Goal: Information Seeking & Learning: Check status

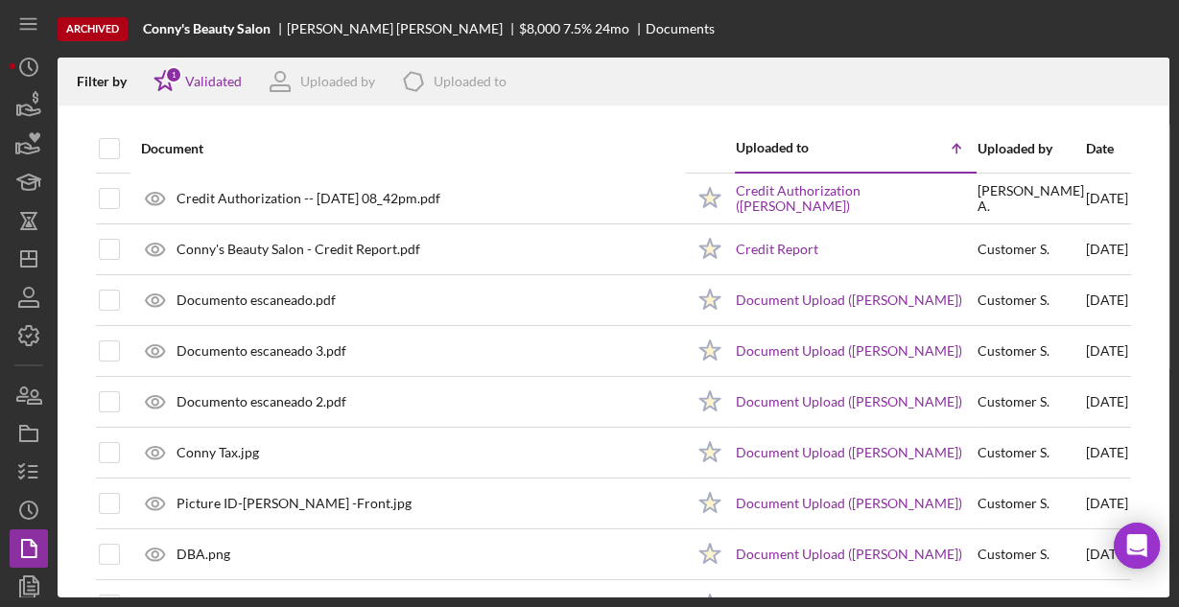
scroll to position [49, 0]
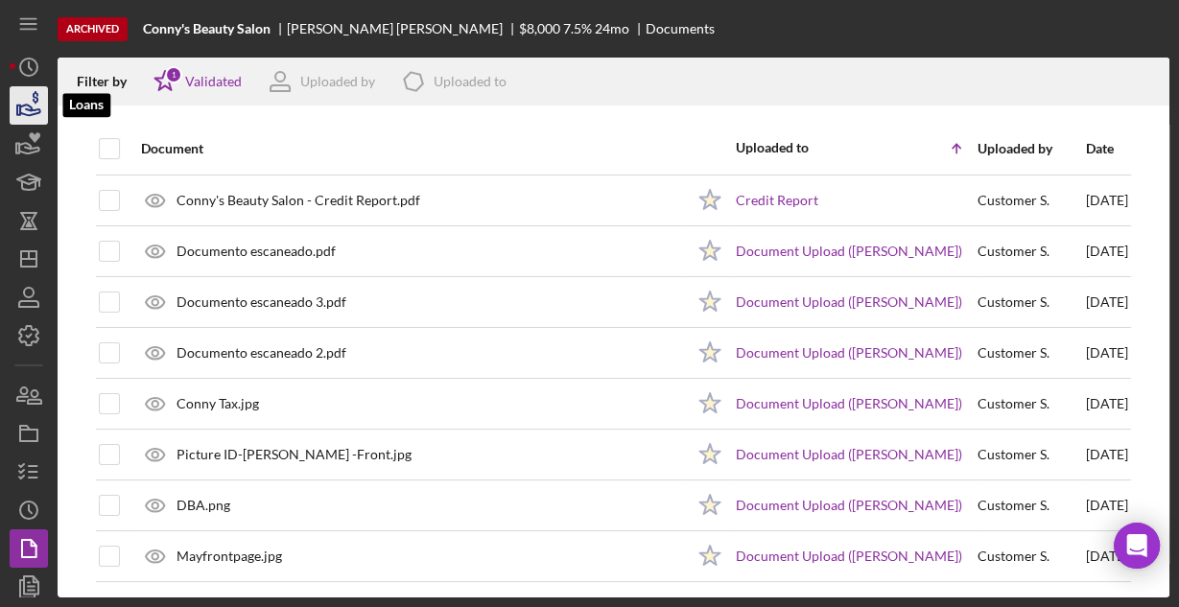
click at [17, 101] on icon "button" at bounding box center [29, 106] width 48 height 48
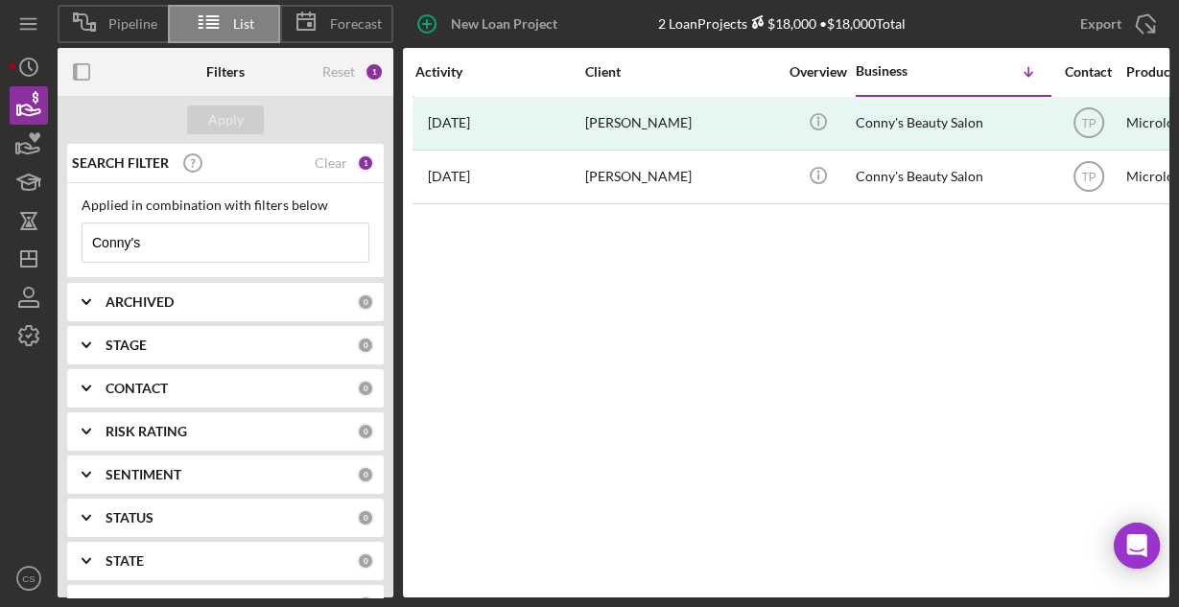
click at [165, 238] on input "Conny's" at bounding box center [226, 243] width 286 height 38
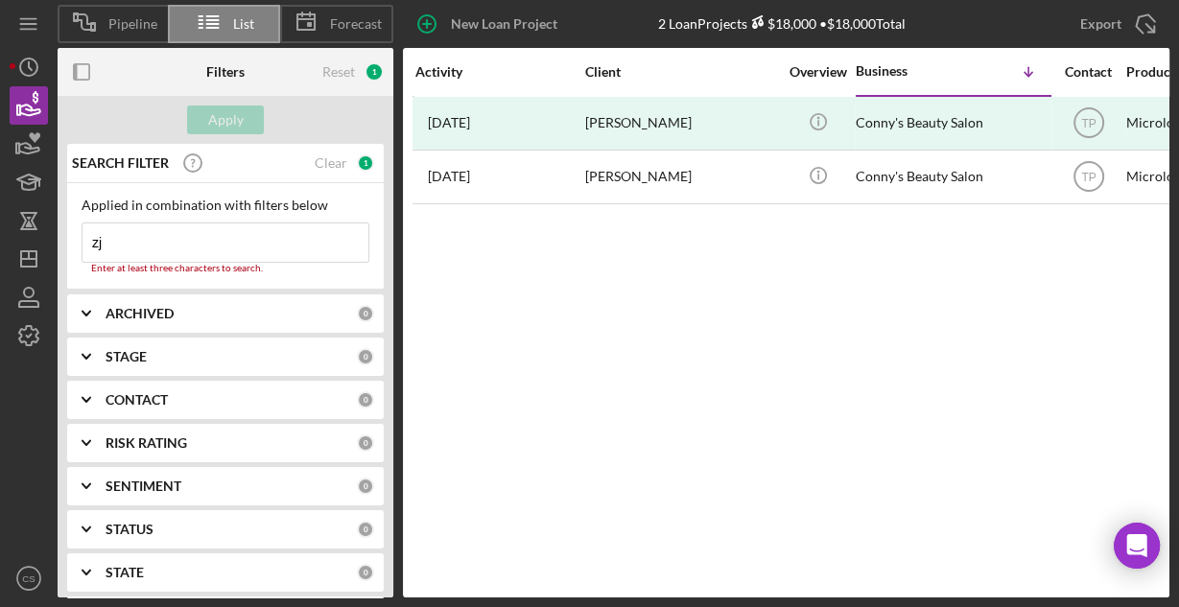
type input "z"
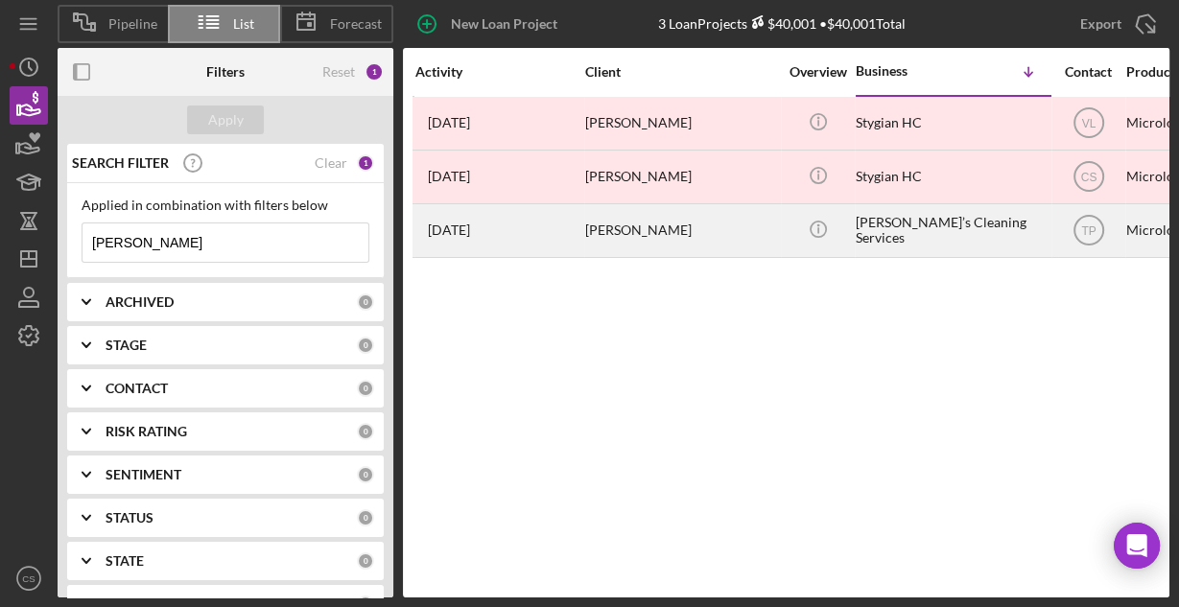
type input "Jessie"
click at [863, 223] on div "Jessie’s Cleaning Services" at bounding box center [952, 230] width 192 height 51
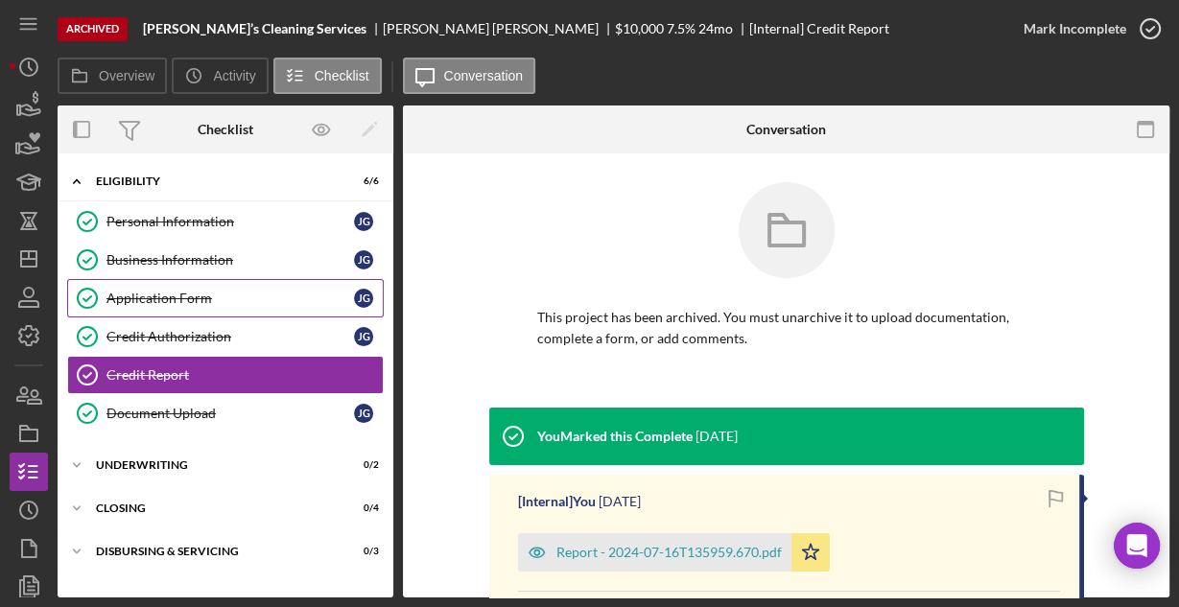
click at [152, 291] on div "Application Form" at bounding box center [231, 298] width 248 height 15
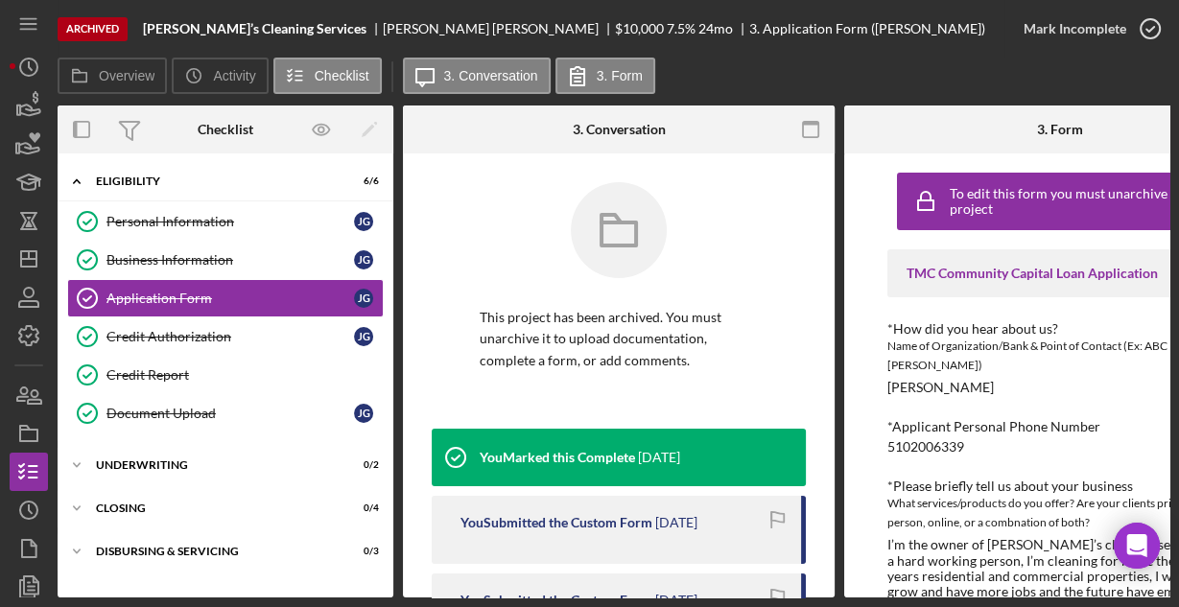
click at [805, 129] on icon "button" at bounding box center [811, 129] width 43 height 43
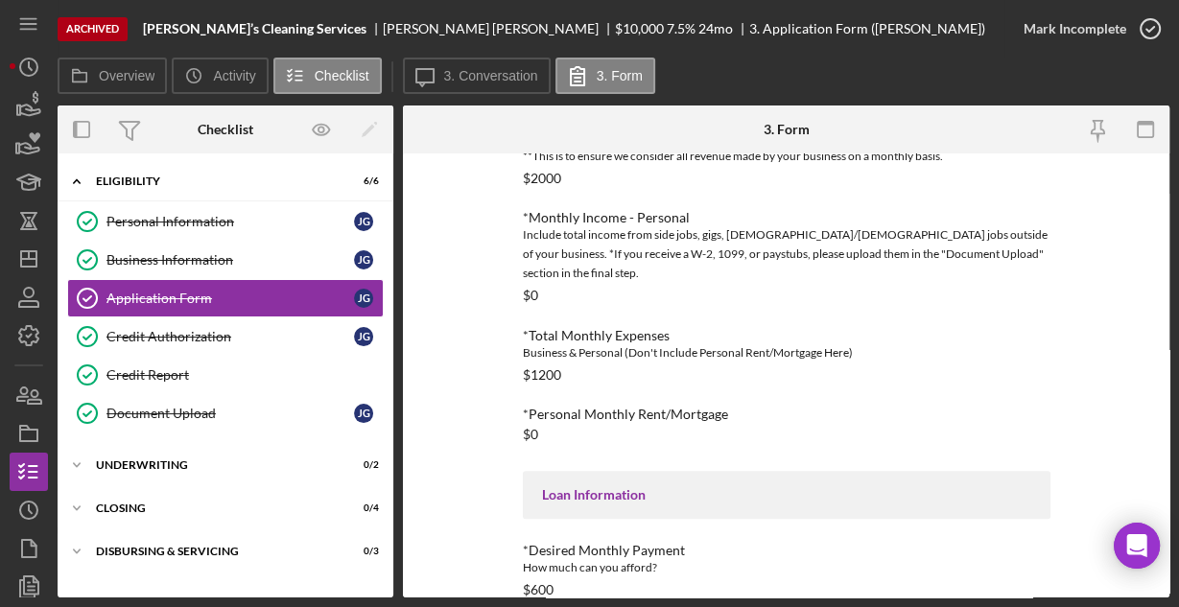
scroll to position [797, 0]
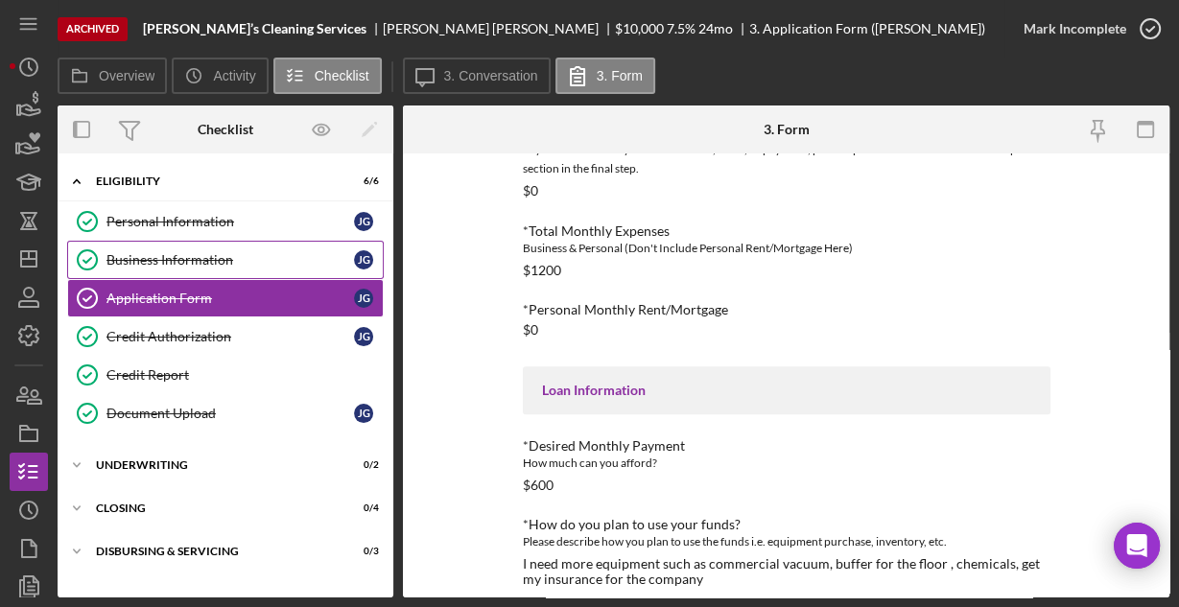
click at [201, 250] on link "Business Information Business Information J G" at bounding box center [225, 260] width 317 height 38
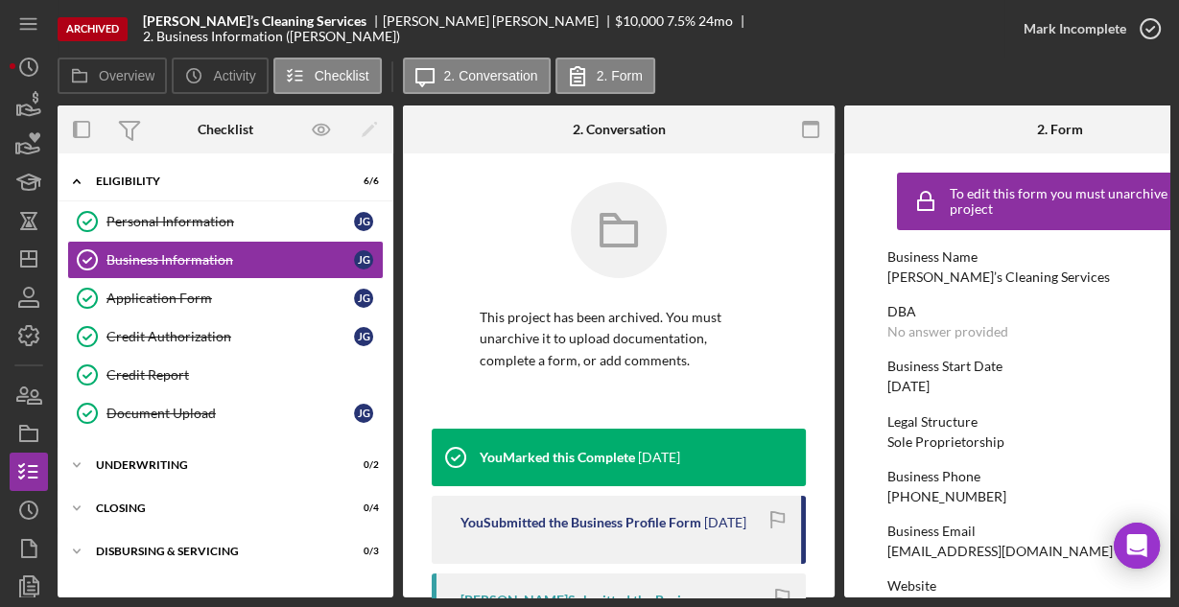
click at [817, 135] on icon "button" at bounding box center [811, 129] width 43 height 43
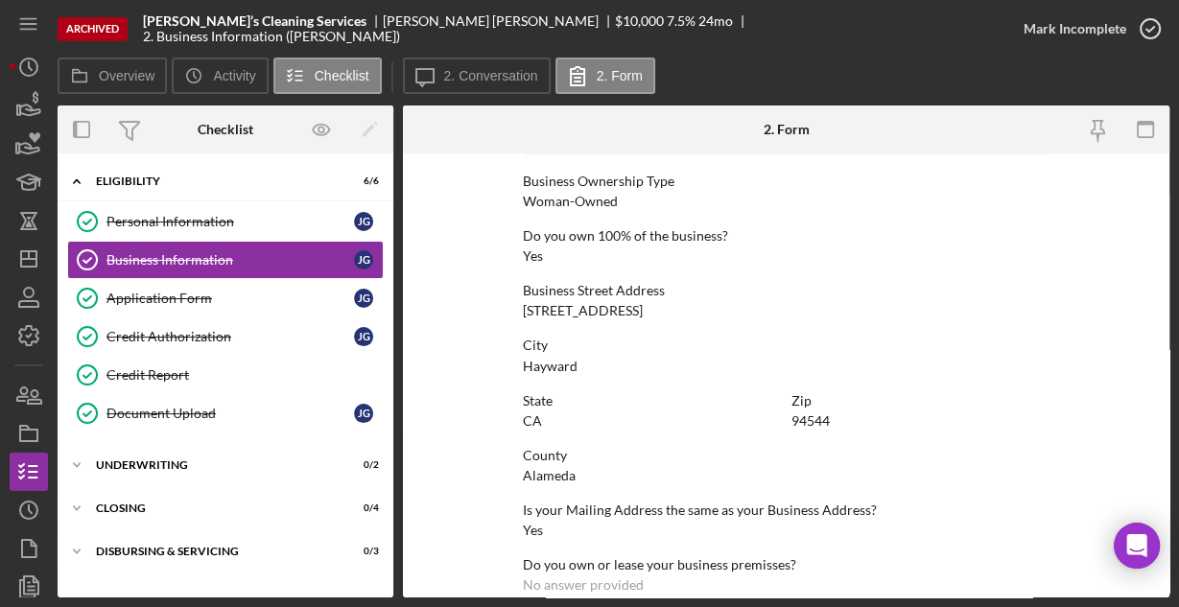
scroll to position [1003, 0]
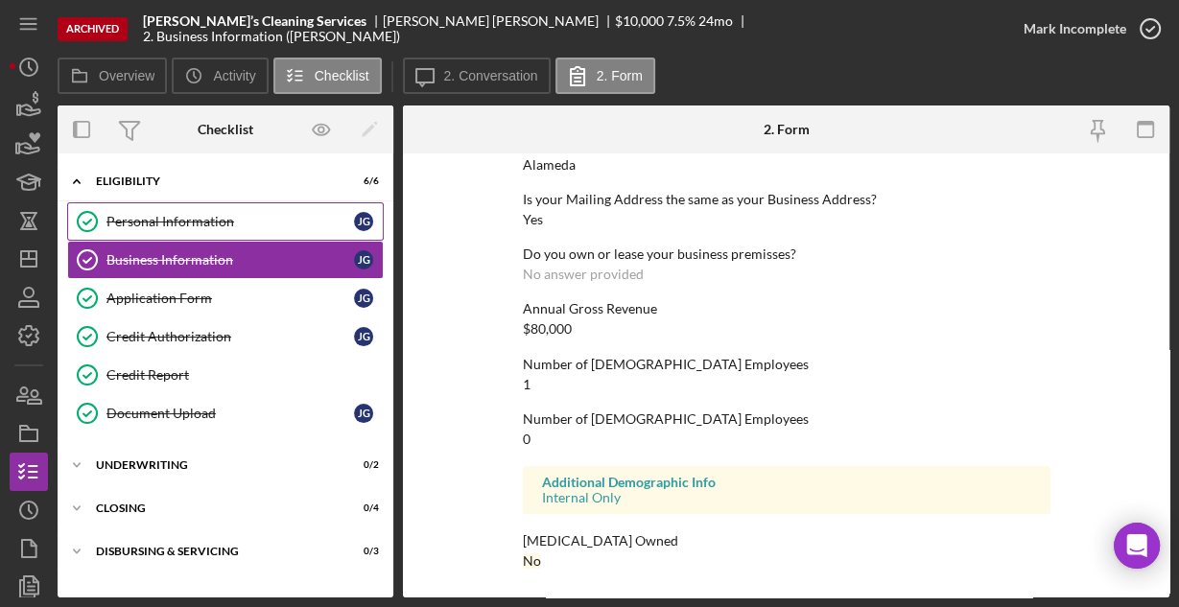
click at [186, 221] on div "Personal Information" at bounding box center [231, 221] width 248 height 15
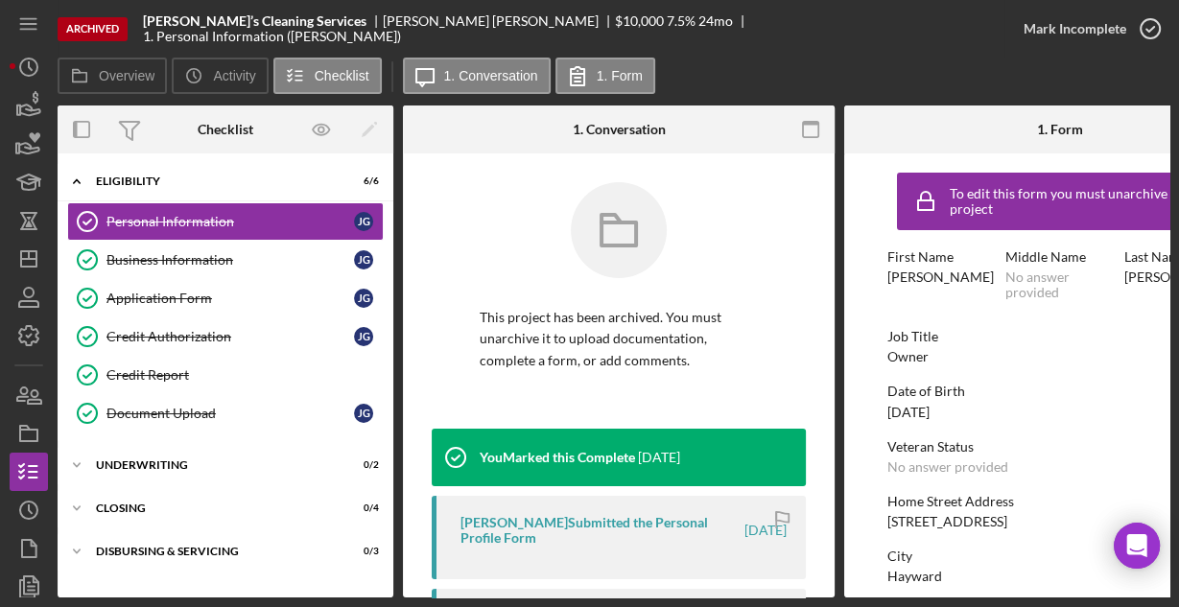
click at [807, 137] on rect "button" at bounding box center [810, 129] width 15 height 15
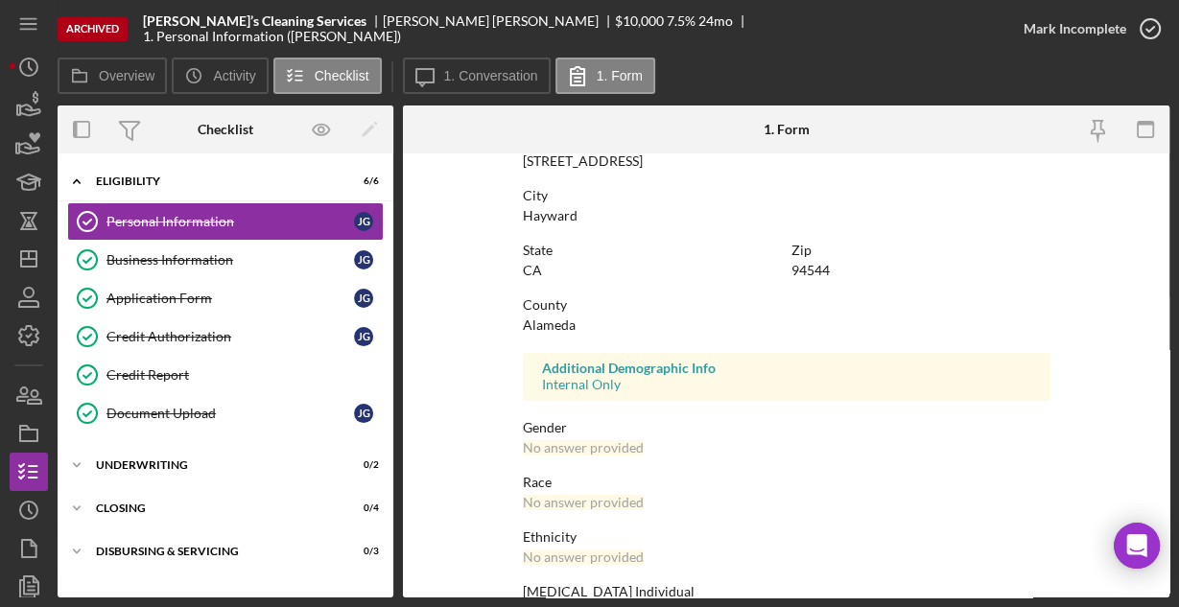
scroll to position [452, 0]
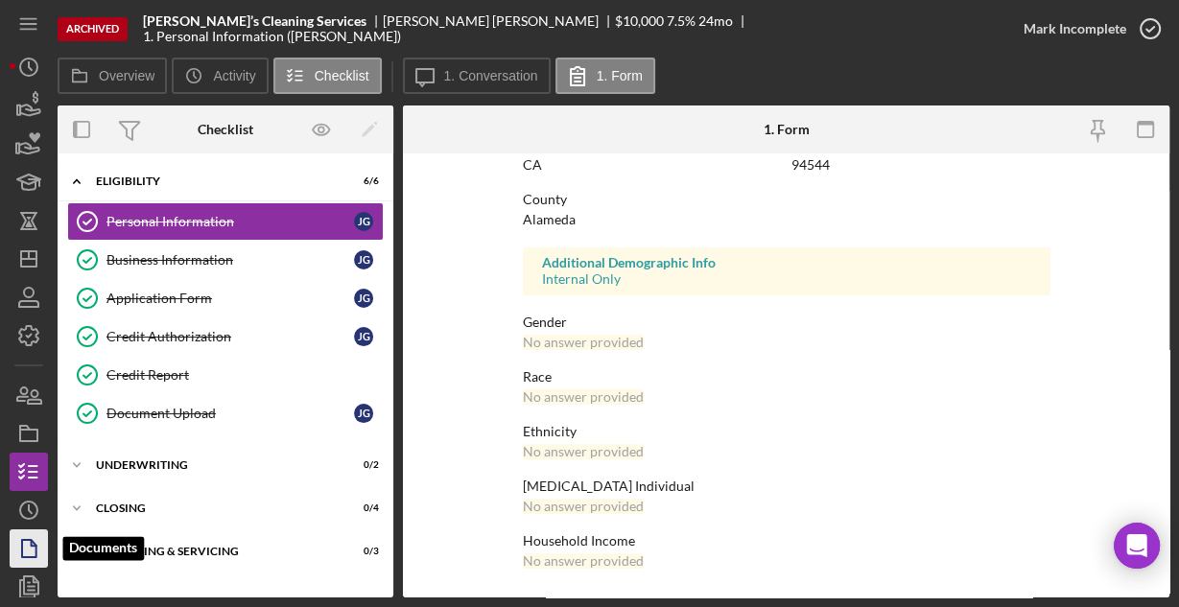
click at [10, 549] on icon "button" at bounding box center [29, 549] width 48 height 48
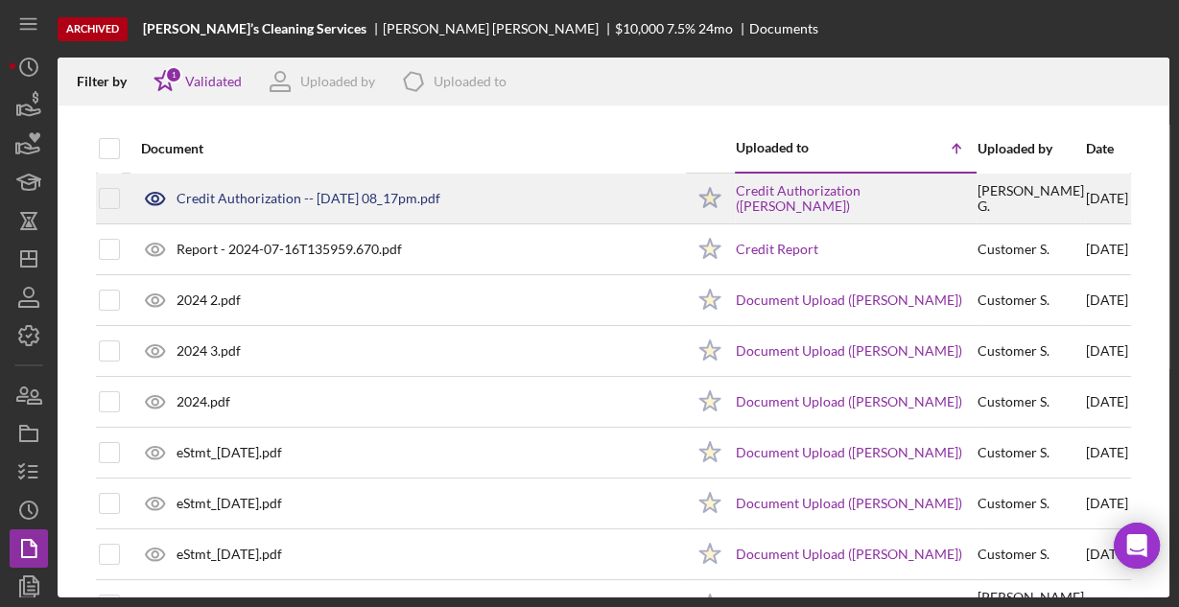
click at [366, 208] on div "Credit Authorization -- 2024-07-12 08_17pm.pdf" at bounding box center [407, 199] width 553 height 48
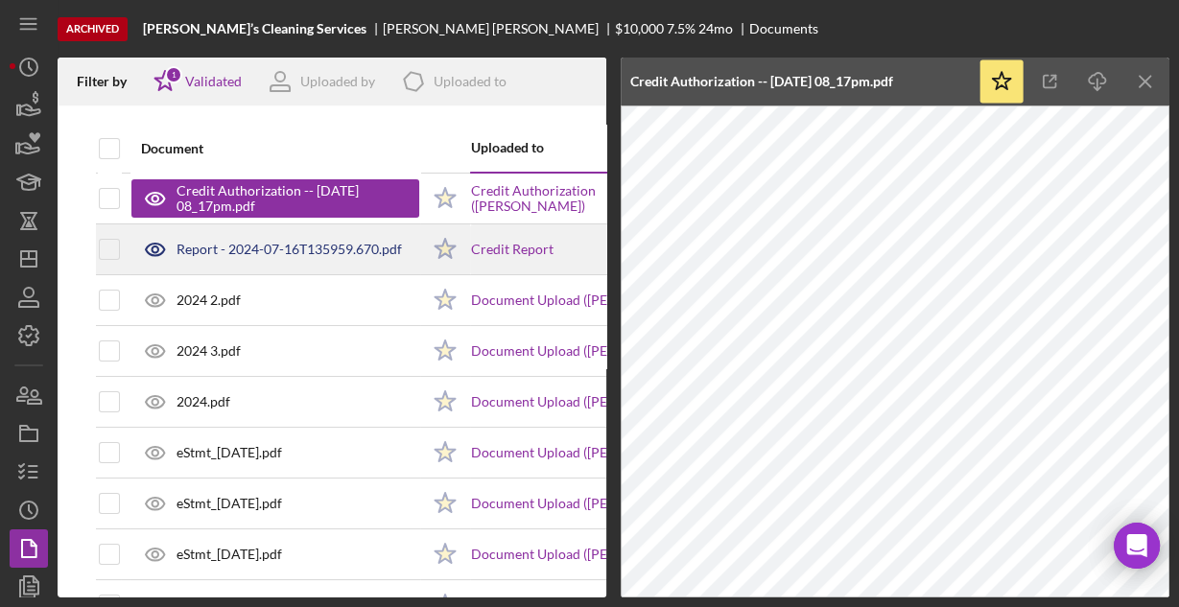
click at [238, 256] on div "Report - 2024-07-16T135959.670.pdf" at bounding box center [275, 250] width 288 height 48
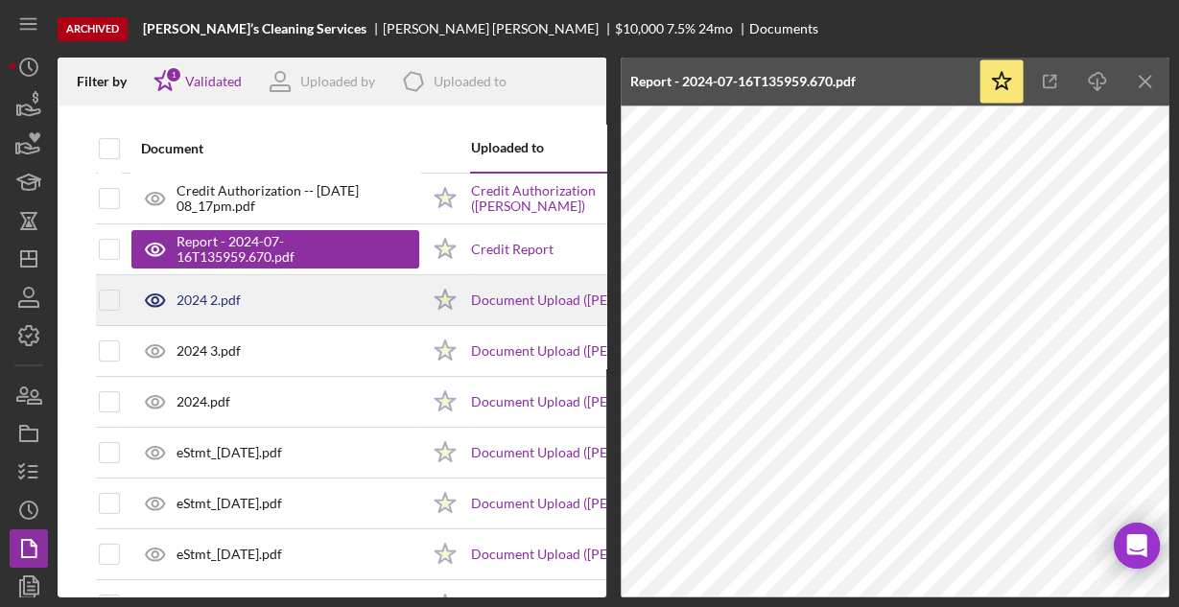
click at [209, 296] on div "2024 2.pdf" at bounding box center [209, 300] width 64 height 15
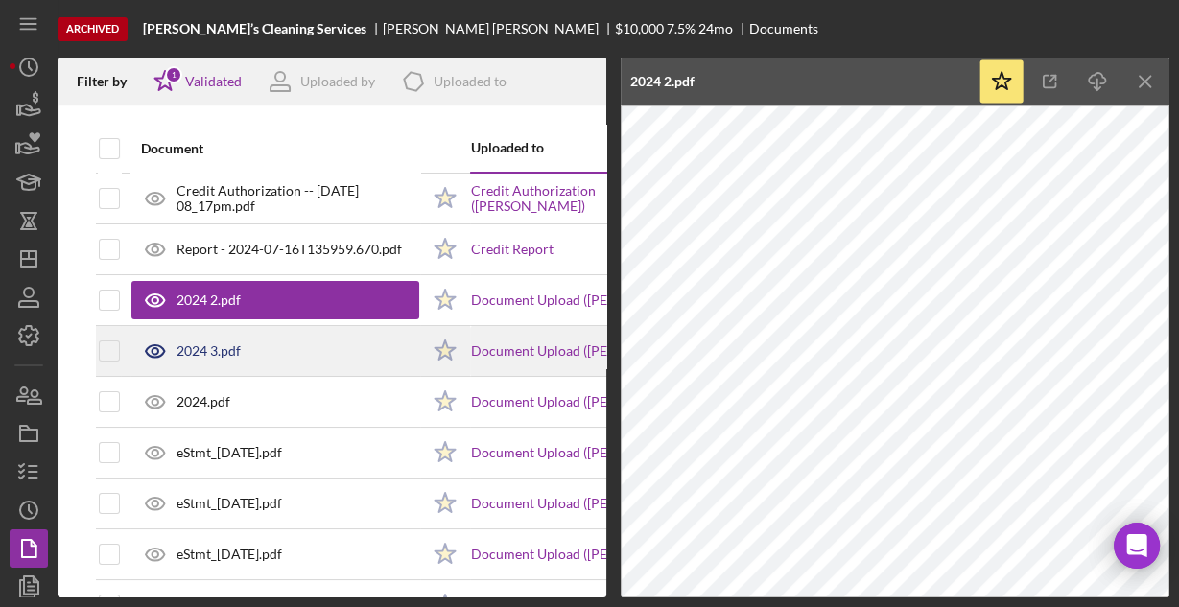
click at [185, 356] on div "2024 3.pdf" at bounding box center [209, 351] width 64 height 15
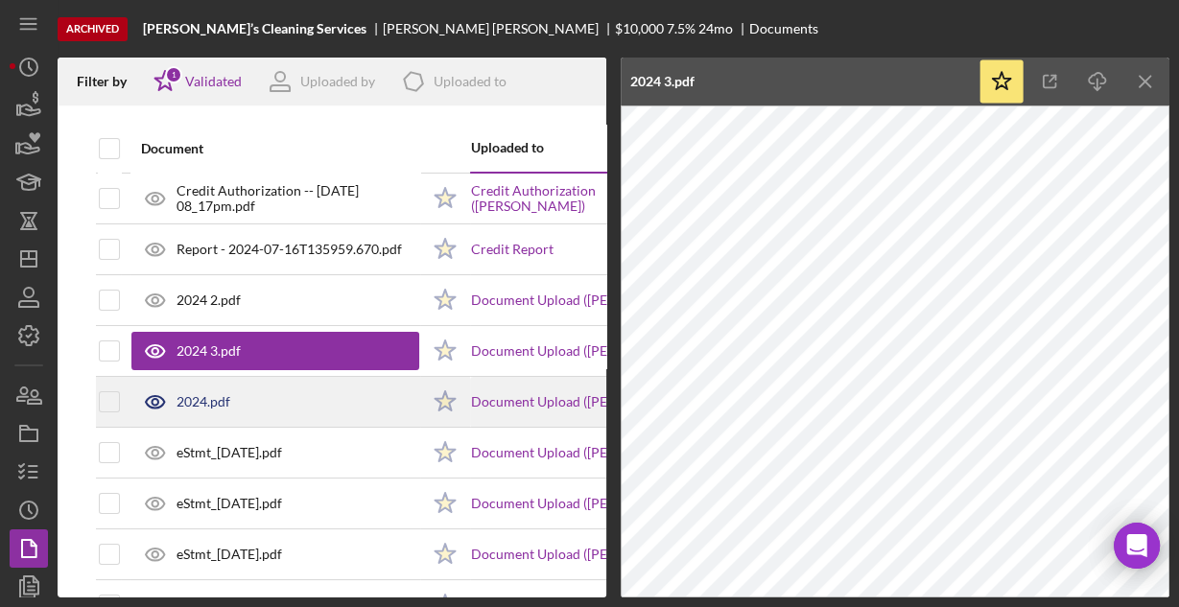
click at [197, 394] on div "2024.pdf" at bounding box center [204, 401] width 54 height 15
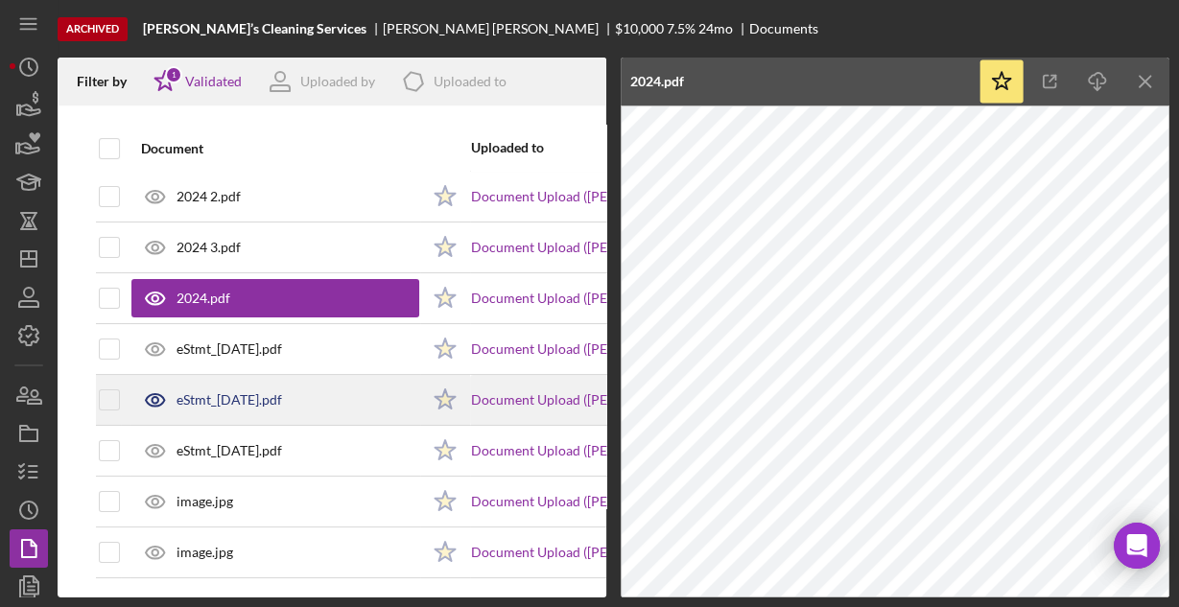
scroll to position [111, 0]
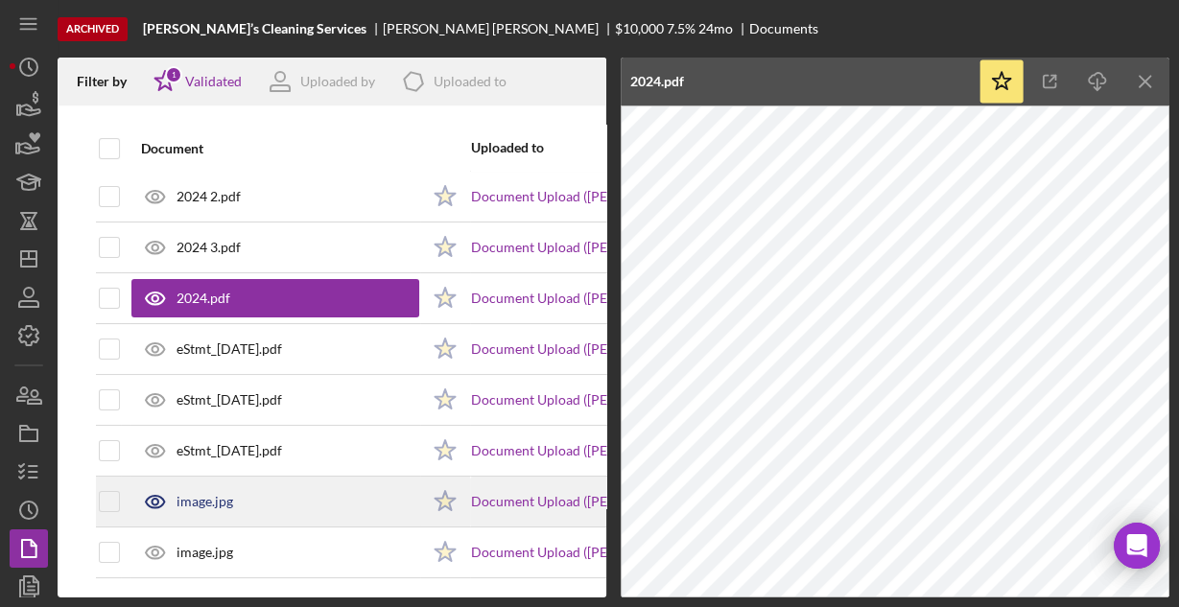
click at [196, 494] on div "image.jpg" at bounding box center [205, 501] width 57 height 15
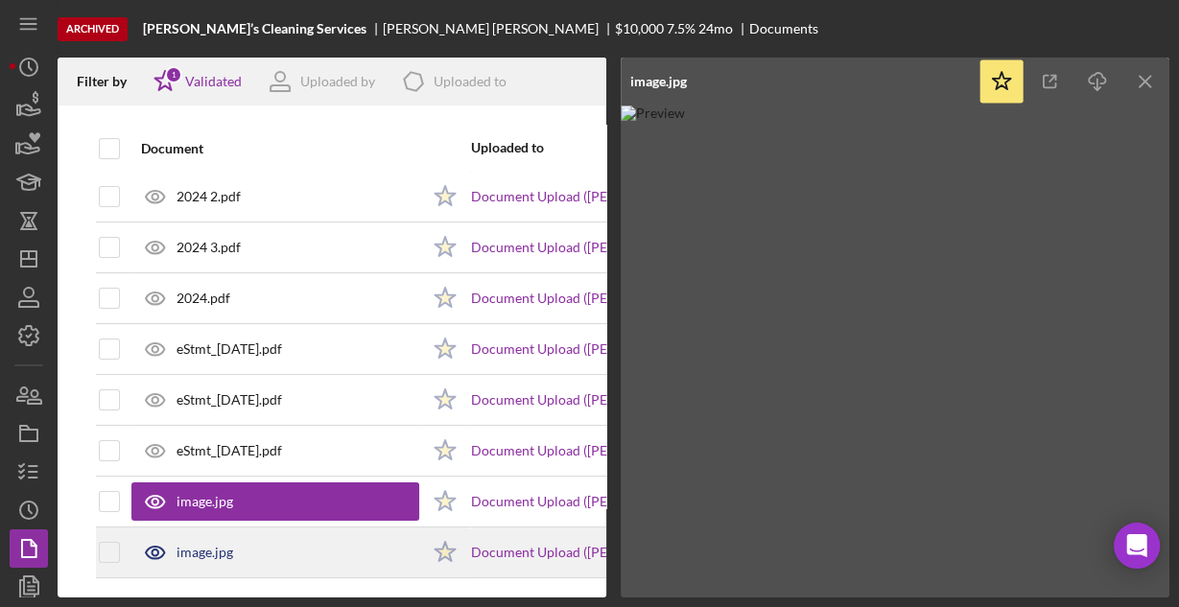
click at [198, 545] on div "image.jpg" at bounding box center [205, 552] width 57 height 15
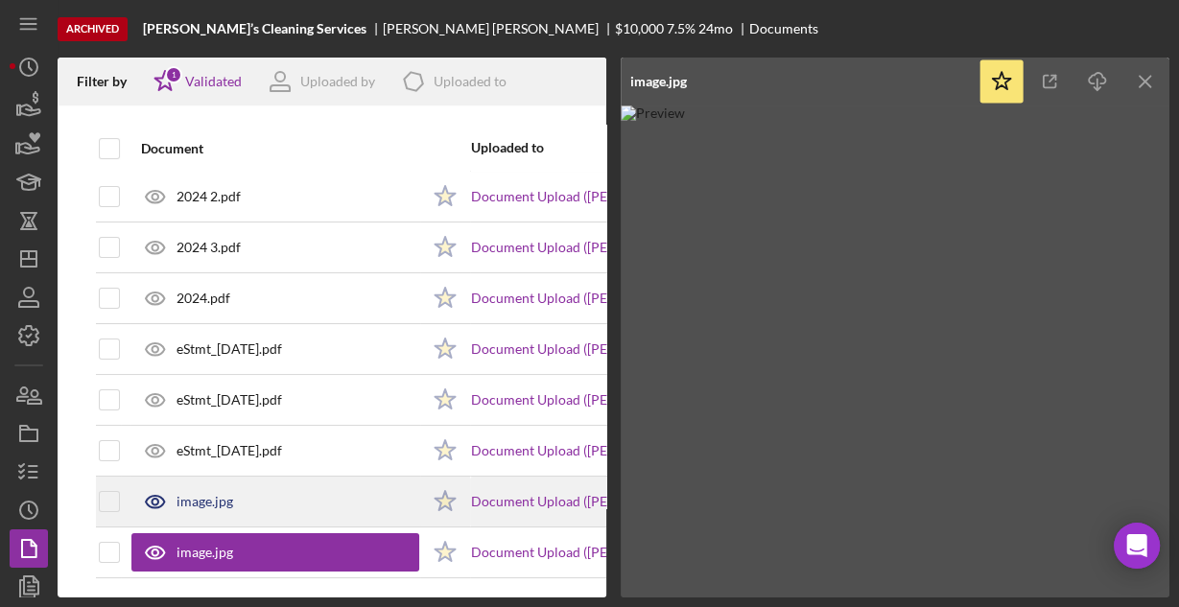
click at [185, 494] on div "image.jpg" at bounding box center [205, 501] width 57 height 15
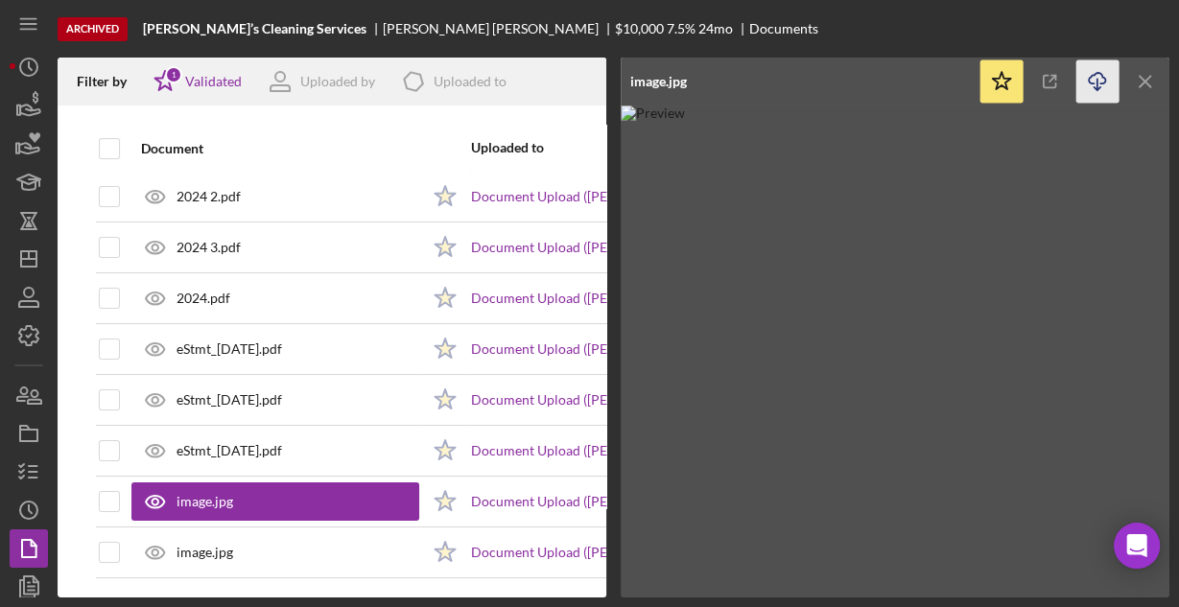
click at [1105, 81] on icon "Icon/Download" at bounding box center [1098, 81] width 43 height 43
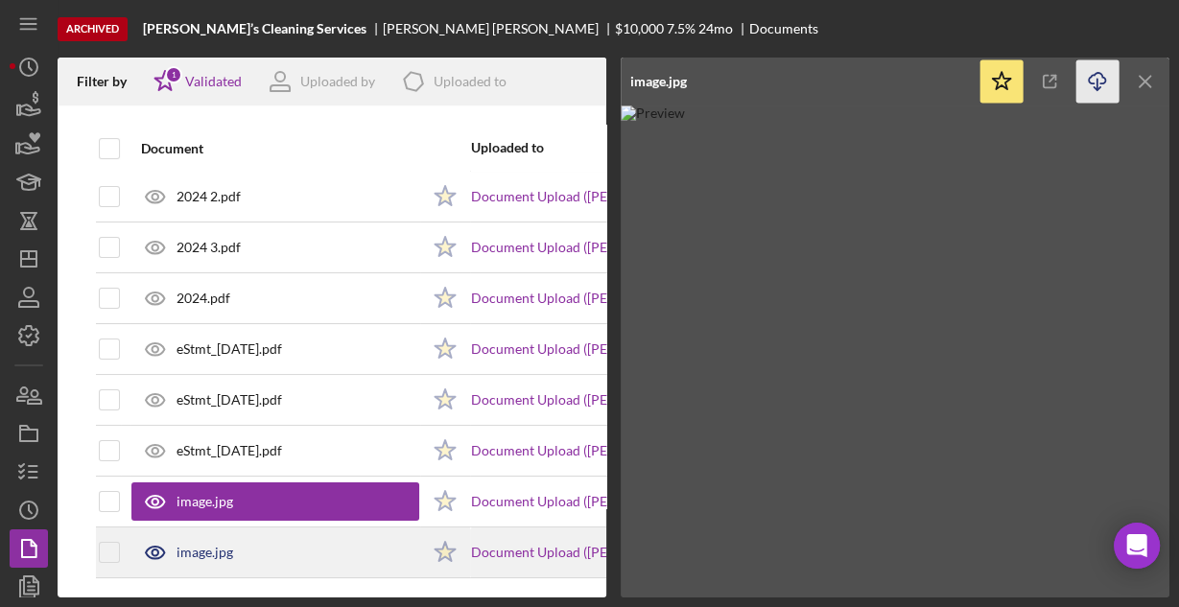
click at [225, 545] on div "image.jpg" at bounding box center [205, 552] width 57 height 15
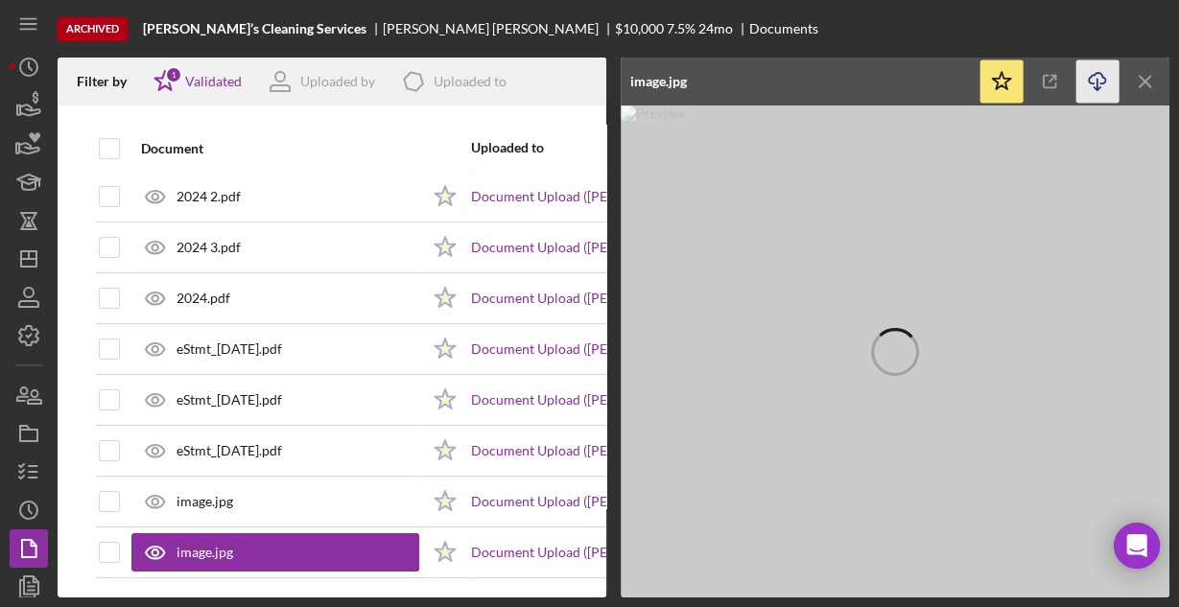
click at [1092, 81] on icon "Icon/Download" at bounding box center [1098, 81] width 43 height 43
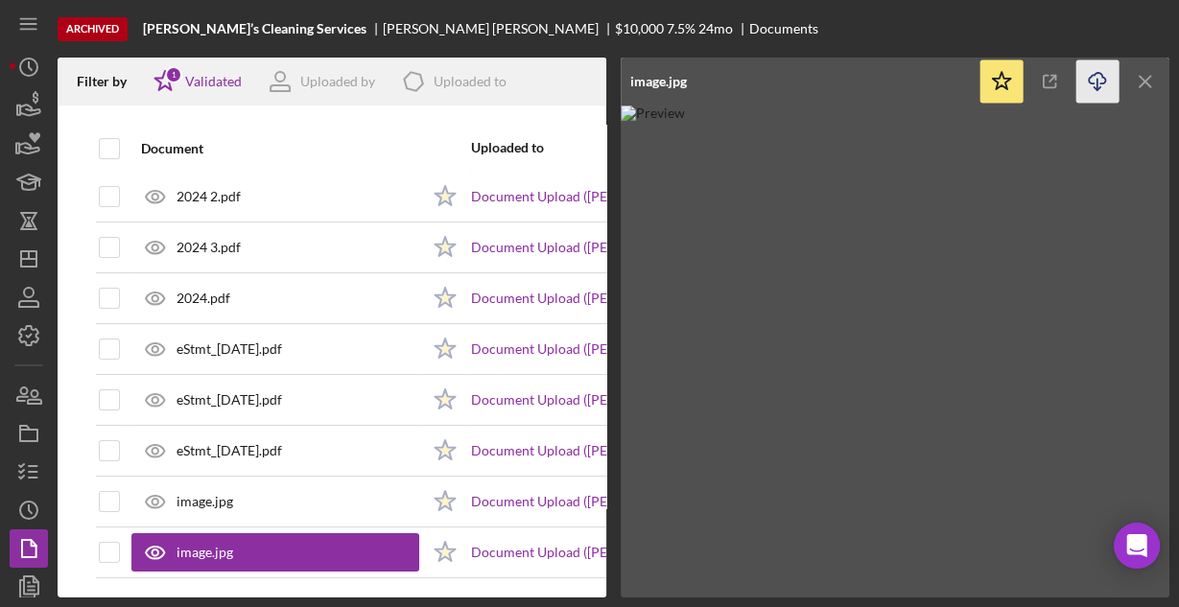
click at [843, 5] on div "Archived Jessie’s Cleaning Services Jessica Guerrero $10,000 7.5 % 24 mo Docume…" at bounding box center [614, 29] width 1112 height 58
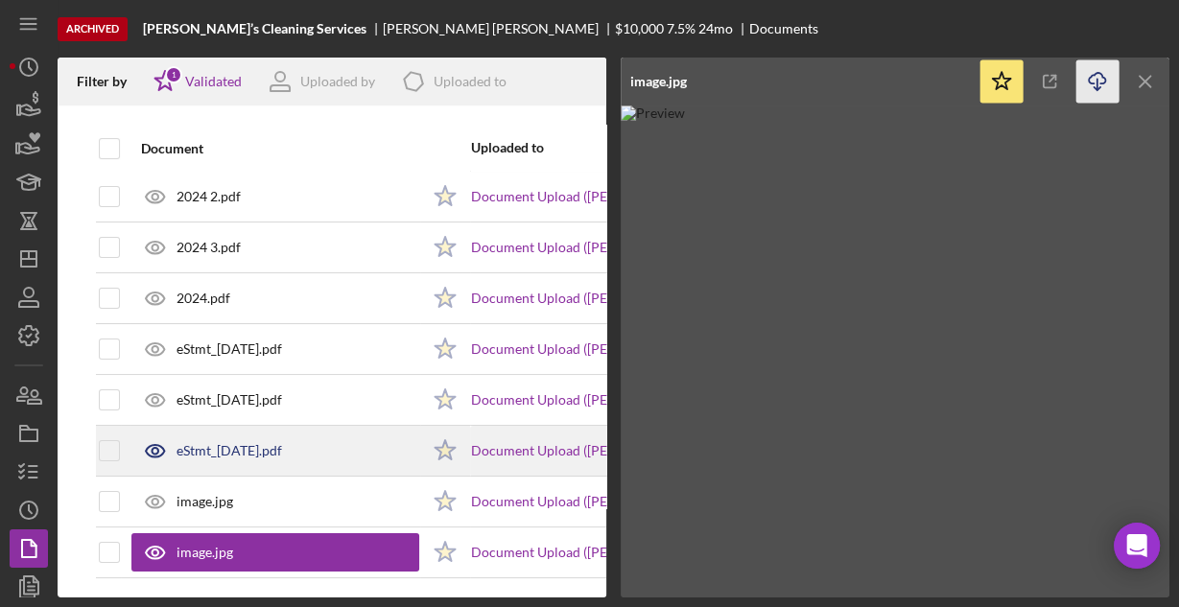
click at [274, 446] on div "eStmt_2024-06-28.pdf" at bounding box center [230, 450] width 106 height 15
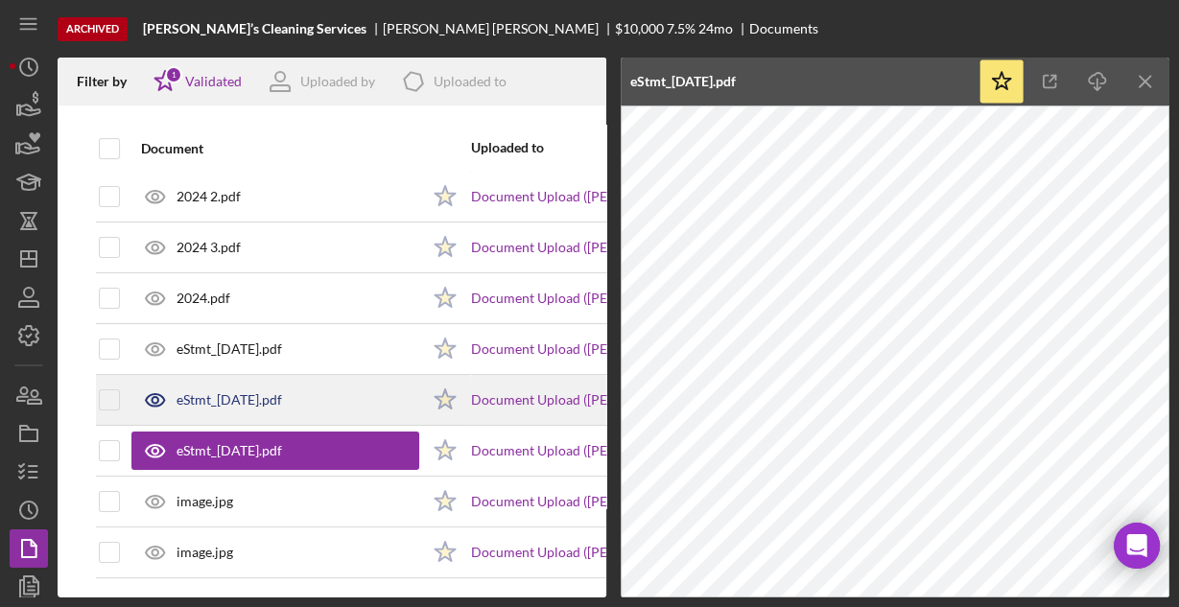
click at [252, 393] on div "eStmt_2024-05-31.pdf" at bounding box center [230, 400] width 106 height 15
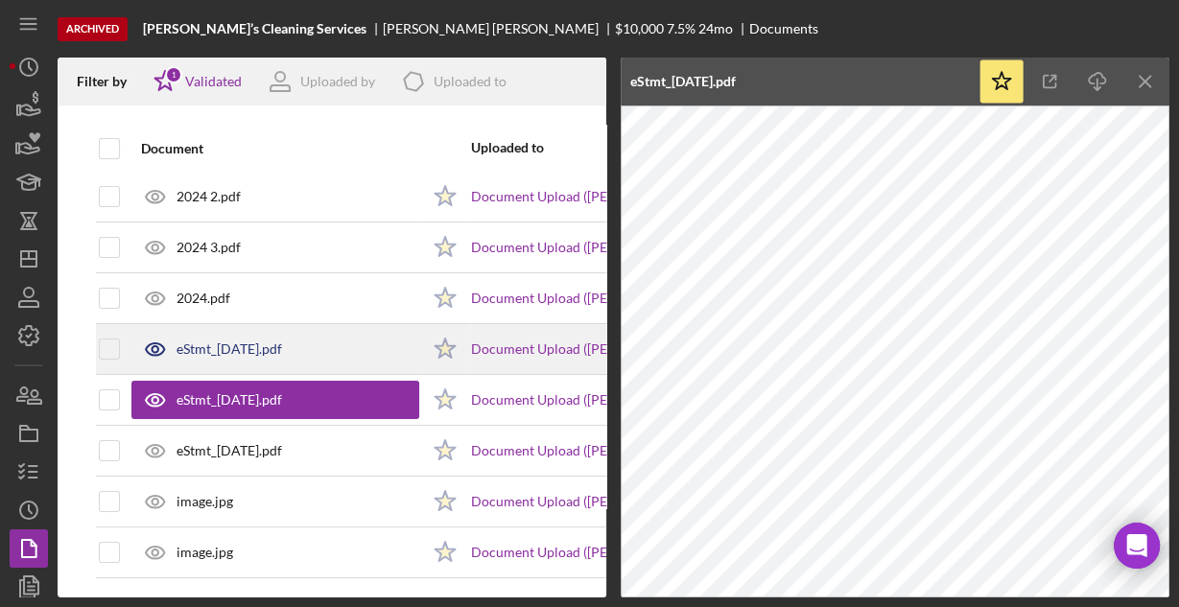
click at [226, 342] on div "eStmt_2024-04-30.pdf" at bounding box center [230, 349] width 106 height 15
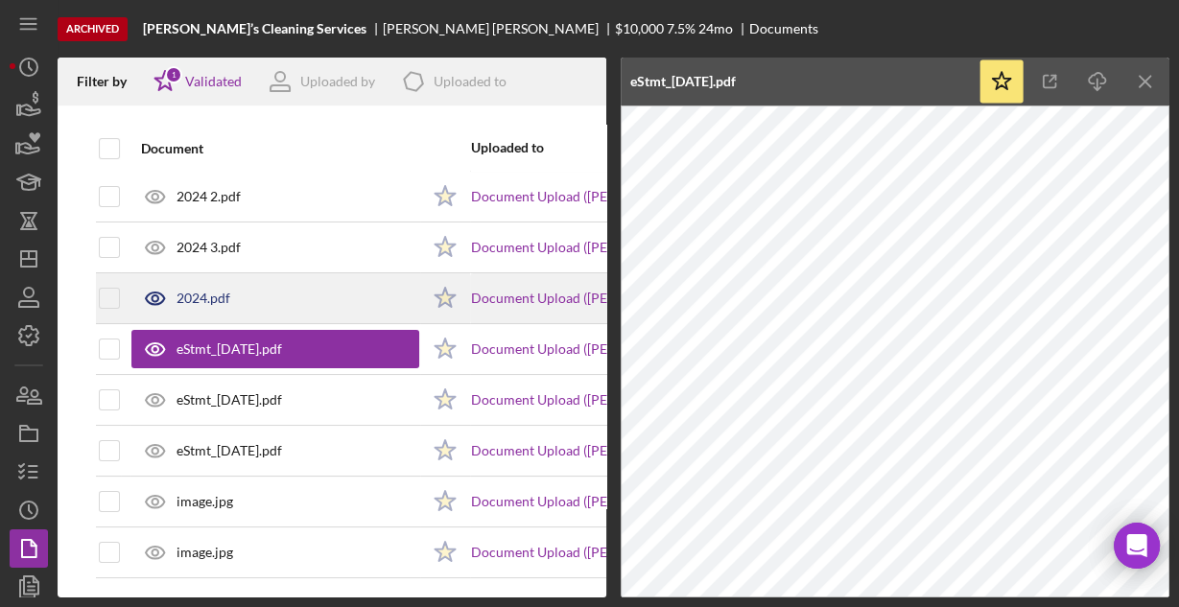
click at [202, 291] on div "2024.pdf" at bounding box center [204, 298] width 54 height 15
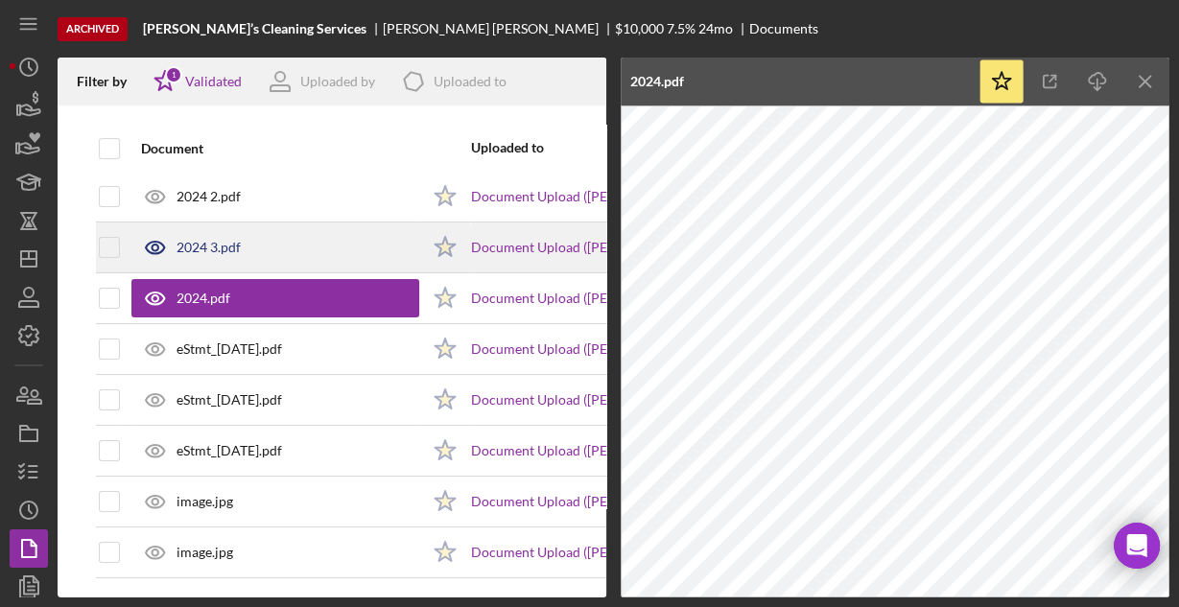
click at [194, 229] on div "2024 3.pdf" at bounding box center [275, 248] width 288 height 48
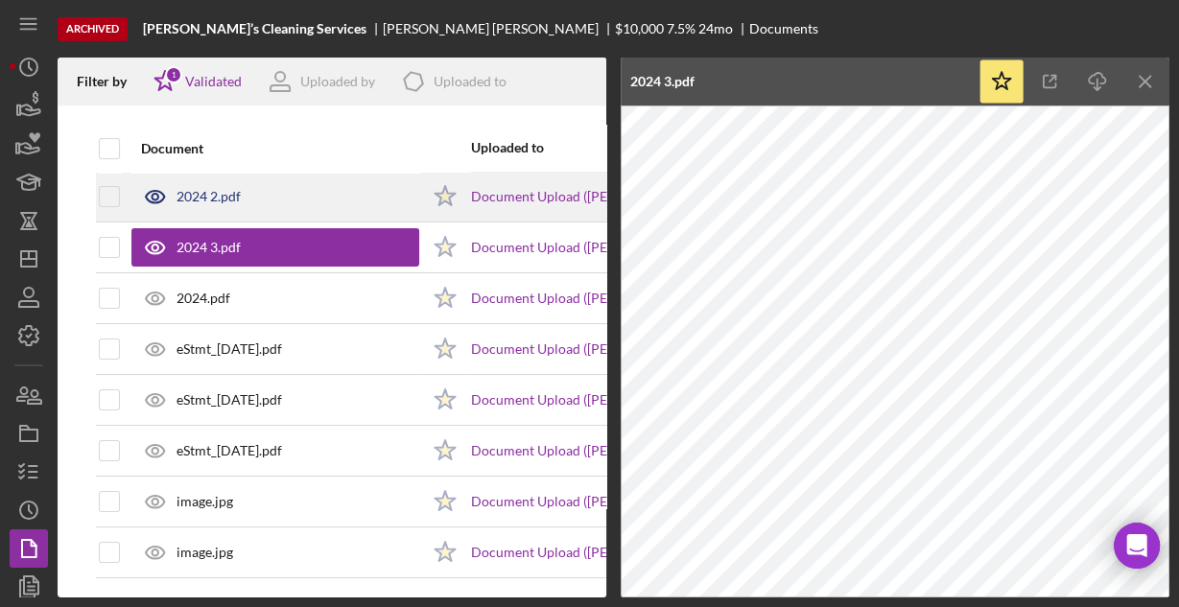
click at [209, 189] on div "2024 2.pdf" at bounding box center [209, 196] width 64 height 15
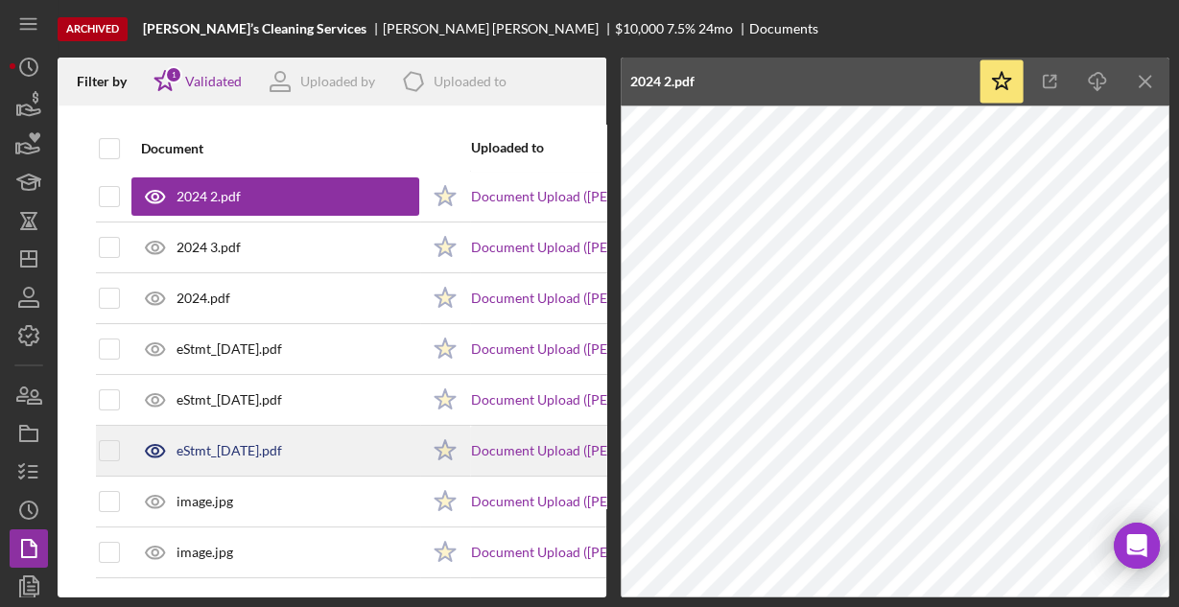
click at [211, 446] on div "eStmt_2024-06-28.pdf" at bounding box center [230, 450] width 106 height 15
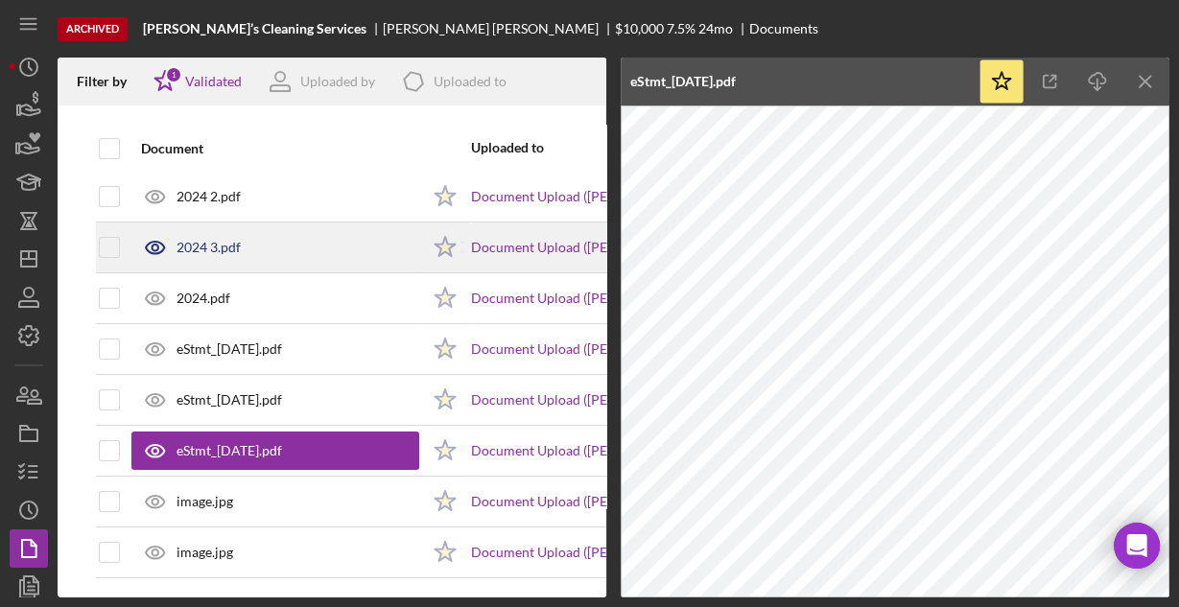
click at [221, 240] on div "2024 3.pdf" at bounding box center [209, 247] width 64 height 15
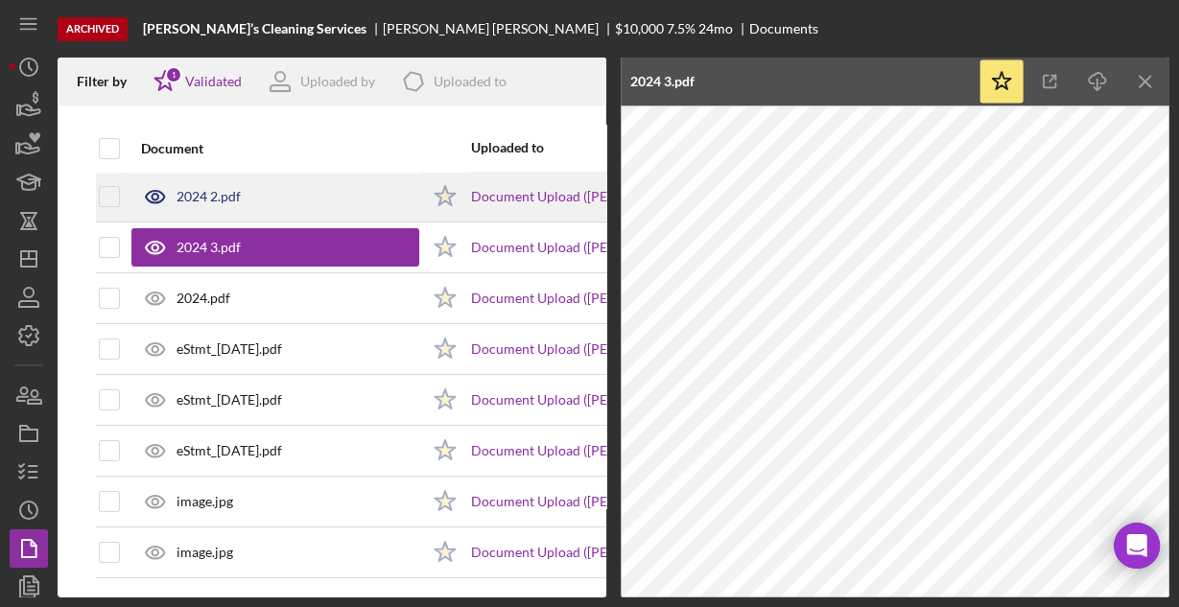
click at [223, 190] on div "2024 2.pdf" at bounding box center [209, 196] width 64 height 15
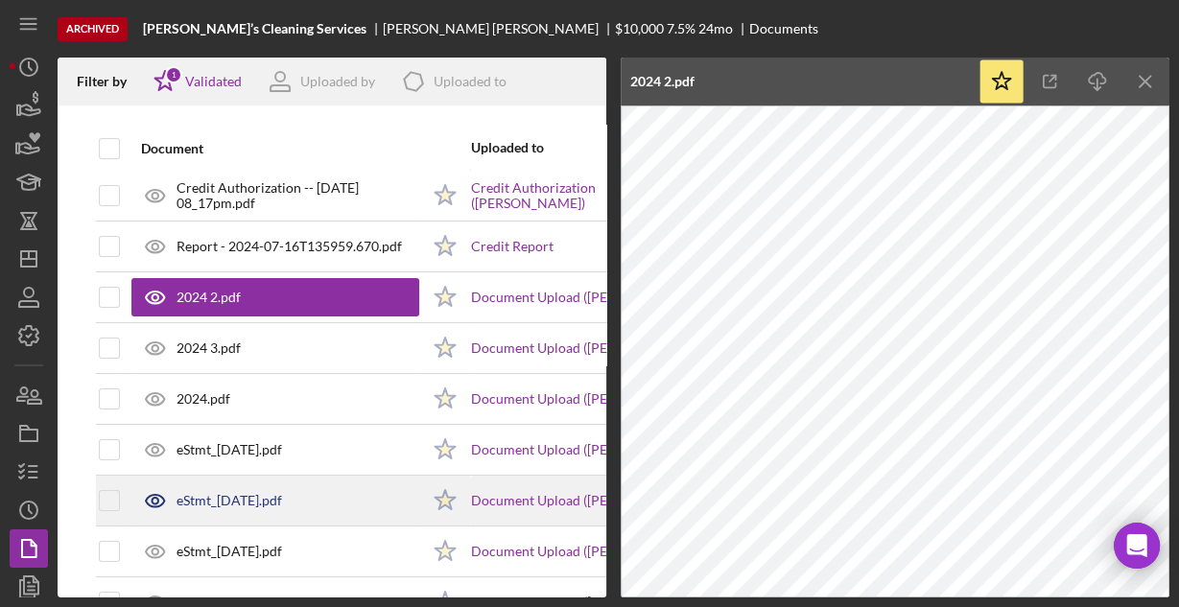
scroll to position [0, 0]
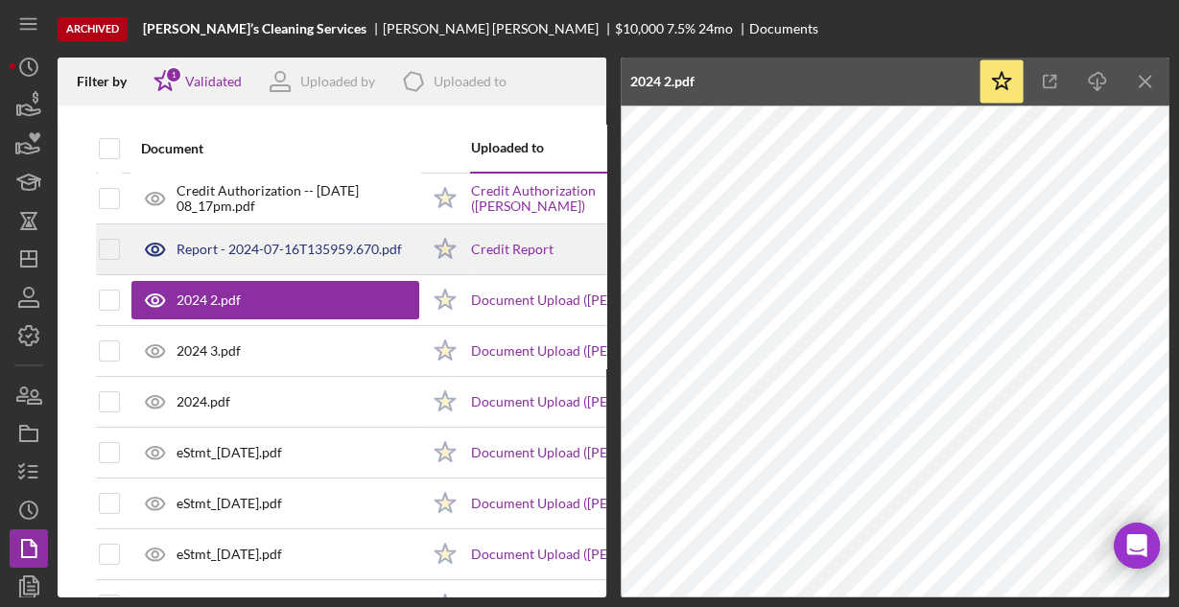
click at [280, 248] on div "Report - 2024-07-16T135959.670.pdf" at bounding box center [290, 249] width 226 height 15
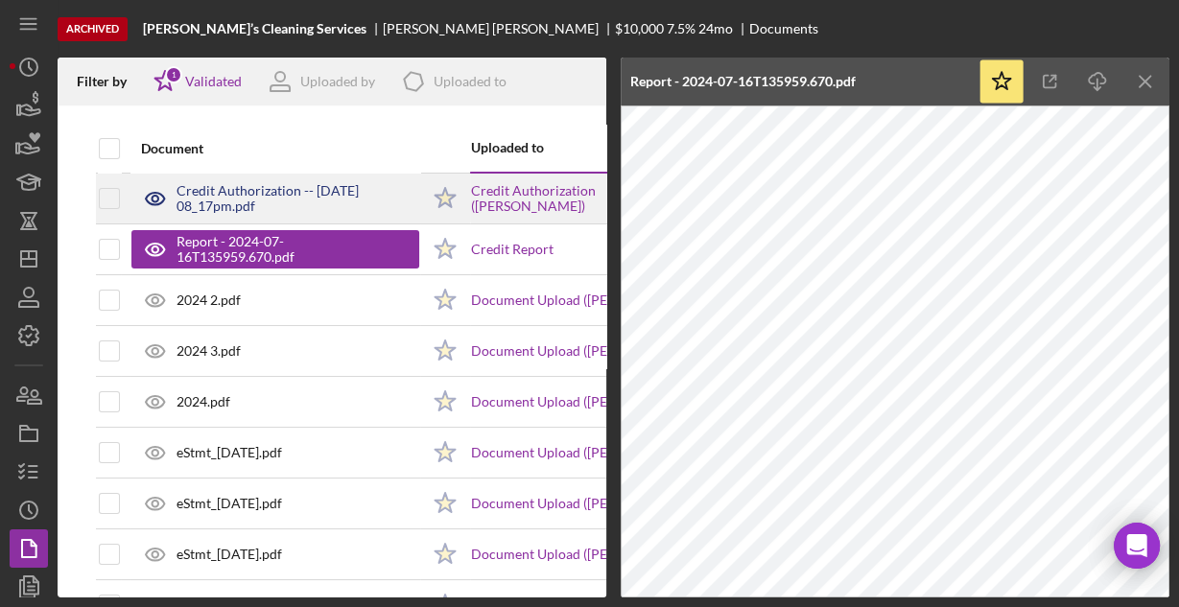
click at [245, 206] on div "Credit Authorization -- 2024-07-12 08_17pm.pdf" at bounding box center [298, 198] width 243 height 31
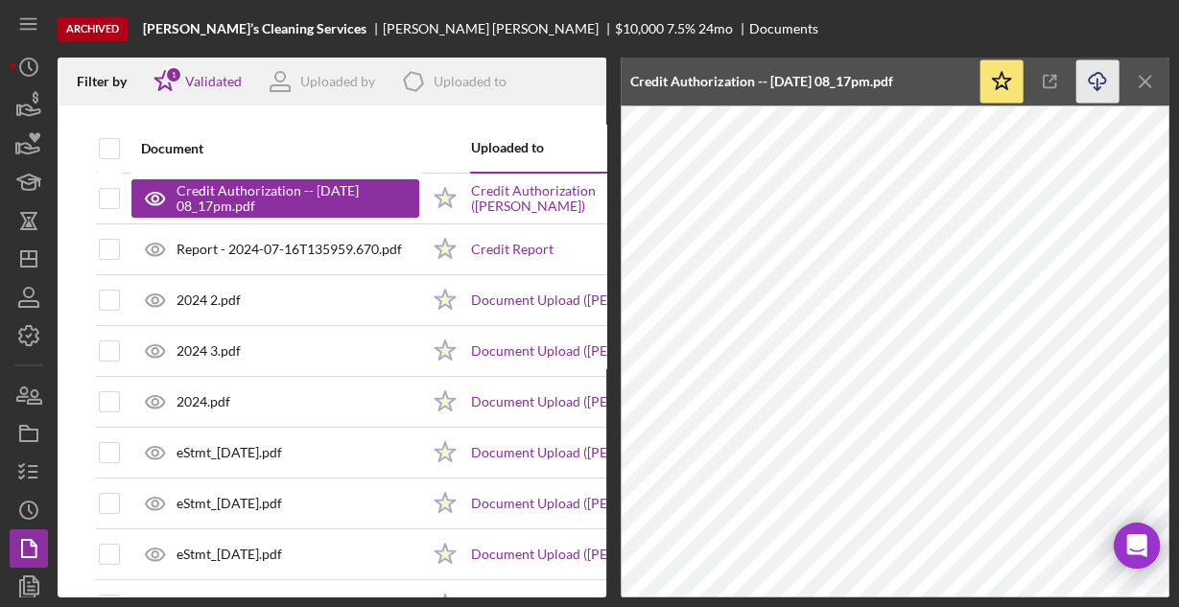
click at [1088, 83] on icon "Icon/Download" at bounding box center [1098, 81] width 43 height 43
click at [12, 115] on icon "button" at bounding box center [29, 106] width 48 height 48
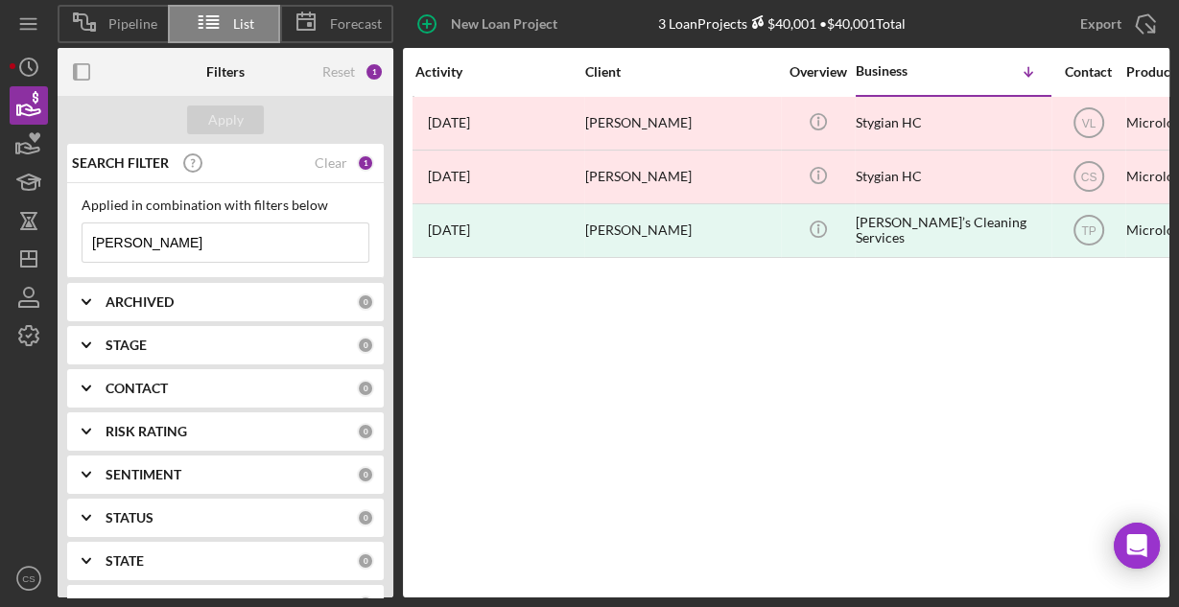
click at [169, 240] on input "Jessie" at bounding box center [226, 243] width 286 height 38
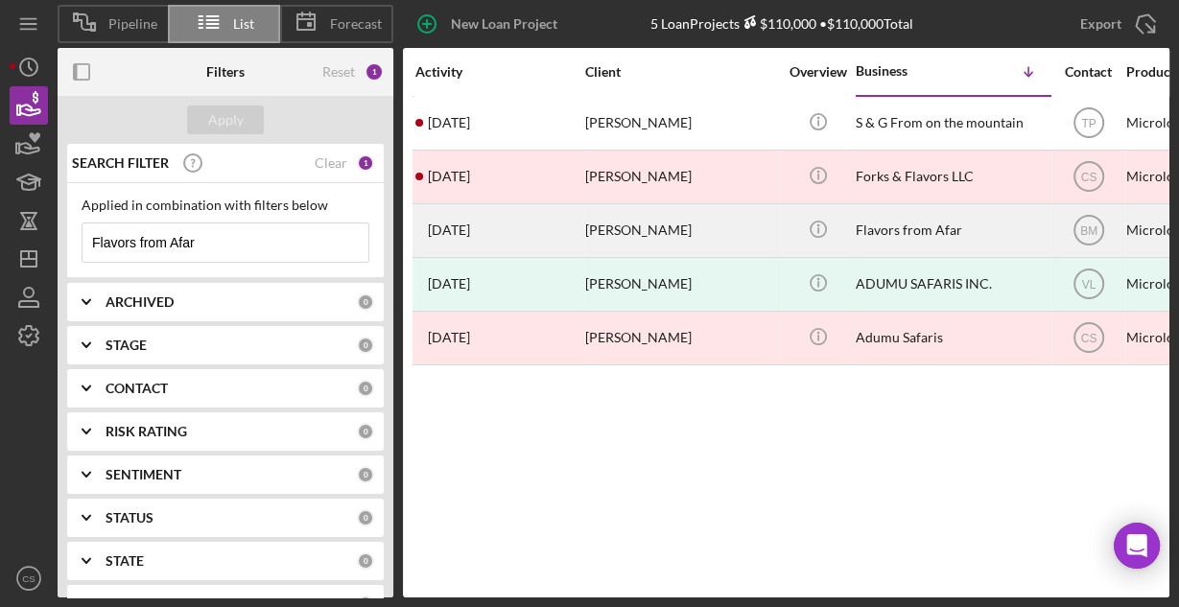
type input "Flavors from Afar"
click at [622, 234] on div "Meymuna Hussein" at bounding box center [681, 230] width 192 height 51
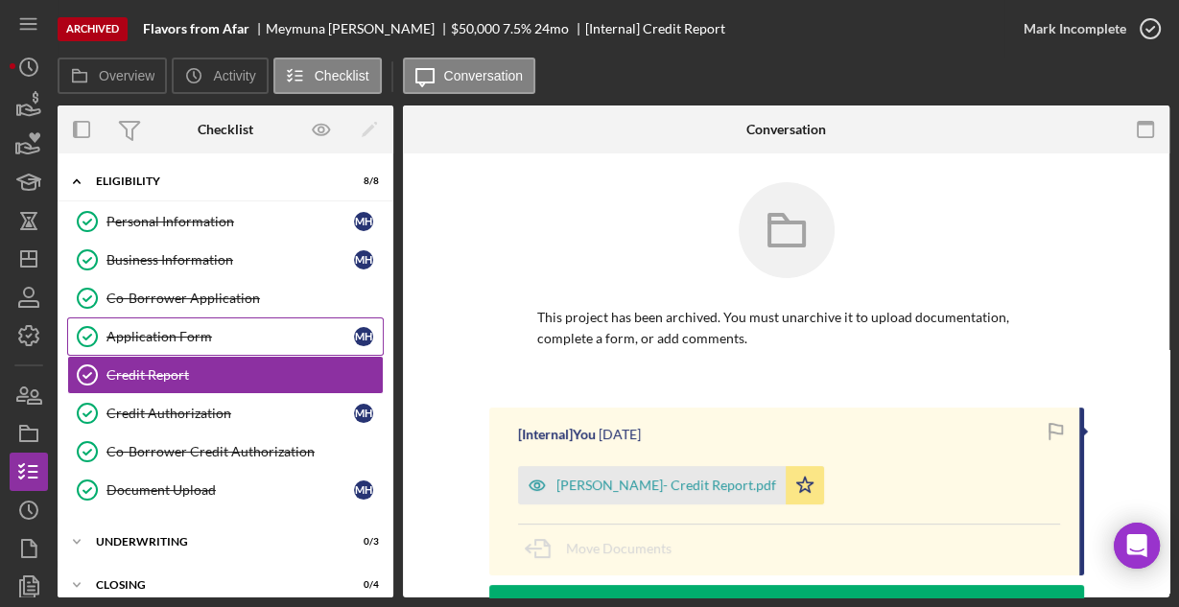
click at [152, 324] on link "Application Form Application Form M H" at bounding box center [225, 337] width 317 height 38
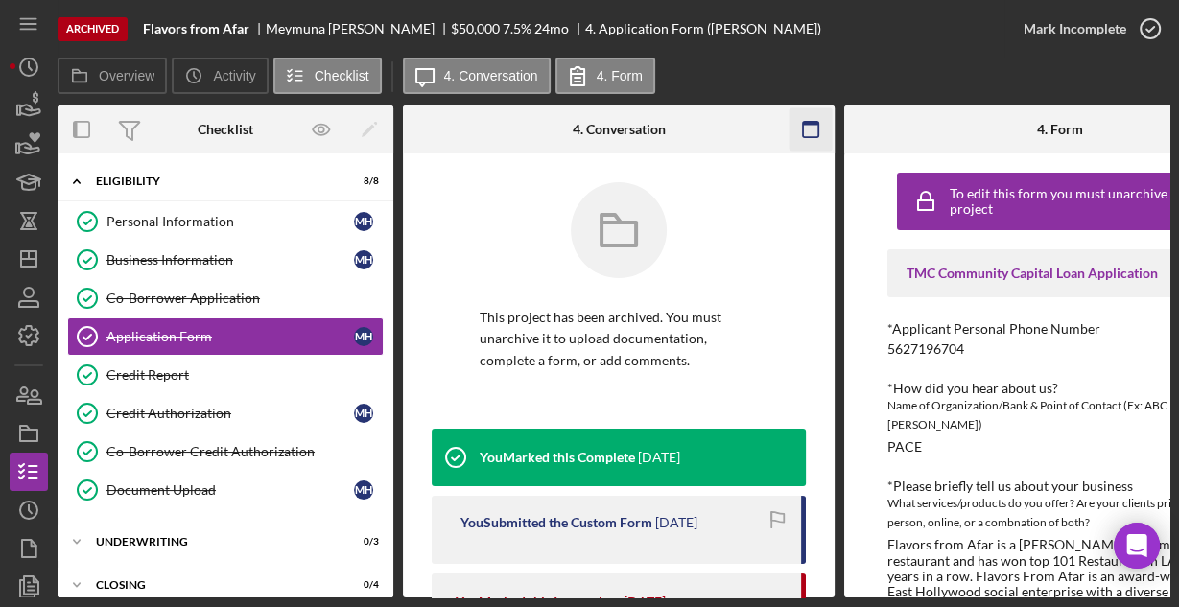
click at [814, 128] on icon "button" at bounding box center [811, 129] width 43 height 43
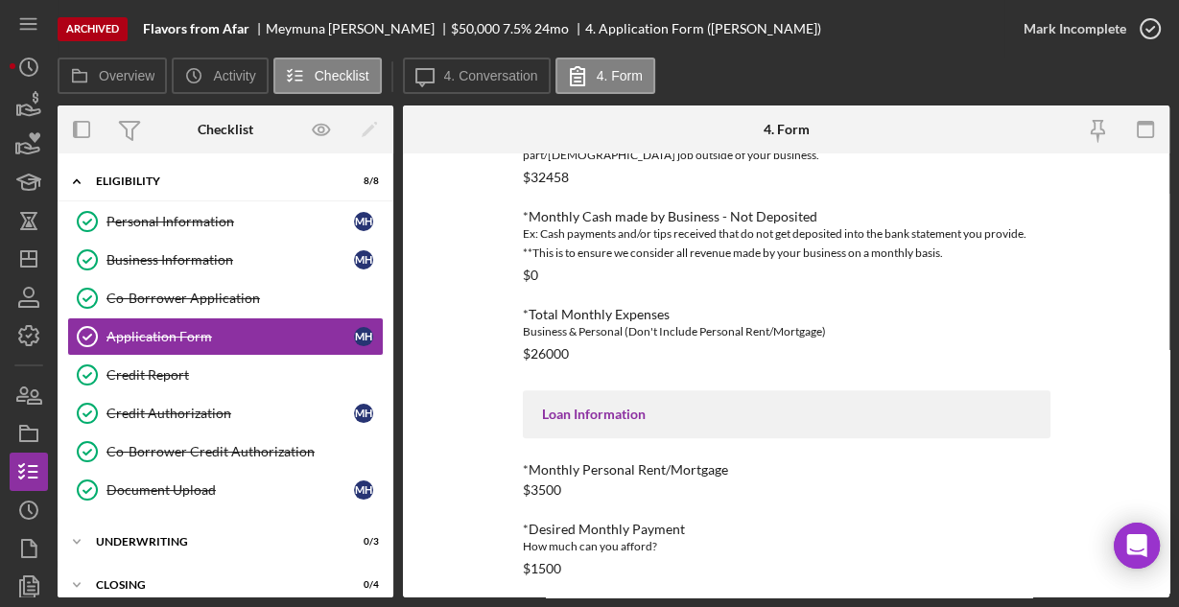
scroll to position [1013, 0]
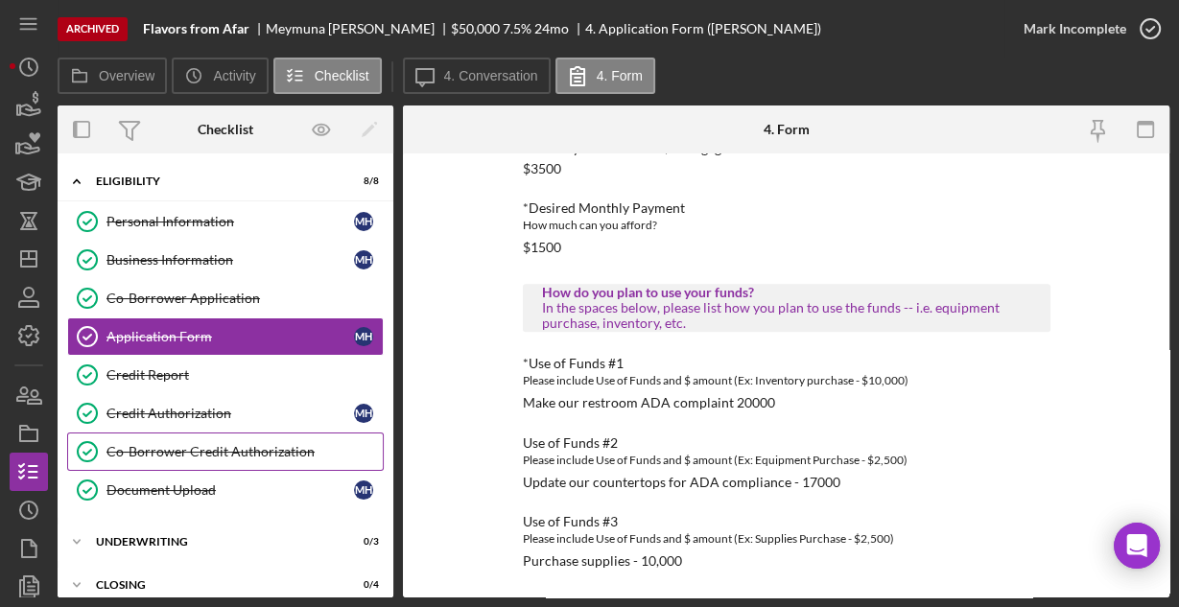
click at [172, 444] on div "Co-Borrower Credit Authorization" at bounding box center [245, 451] width 276 height 15
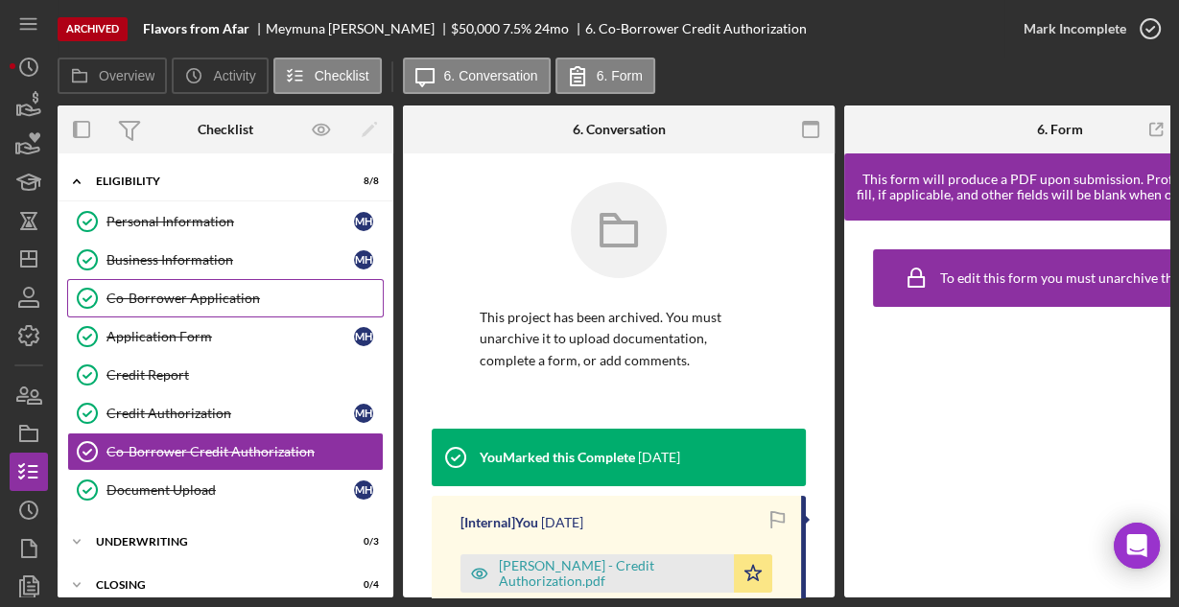
click at [163, 295] on div "Co-Borrower Application" at bounding box center [245, 298] width 276 height 15
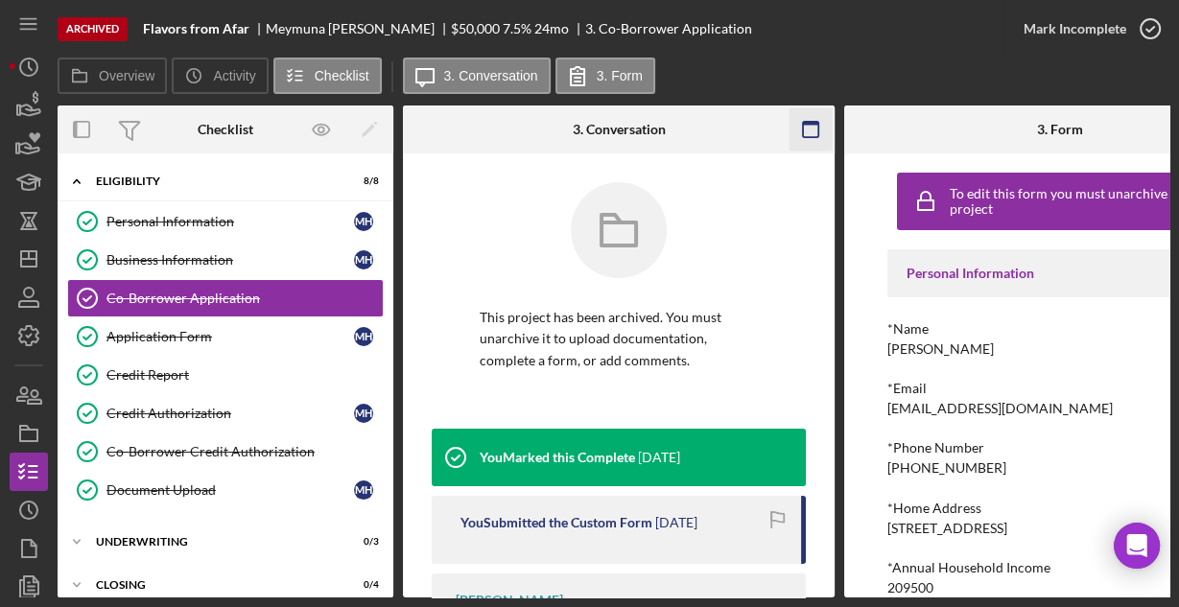
click at [804, 122] on g "button" at bounding box center [810, 129] width 15 height 15
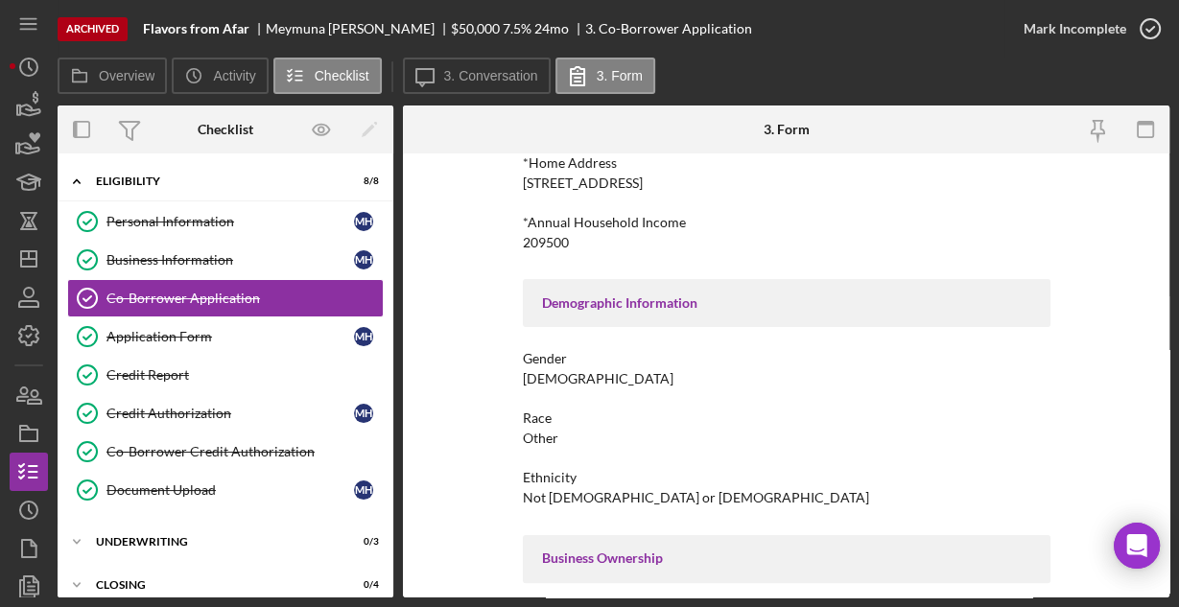
scroll to position [479, 0]
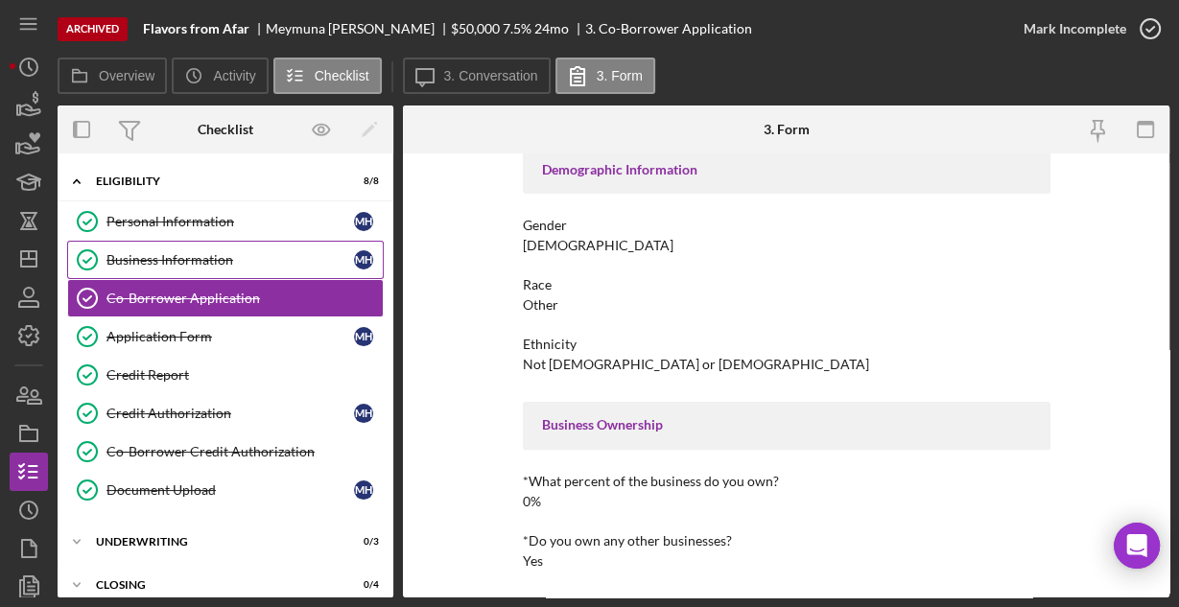
click at [194, 262] on div "Business Information" at bounding box center [231, 259] width 248 height 15
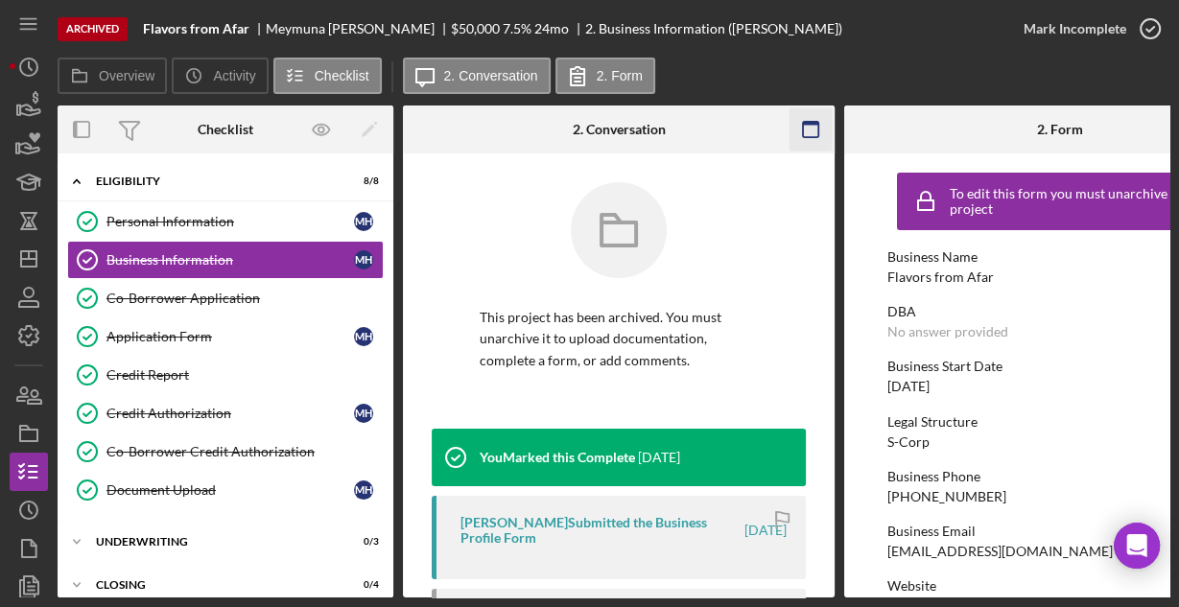
click at [803, 122] on rect "button" at bounding box center [810, 124] width 15 height 4
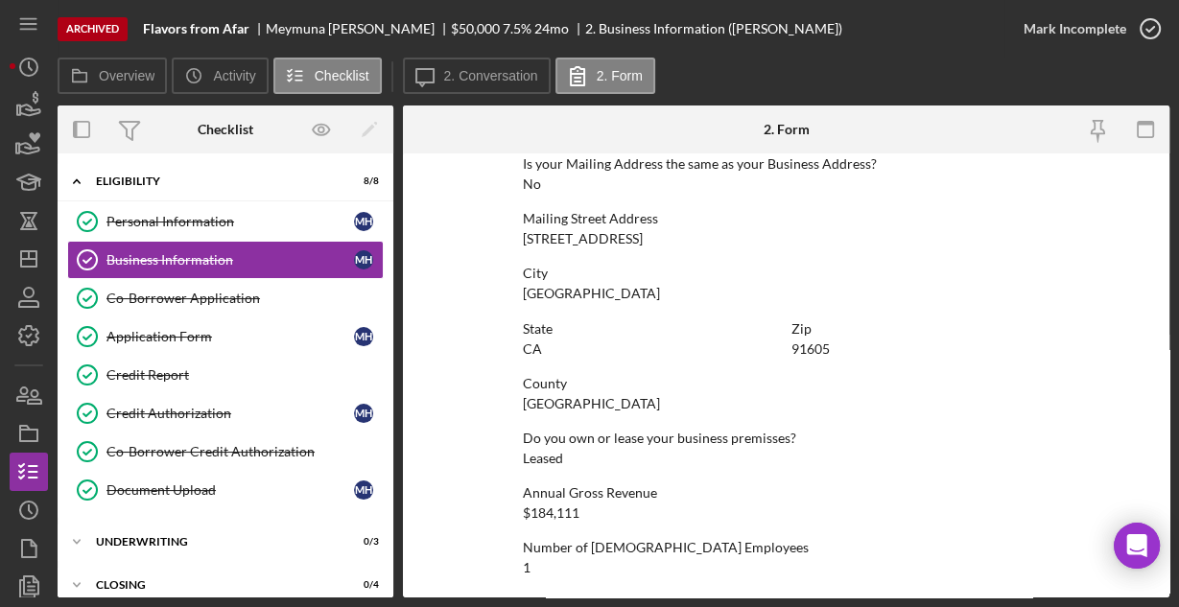
scroll to position [1223, 0]
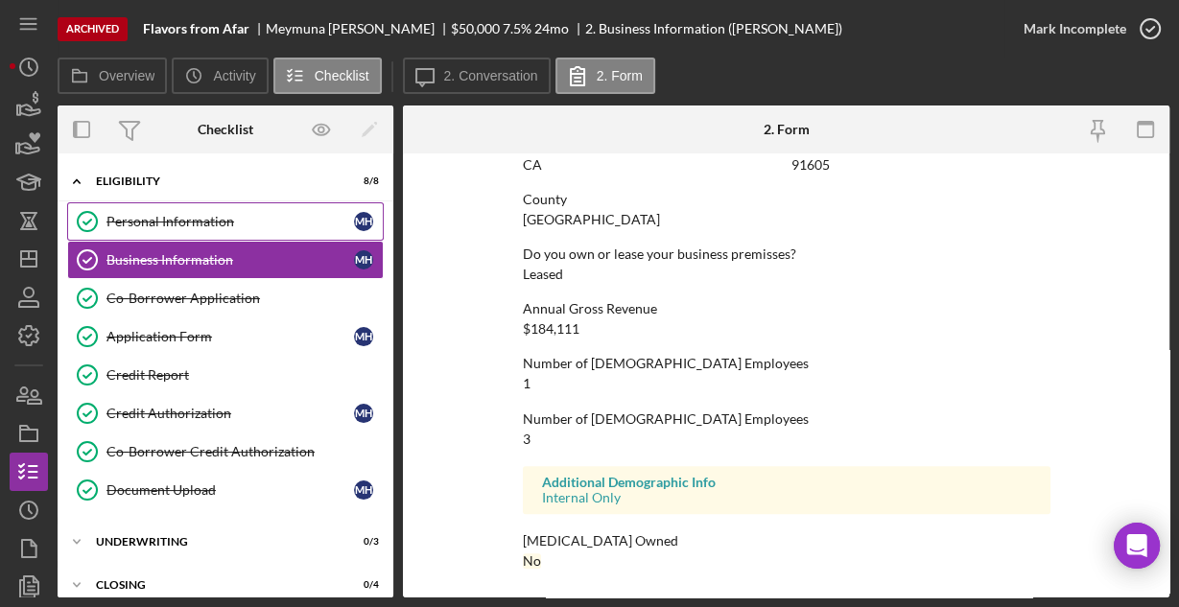
click at [216, 216] on div "Personal Information" at bounding box center [231, 221] width 248 height 15
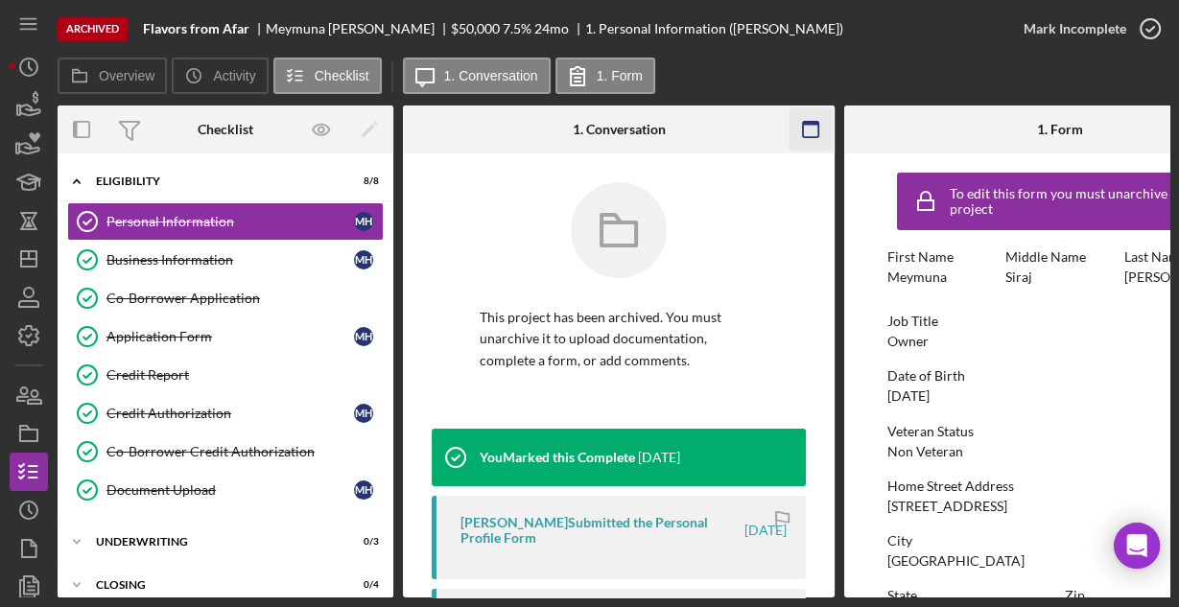
click at [803, 126] on rect "button" at bounding box center [810, 129] width 15 height 15
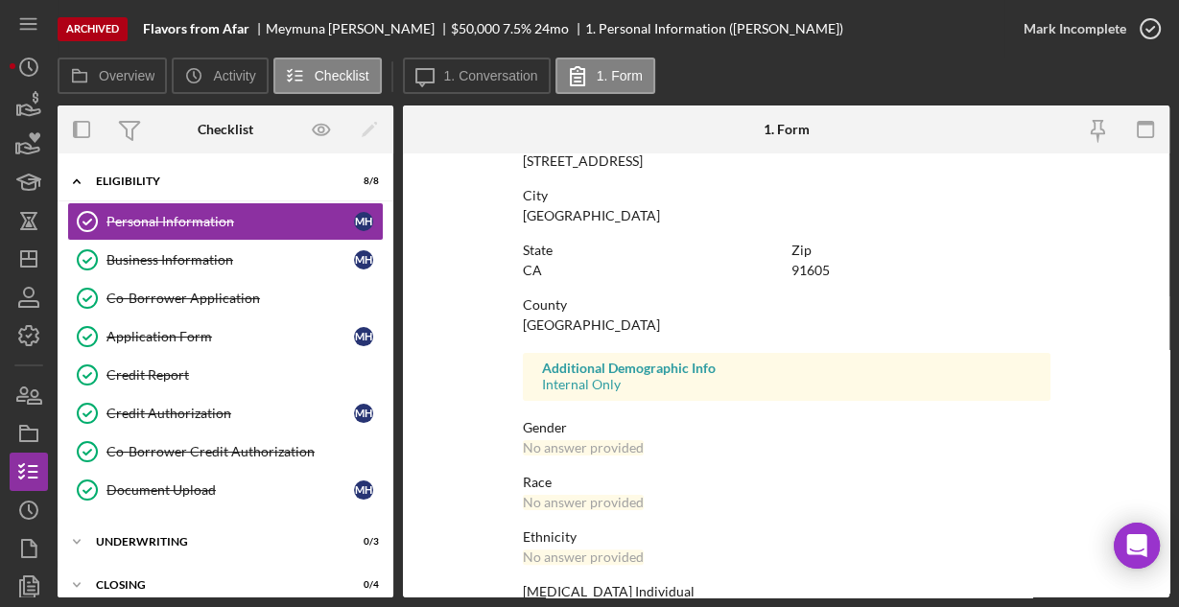
scroll to position [452, 0]
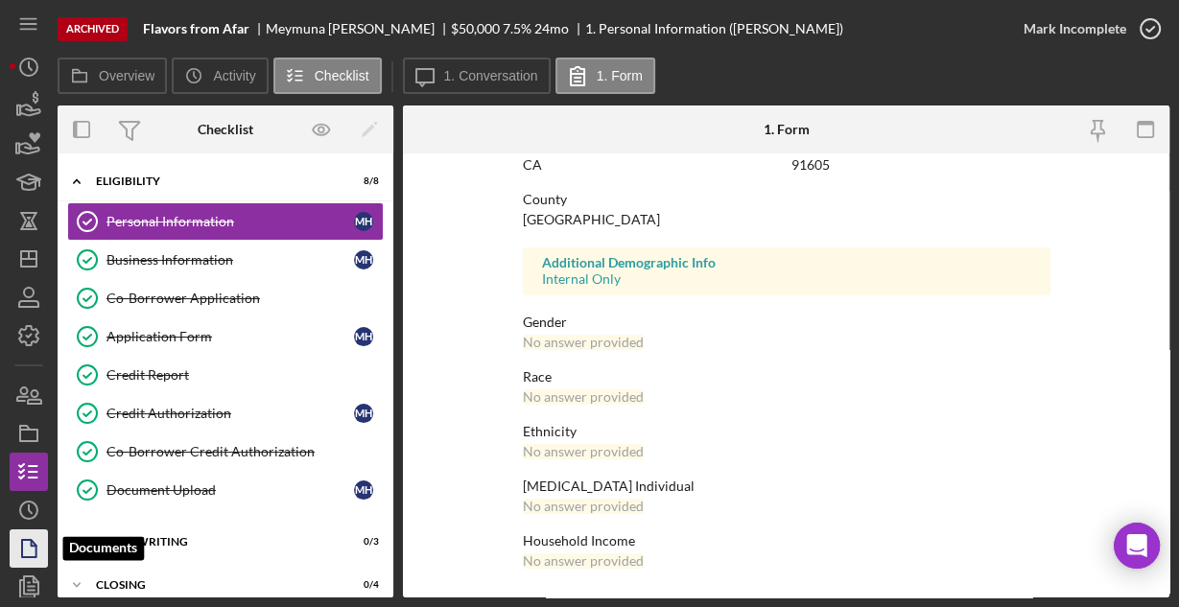
click at [20, 551] on icon "button" at bounding box center [29, 549] width 48 height 48
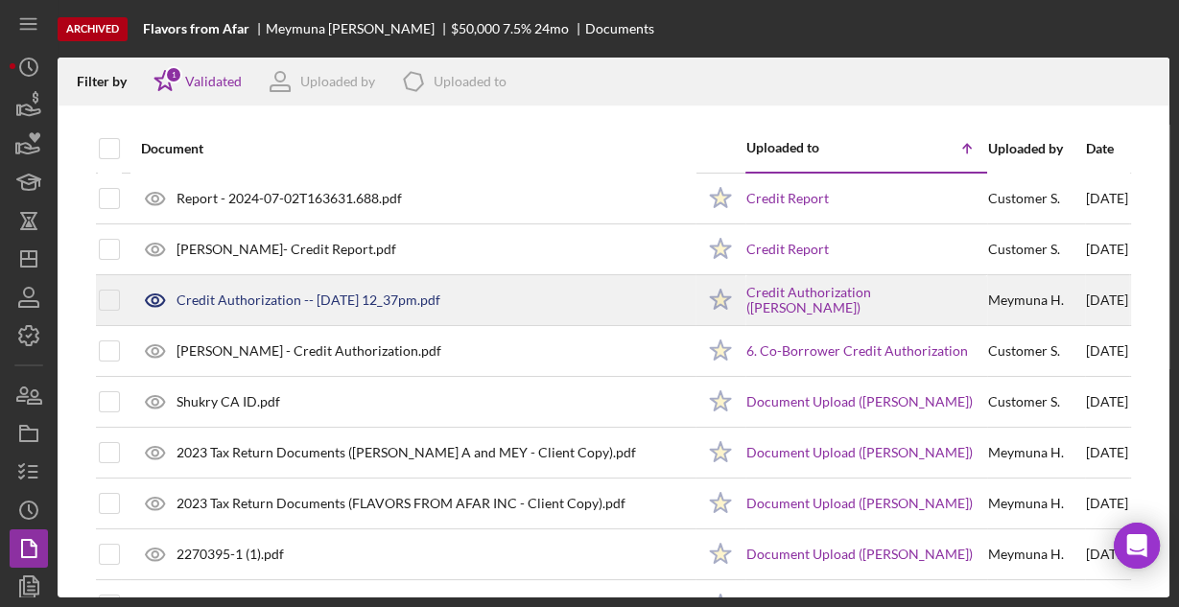
click at [290, 297] on div "Credit Authorization -- 2024-07-02 12_37pm.pdf" at bounding box center [309, 300] width 264 height 15
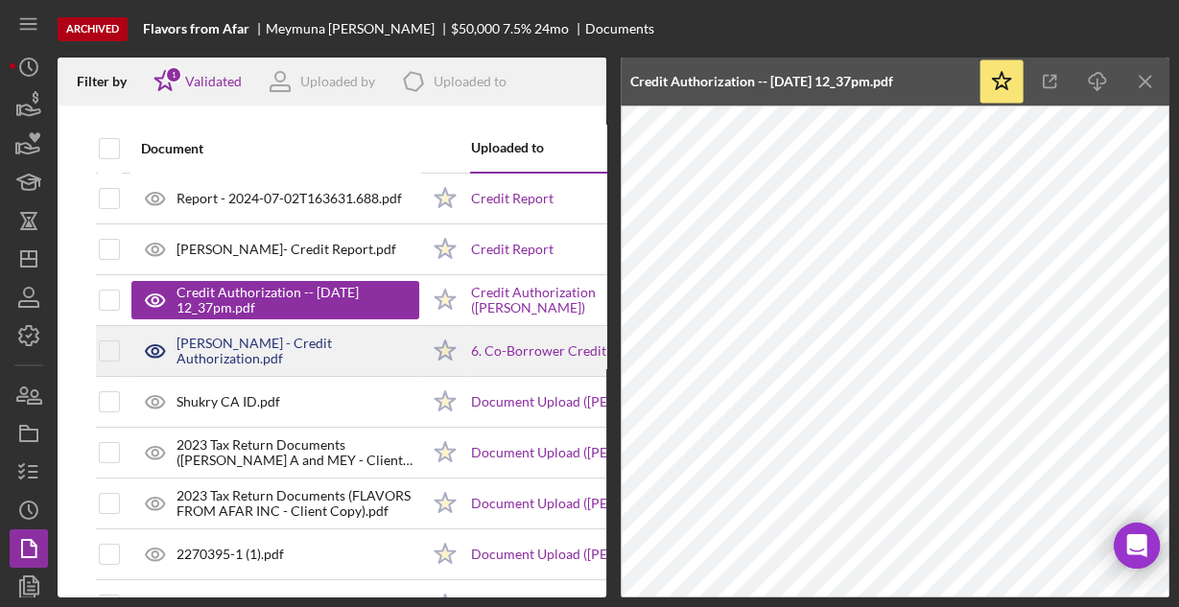
click at [281, 343] on div "Shukry Cattan - Credit Authorization.pdf" at bounding box center [298, 351] width 243 height 31
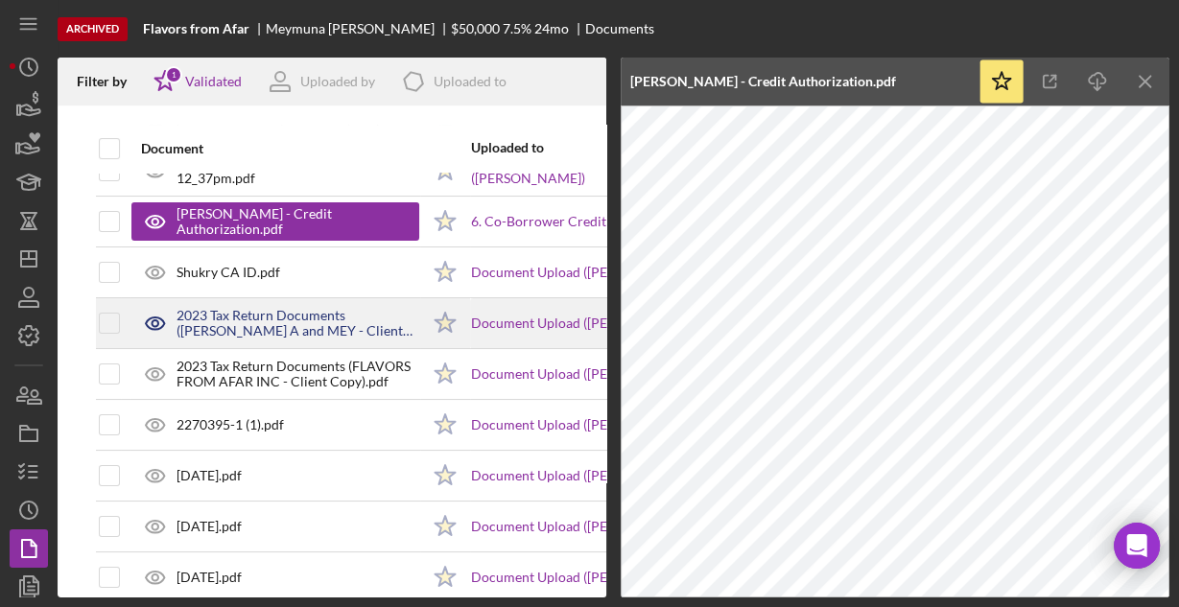
scroll to position [154, 0]
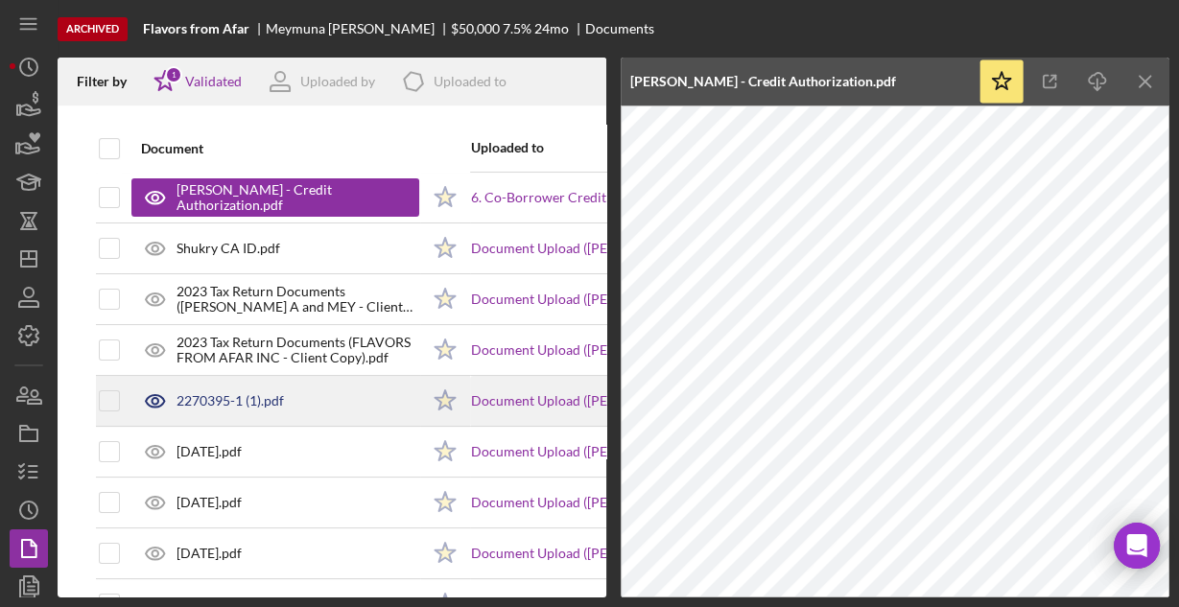
click at [233, 387] on div "2270395-1 (1).pdf" at bounding box center [275, 401] width 288 height 48
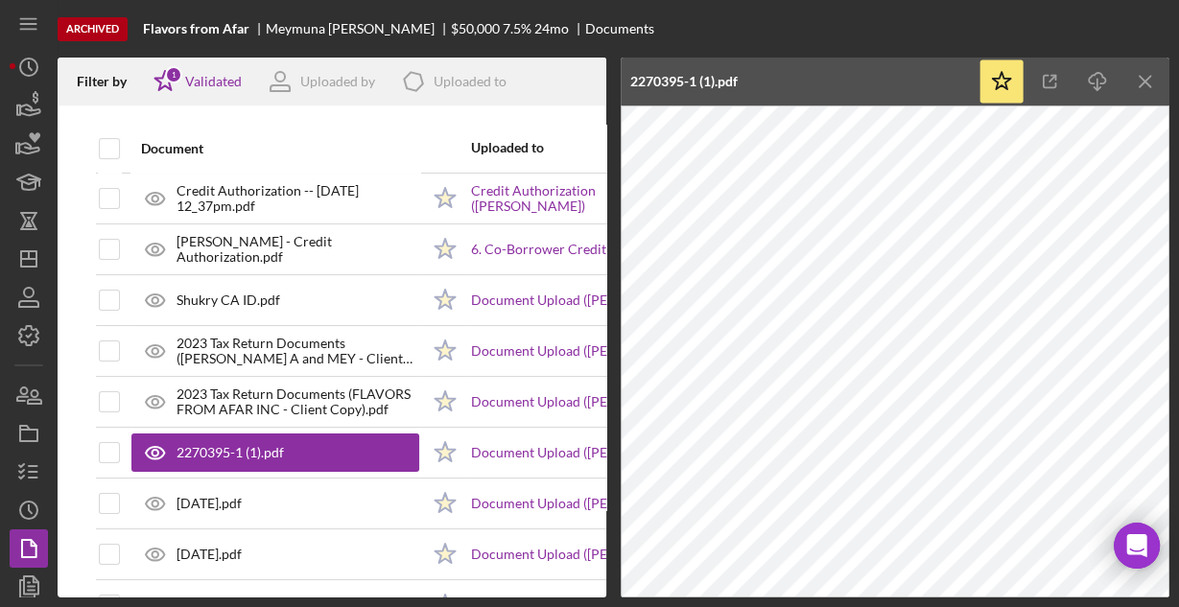
scroll to position [0, 0]
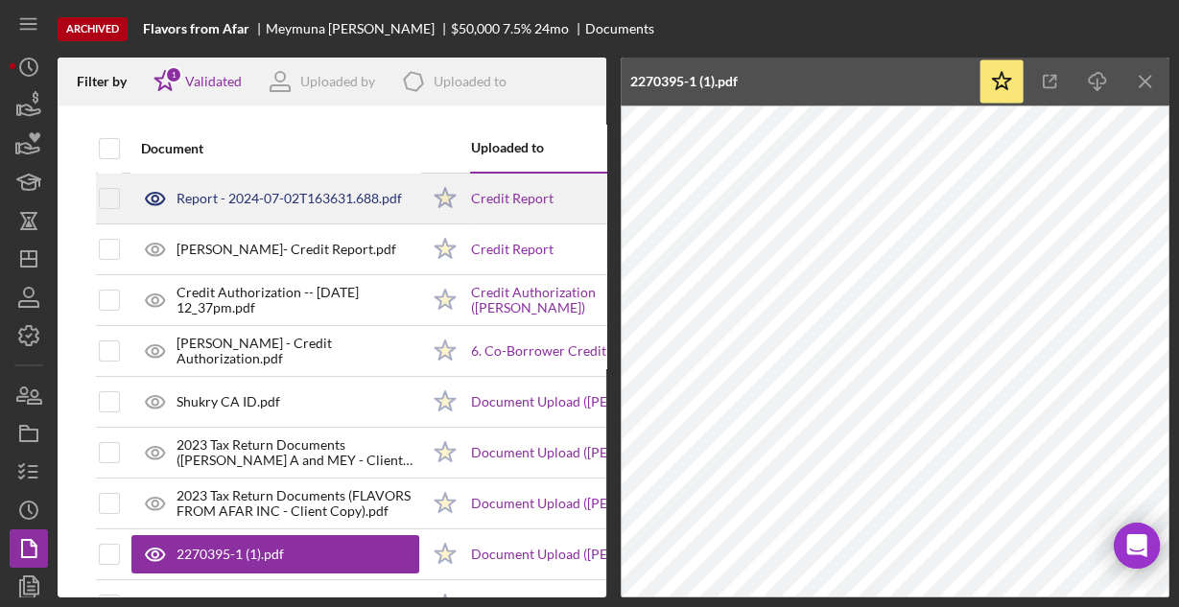
click at [323, 200] on div "Report - 2024-07-02T163631.688.pdf" at bounding box center [290, 198] width 226 height 15
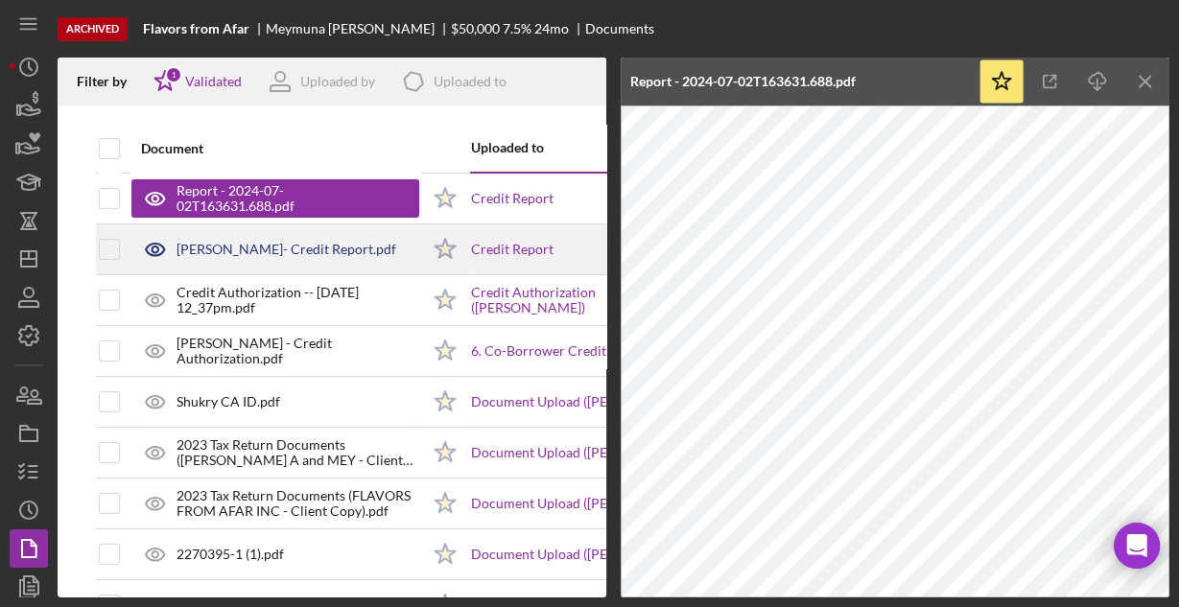
click at [271, 255] on div "Shukry Cattan- Credit Report.pdf" at bounding box center [287, 249] width 220 height 15
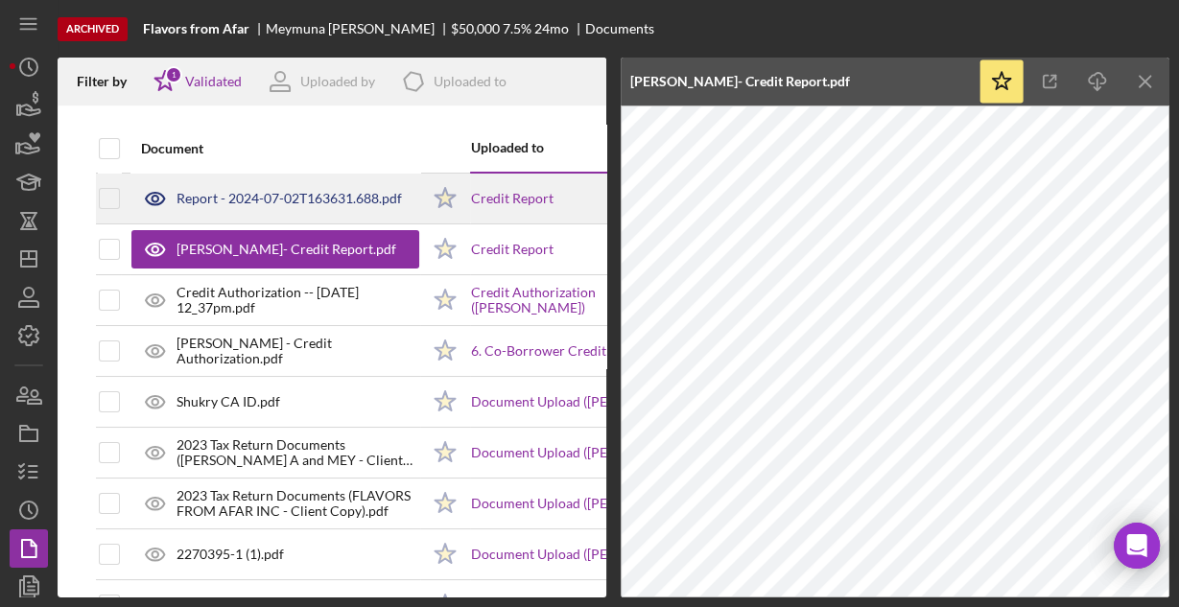
click at [294, 201] on div "Report - 2024-07-02T163631.688.pdf" at bounding box center [290, 198] width 226 height 15
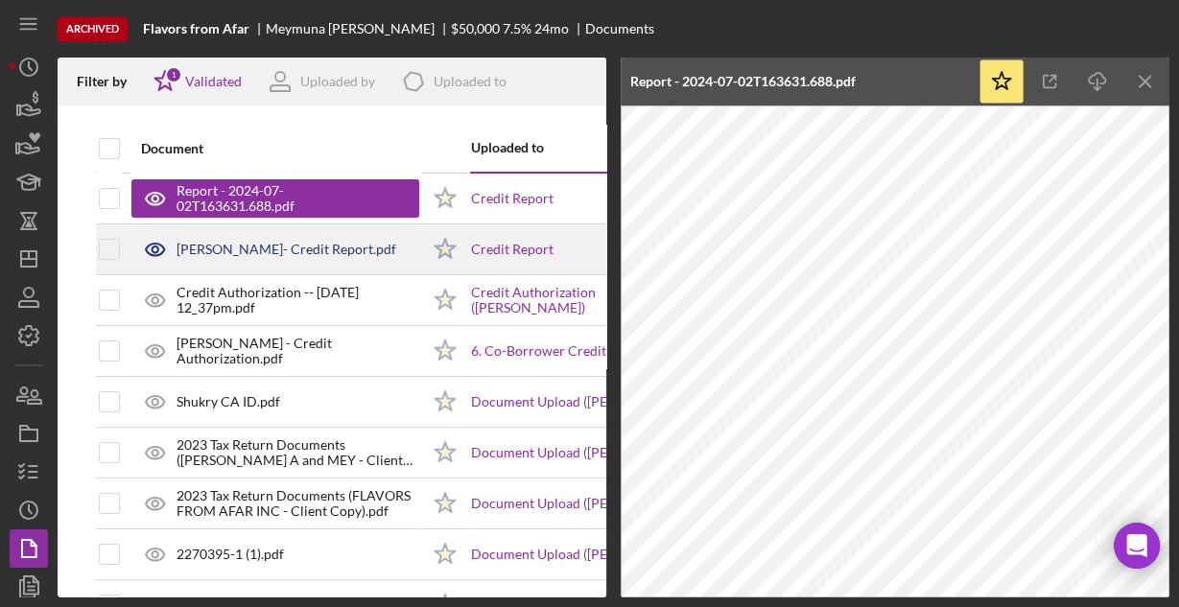
click at [295, 250] on div "Shukry Cattan- Credit Report.pdf" at bounding box center [287, 249] width 220 height 15
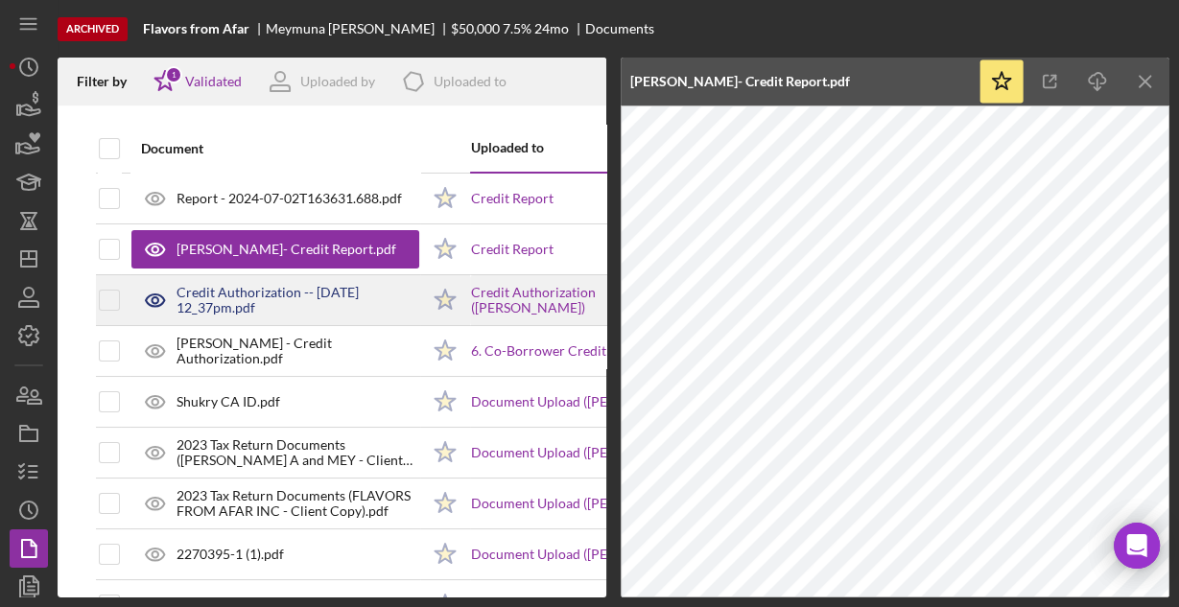
click at [314, 307] on div "Credit Authorization -- 2024-07-02 12_37pm.pdf" at bounding box center [298, 300] width 243 height 31
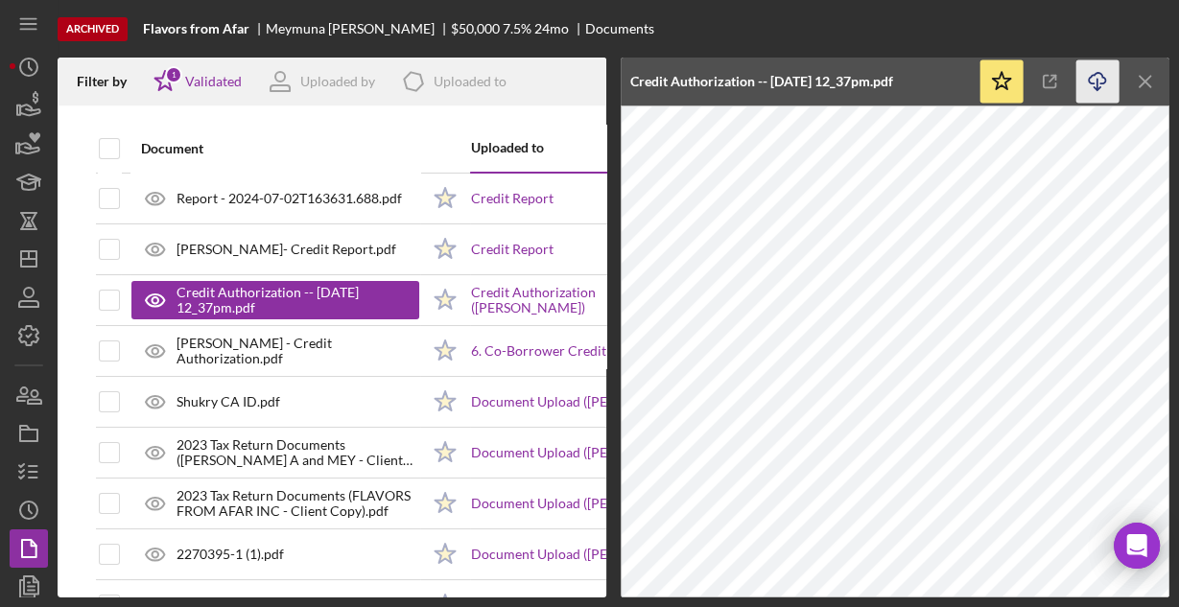
click at [1100, 87] on polyline "button" at bounding box center [1097, 88] width 7 height 3
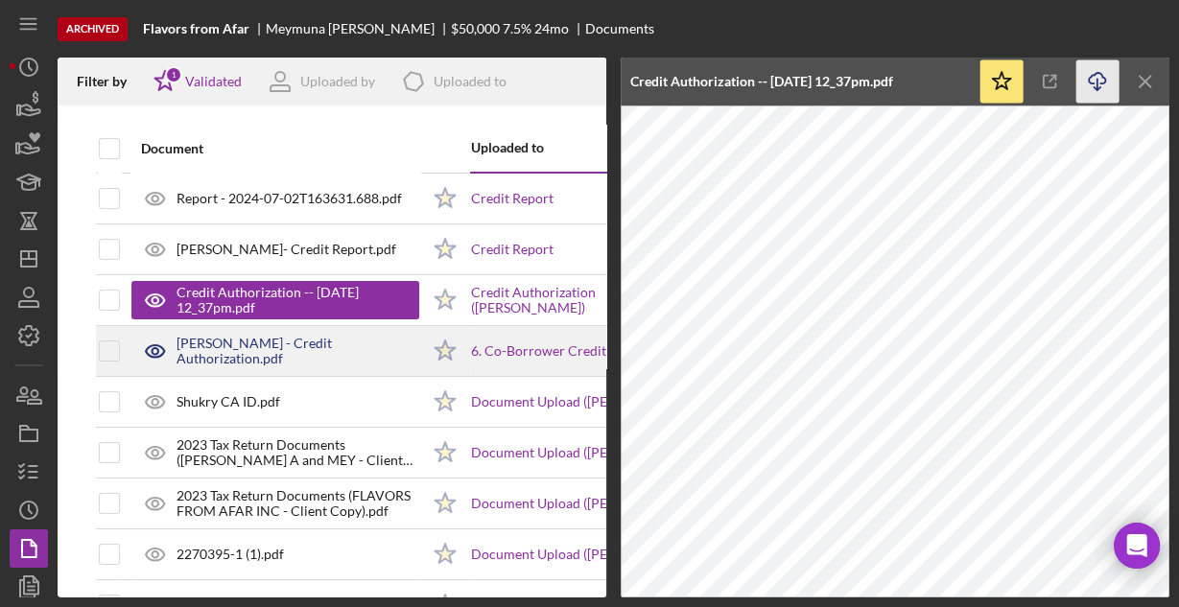
click at [303, 349] on div "Shukry Cattan - Credit Authorization.pdf" at bounding box center [298, 351] width 243 height 31
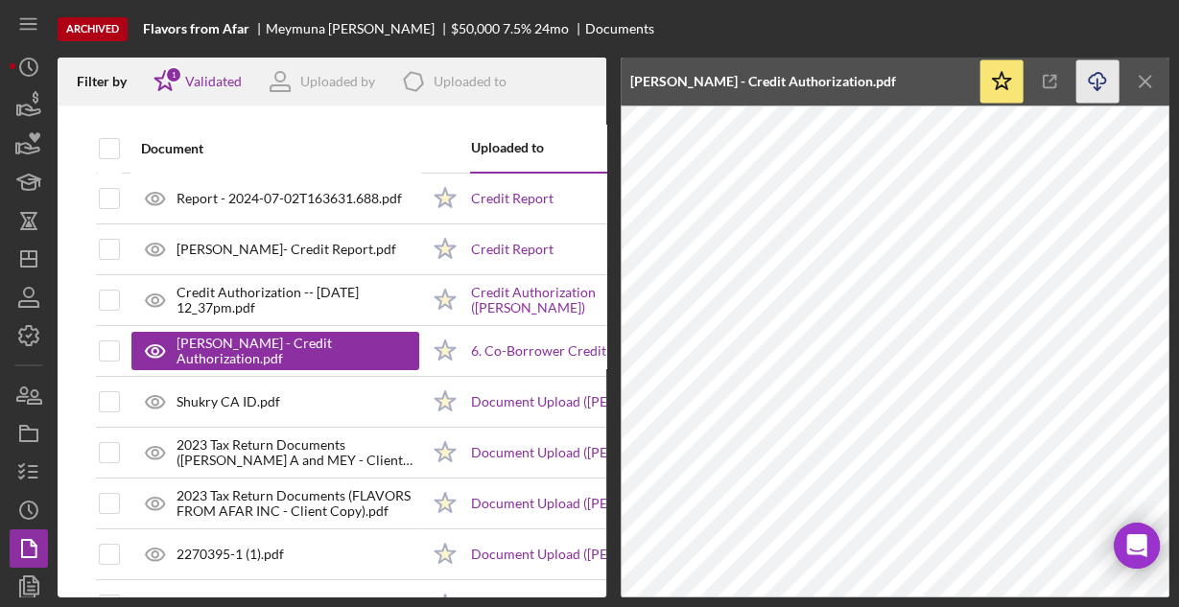
click at [1098, 83] on icon "Icon/Download" at bounding box center [1098, 81] width 43 height 43
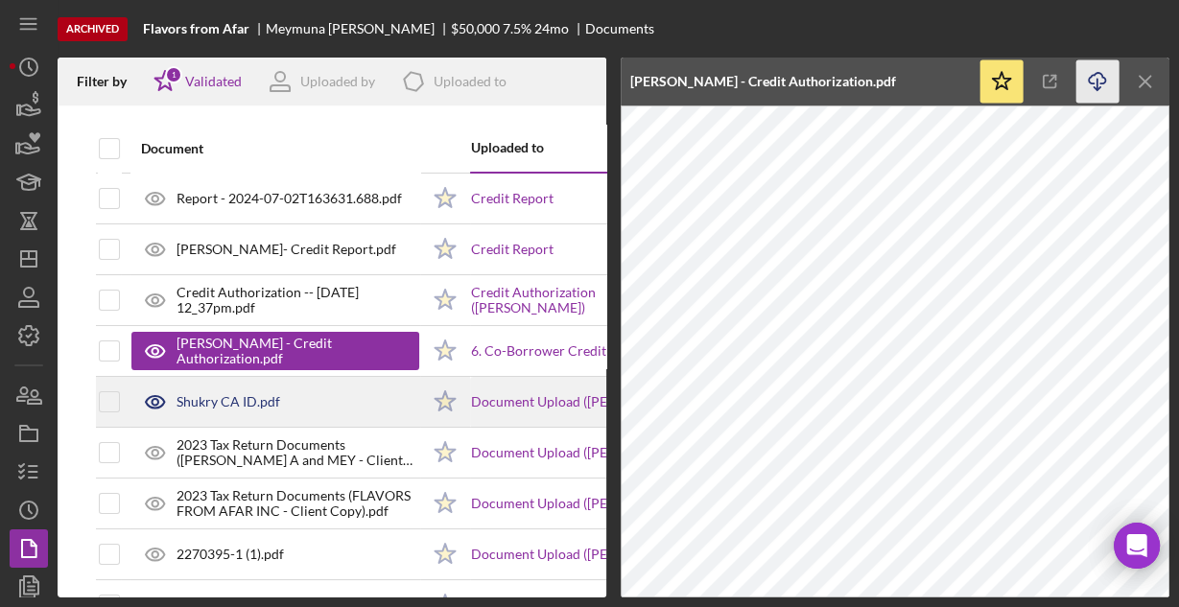
click at [235, 400] on div "Shukry CA ID.pdf" at bounding box center [229, 401] width 104 height 15
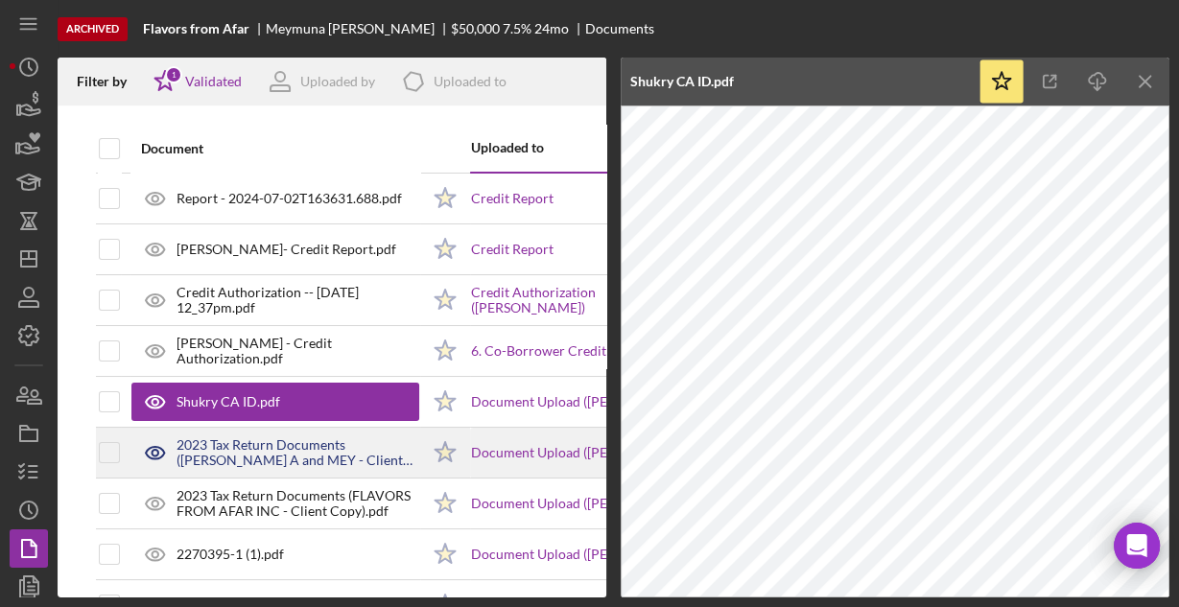
click at [274, 458] on div "2023 Tax Return Documents (CATTAN SHUKRY A and MEY - Client Copy).pdf" at bounding box center [298, 453] width 243 height 31
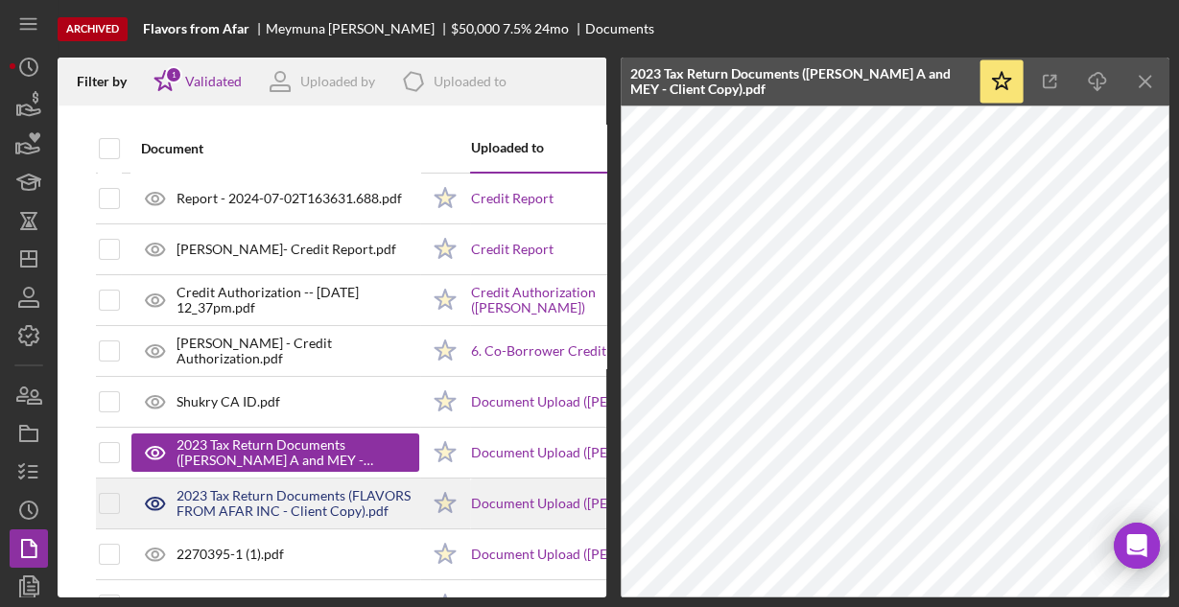
click at [274, 507] on div "2023 Tax Return Documents (FLAVORS FROM AFAR INC - Client Copy).pdf" at bounding box center [298, 503] width 243 height 31
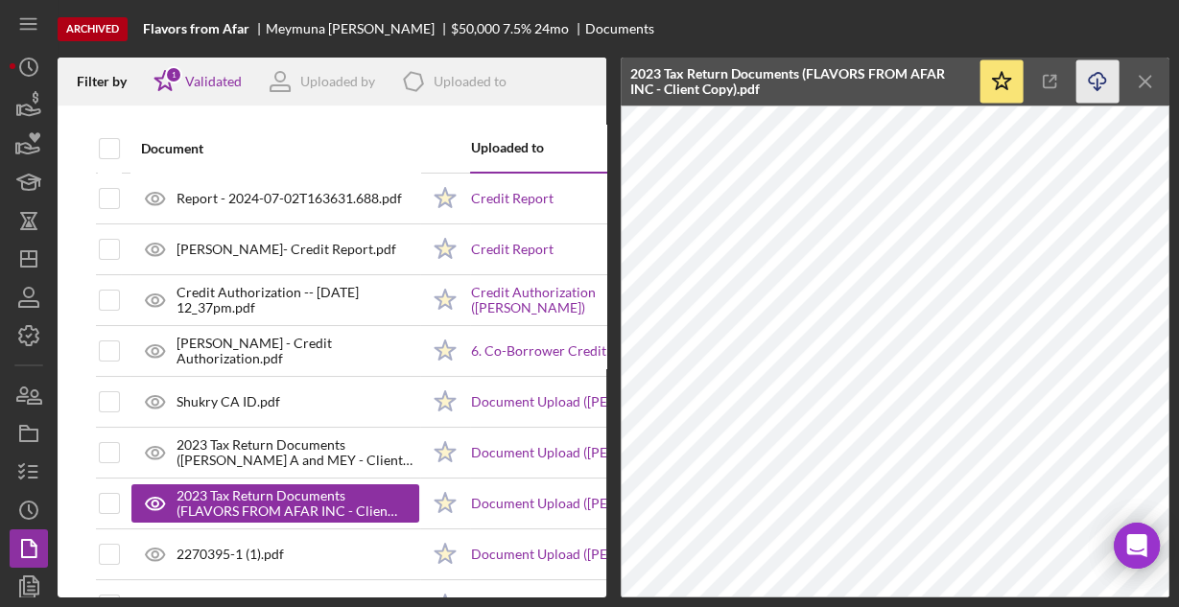
click at [1099, 81] on icon "Icon/Download" at bounding box center [1098, 81] width 43 height 43
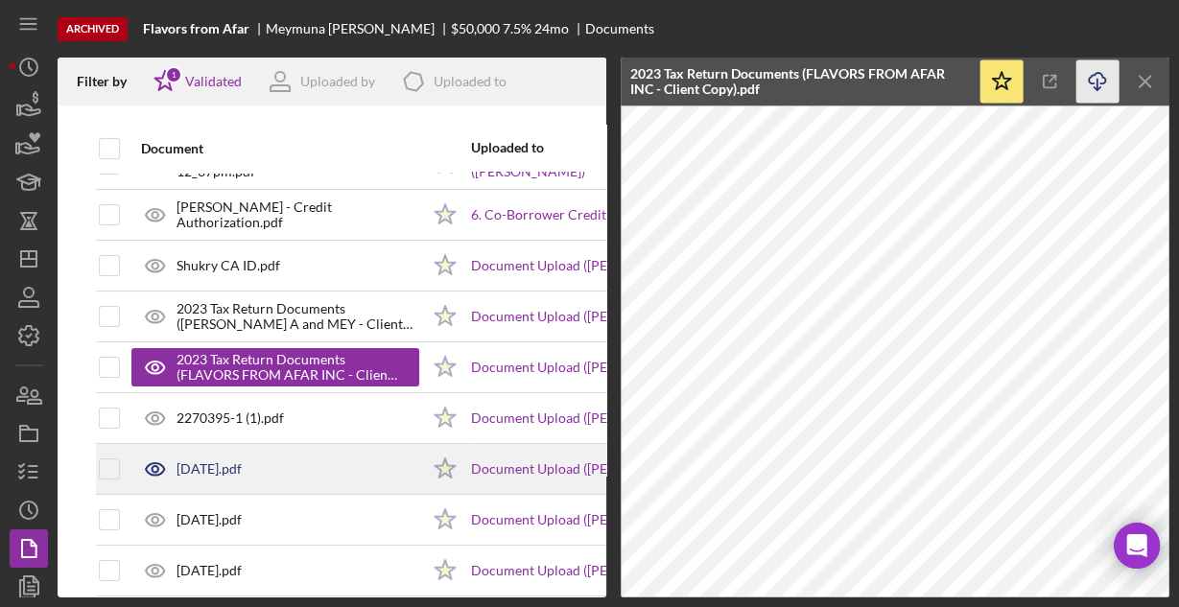
scroll to position [154, 0]
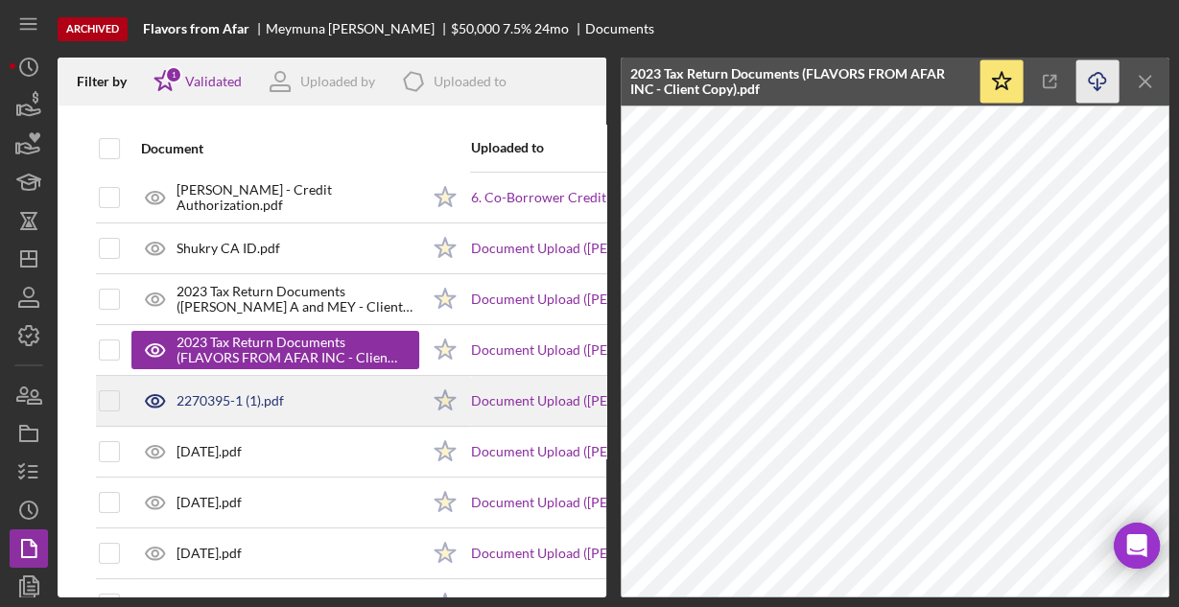
click at [204, 398] on div "2270395-1 (1).pdf" at bounding box center [230, 400] width 107 height 15
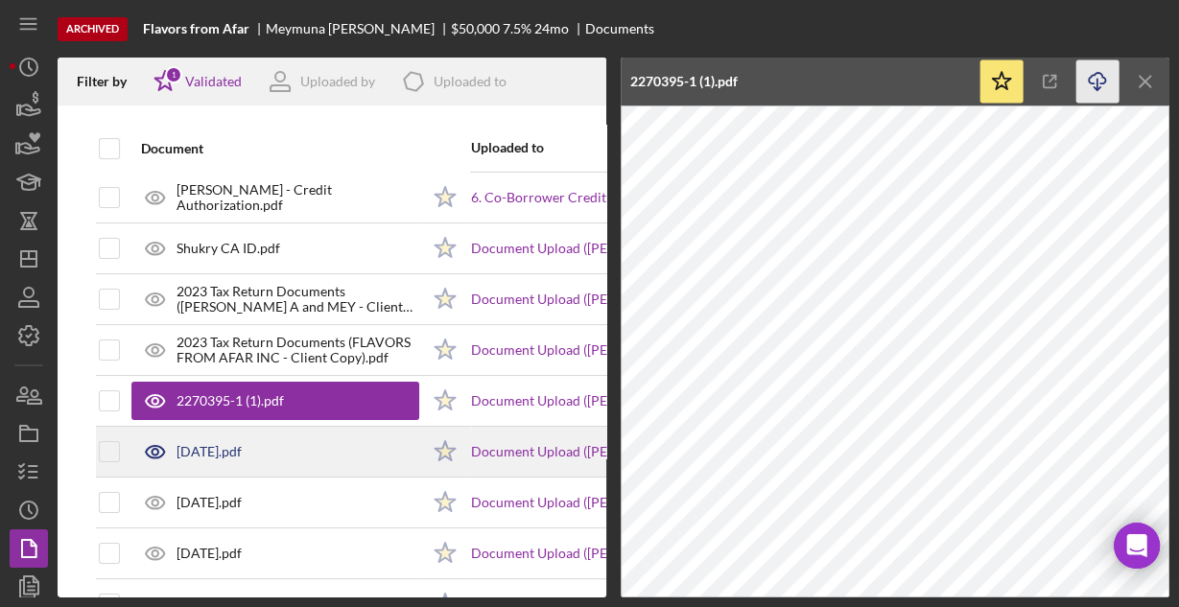
click at [215, 449] on div "APR 2024.pdf" at bounding box center [209, 451] width 65 height 15
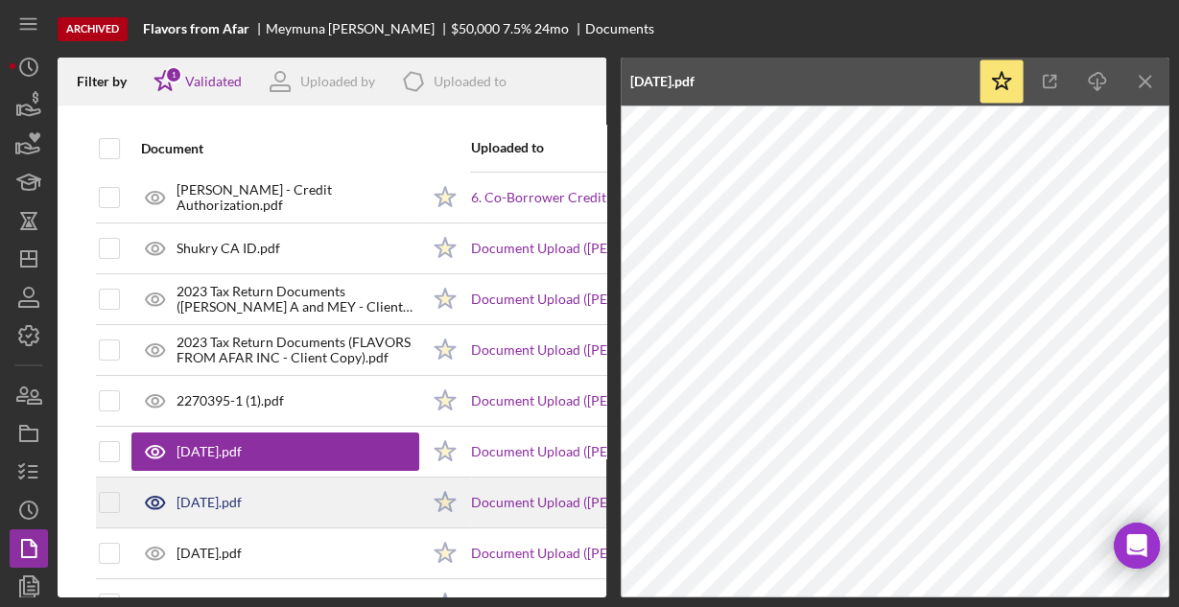
click at [242, 501] on div "JUN 2024.pdf" at bounding box center [209, 502] width 65 height 15
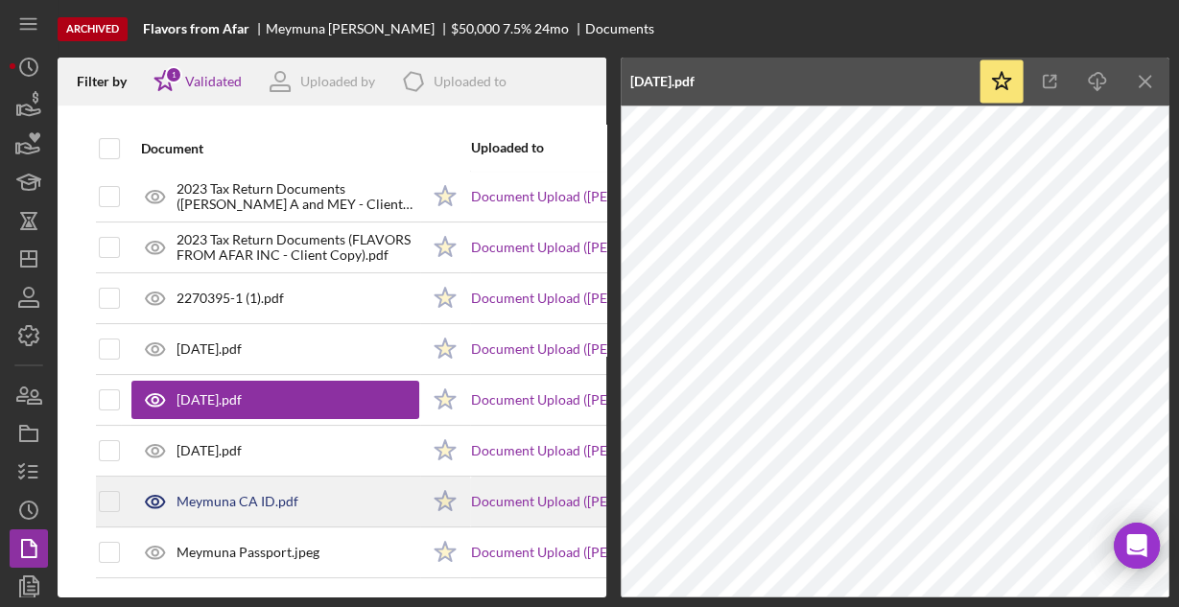
scroll to position [263, 0]
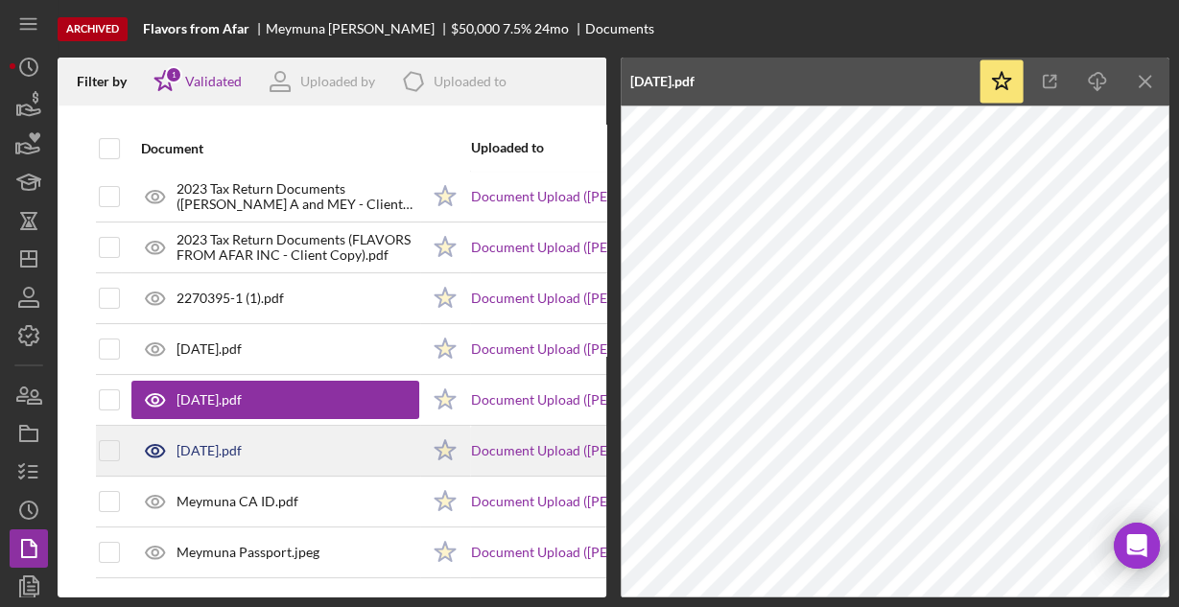
click at [203, 444] on div "MAY 2024.pdf" at bounding box center [209, 450] width 65 height 15
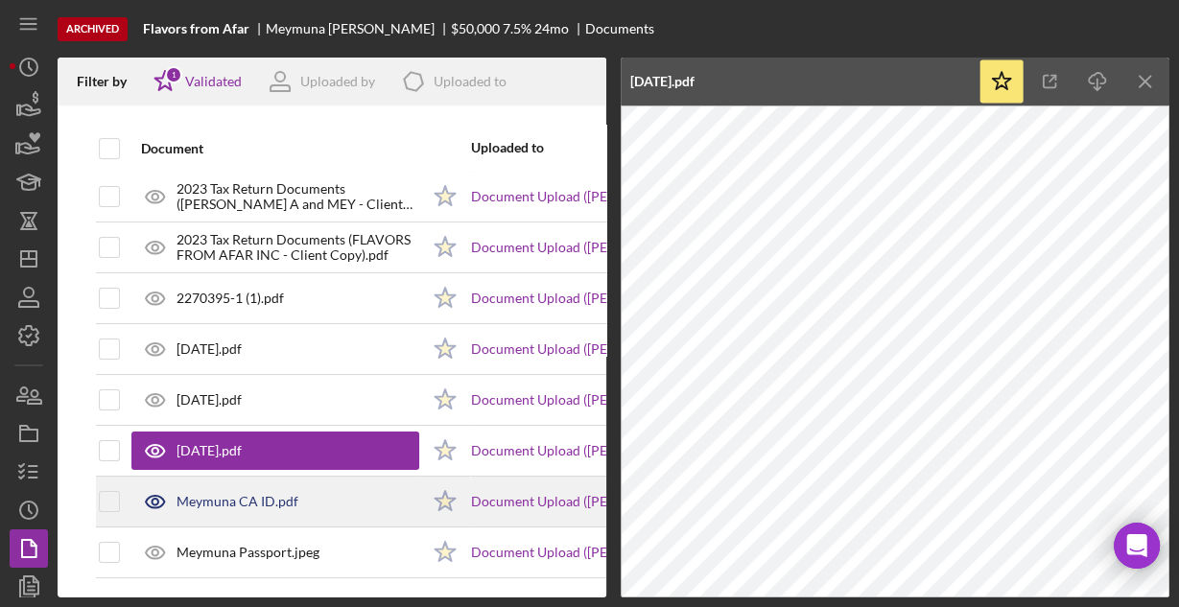
click at [253, 494] on div "Meymuna CA ID.pdf" at bounding box center [238, 501] width 122 height 15
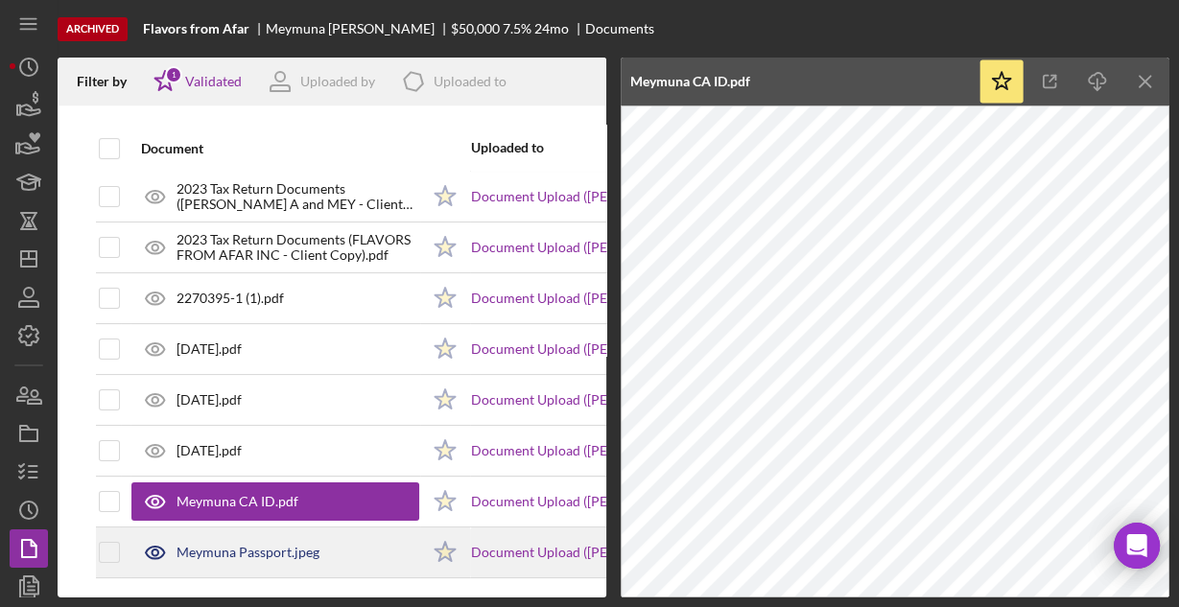
click at [247, 546] on div "Meymuna Passport.jpeg" at bounding box center [248, 552] width 143 height 15
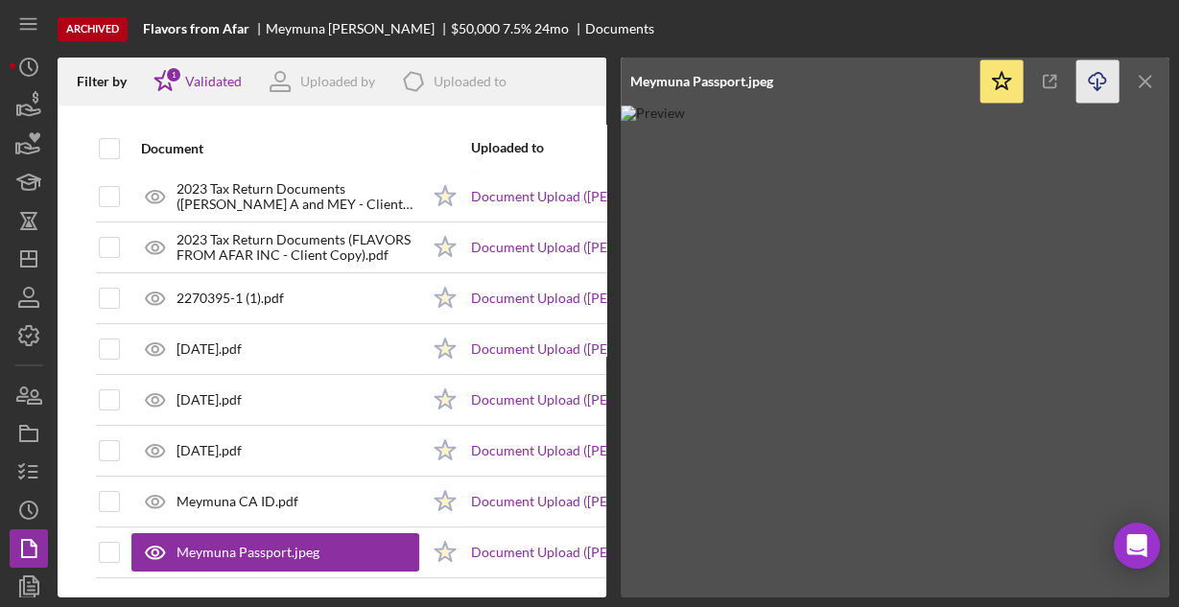
click at [1100, 78] on icon "Icon/Download" at bounding box center [1098, 81] width 43 height 43
click at [17, 109] on polygon "button" at bounding box center [18, 111] width 3 height 10
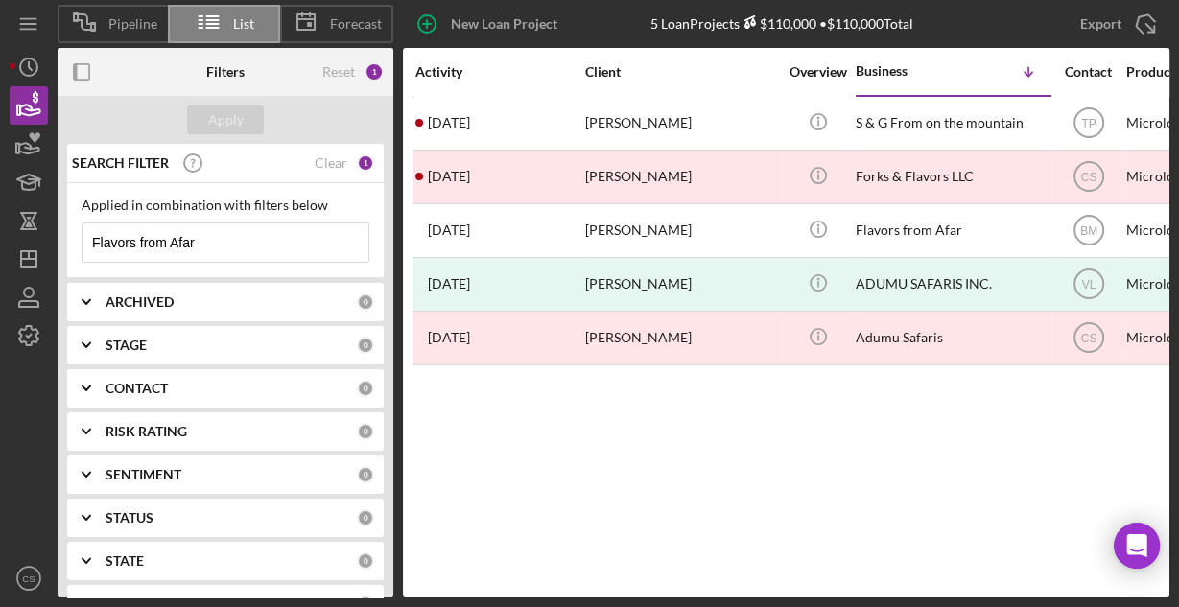
click at [216, 240] on input "Flavors from Afar" at bounding box center [226, 243] width 286 height 38
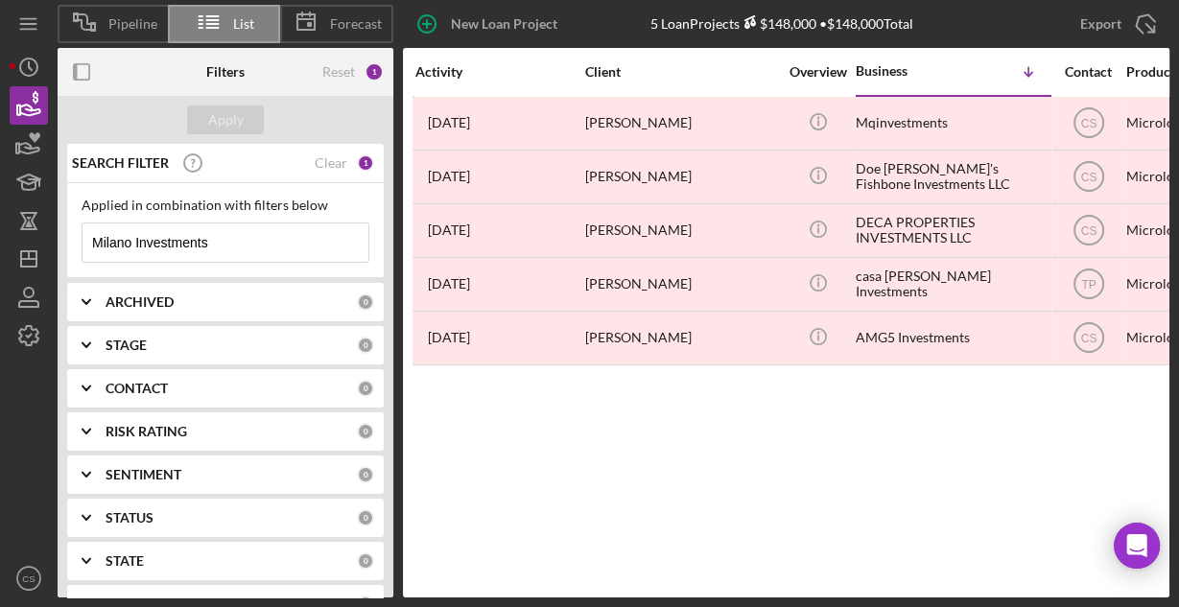
click at [275, 239] on input "Milano Investments" at bounding box center [226, 243] width 286 height 38
click at [274, 240] on input "Milano Investments" at bounding box center [226, 243] width 286 height 38
click at [273, 240] on input "Milano Investments" at bounding box center [226, 243] width 286 height 38
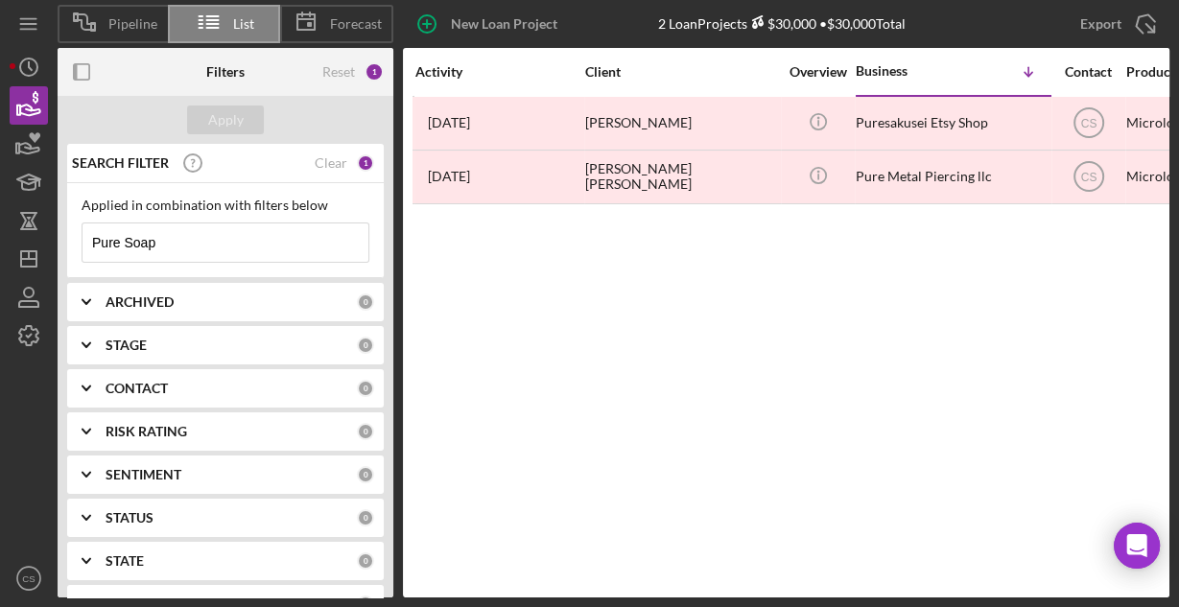
click at [266, 237] on input "Pure Soap" at bounding box center [226, 243] width 286 height 38
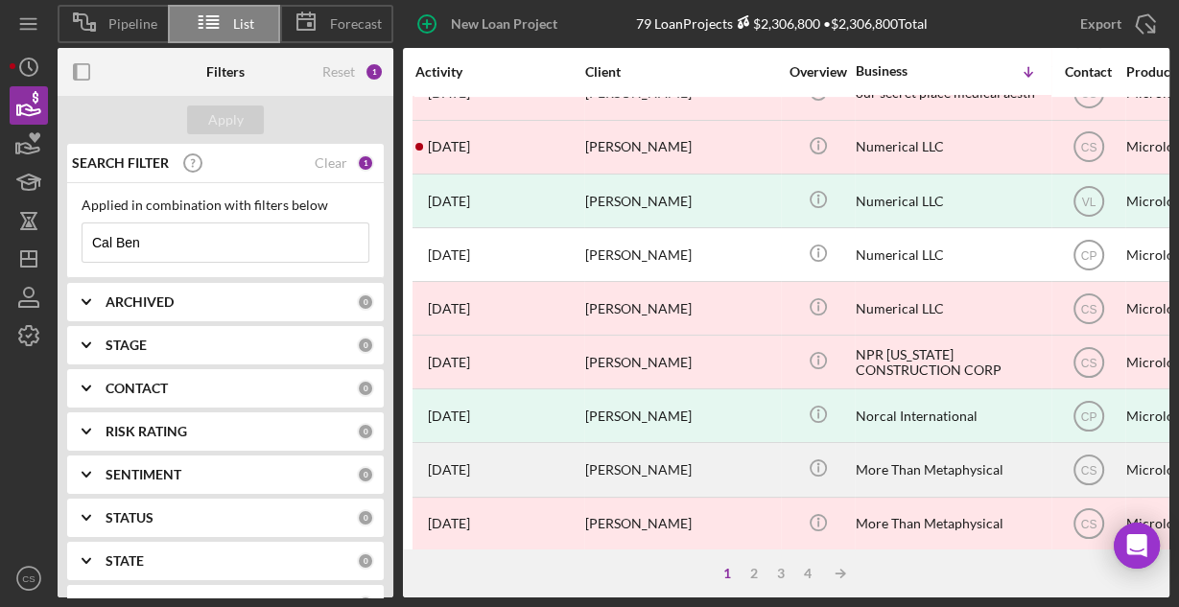
scroll to position [893, 0]
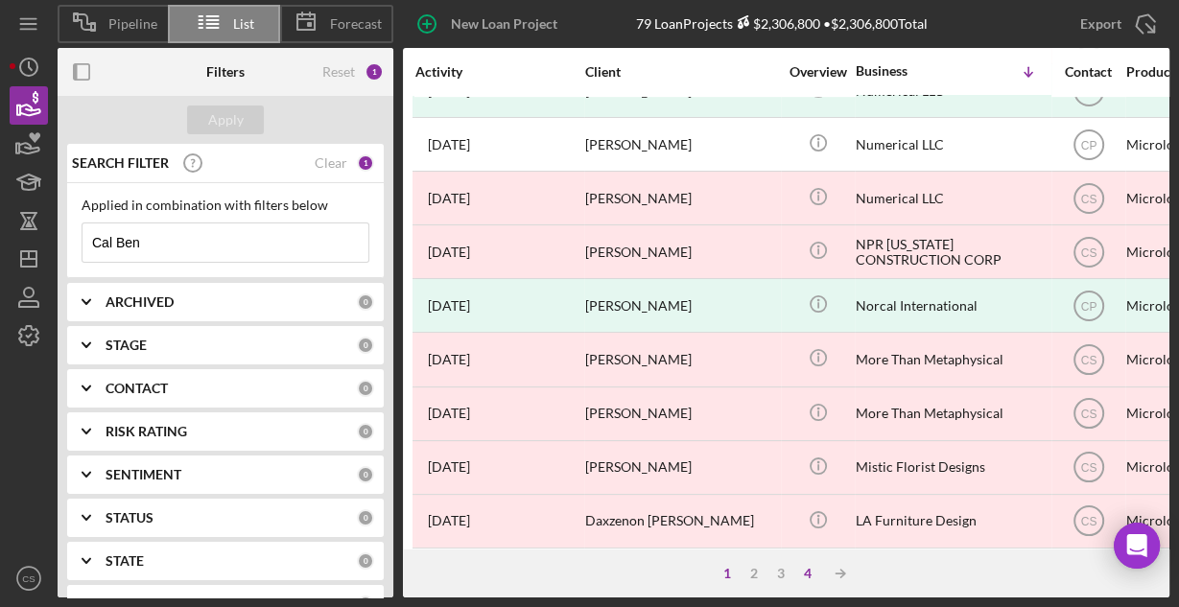
click at [812, 574] on div "4" at bounding box center [808, 573] width 27 height 15
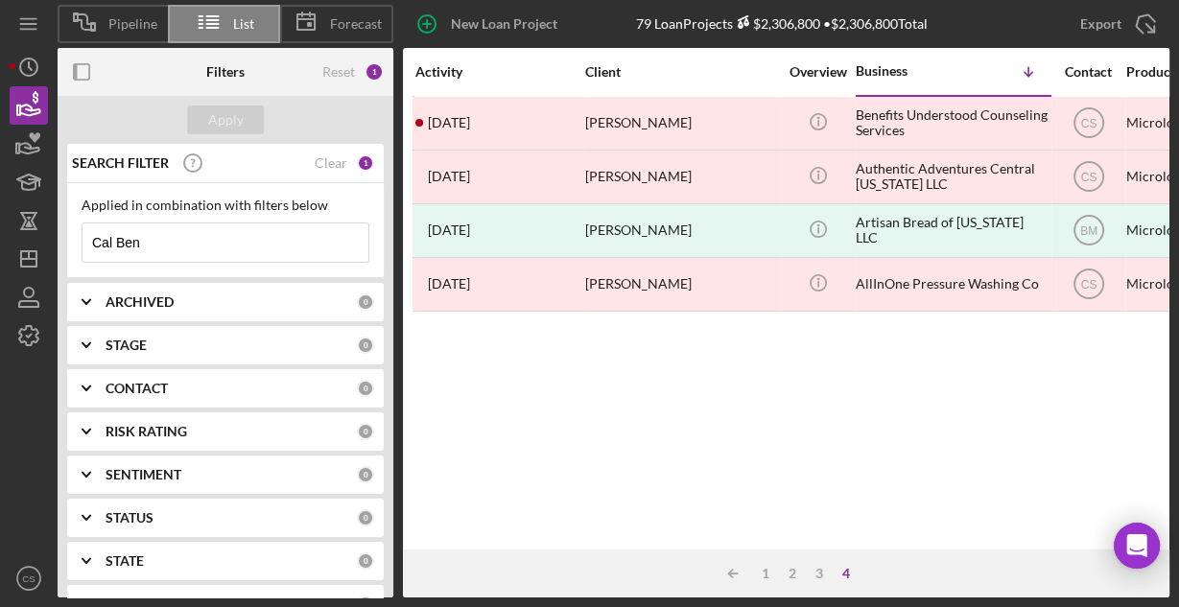
scroll to position [0, 0]
click at [821, 578] on div "3" at bounding box center [819, 573] width 27 height 15
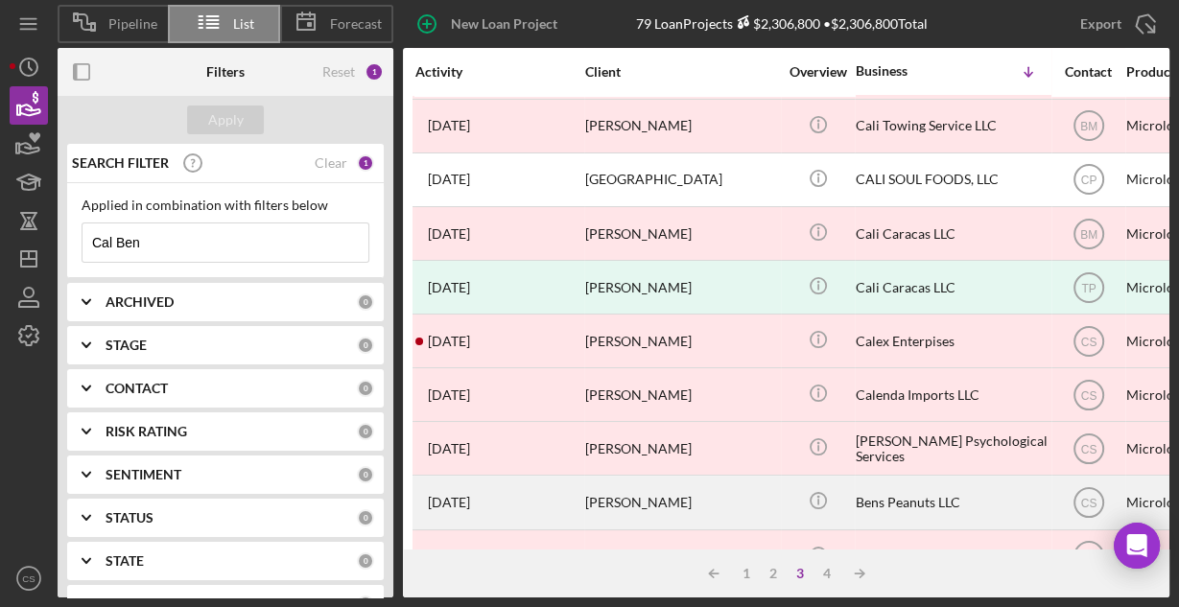
scroll to position [845, 0]
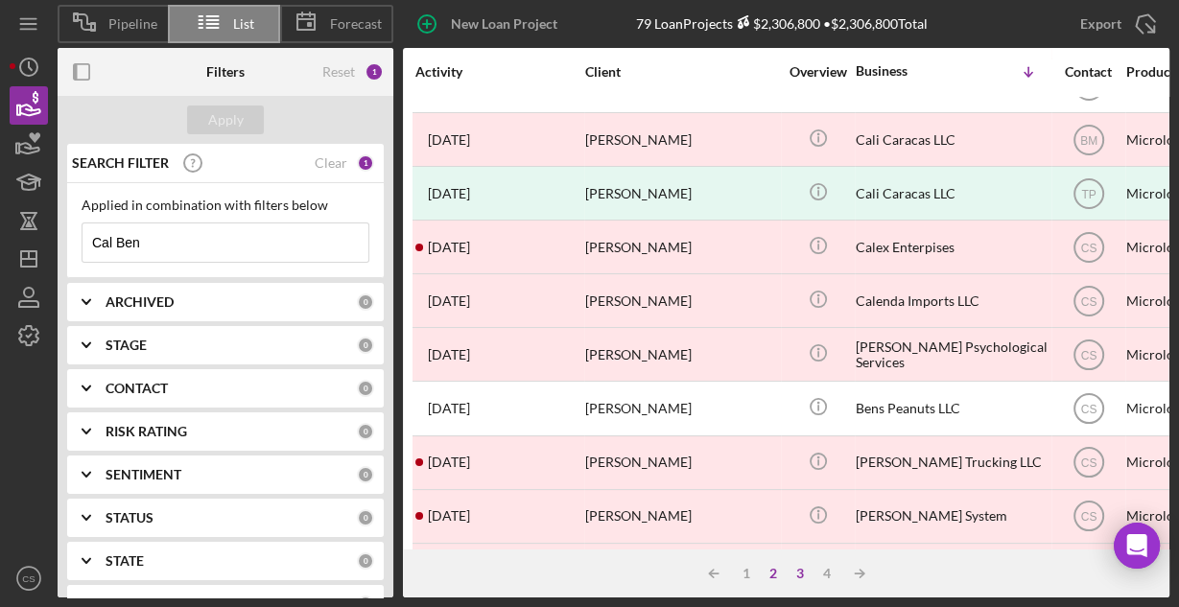
click at [775, 575] on div "2" at bounding box center [773, 573] width 27 height 15
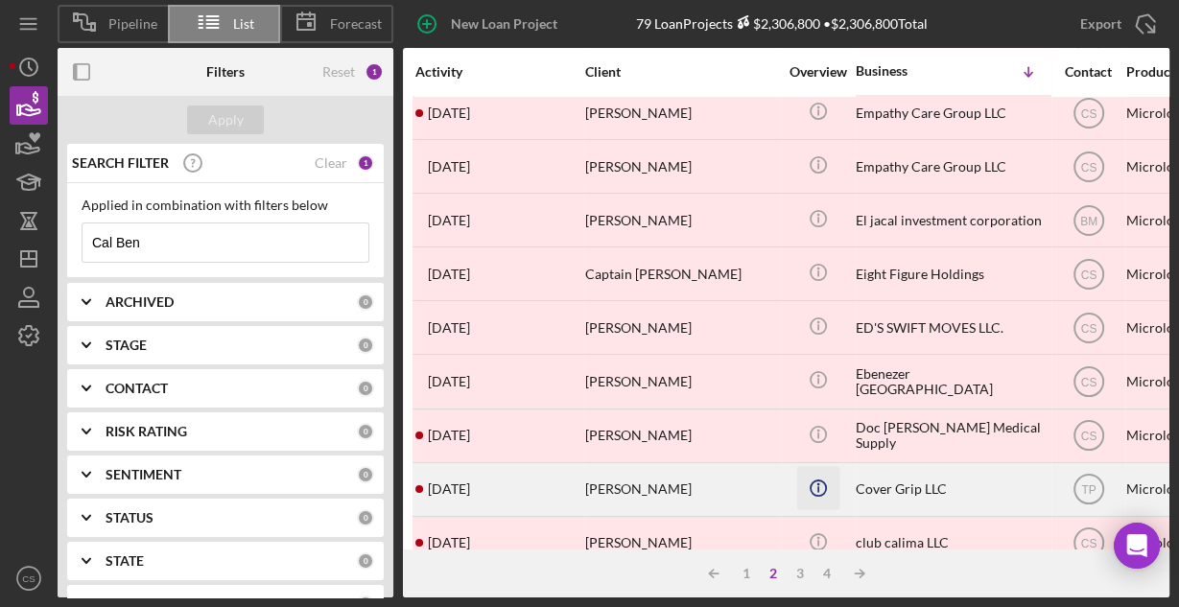
scroll to position [893, 0]
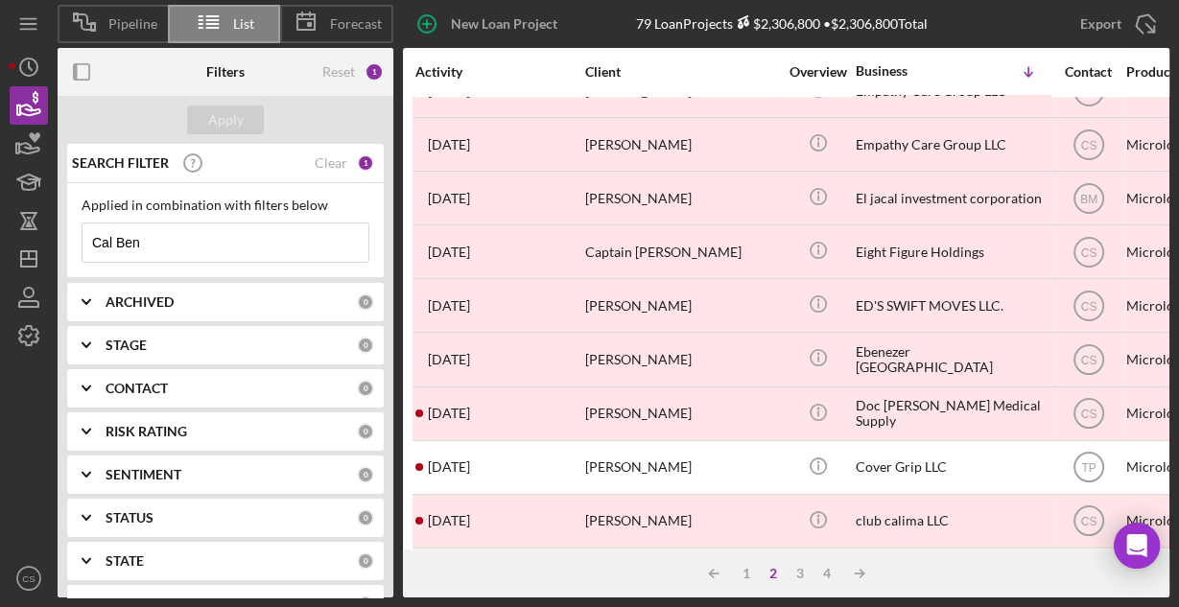
click at [209, 233] on input "Cal Ben" at bounding box center [226, 243] width 286 height 38
click at [221, 120] on div "Apply" at bounding box center [226, 120] width 36 height 29
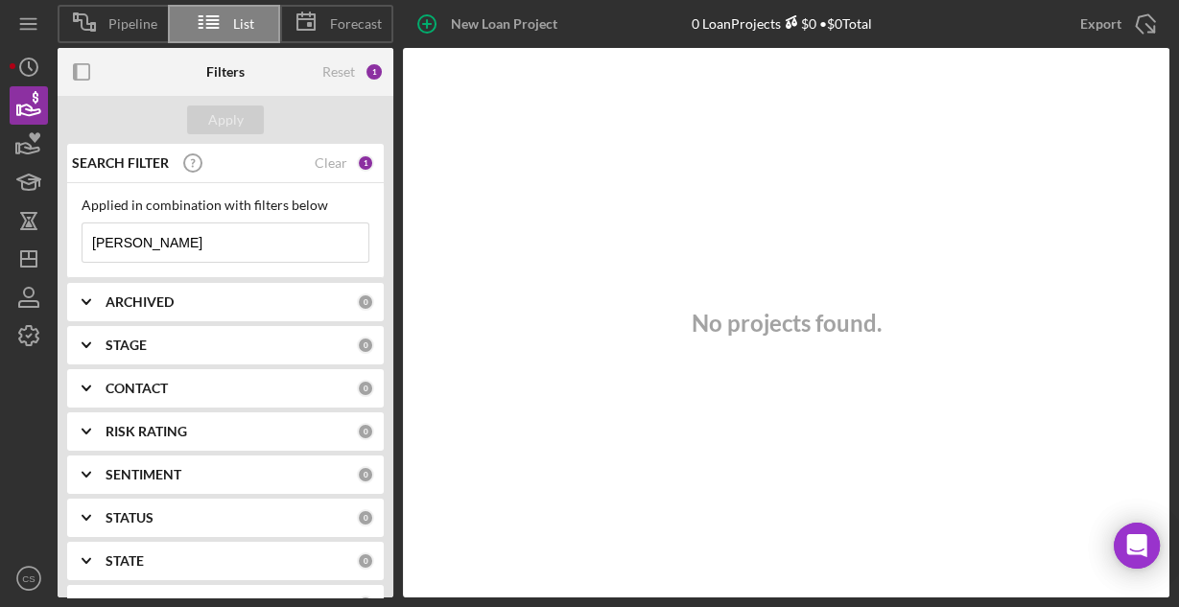
drag, startPoint x: 179, startPoint y: 240, endPoint x: 67, endPoint y: 263, distance: 114.6
click at [68, 262] on div "Applied in combination with filters below Horacio Icon/Menu Close" at bounding box center [225, 230] width 317 height 95
drag, startPoint x: 171, startPoint y: 242, endPoint x: 69, endPoint y: 235, distance: 101.9
click at [71, 235] on div "Applied in combination with filters below Woolcott Icon/Menu Close" at bounding box center [225, 230] width 317 height 95
drag, startPoint x: 187, startPoint y: 242, endPoint x: 19, endPoint y: 250, distance: 168.1
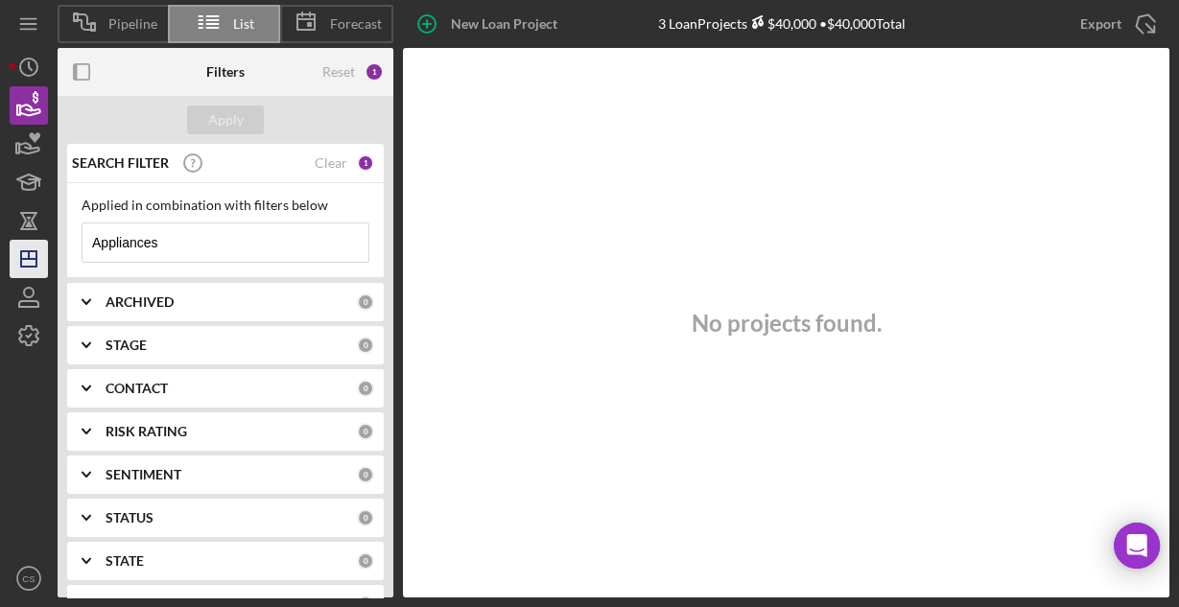
click at [19, 250] on div "Pipeline List Forecast New Loan Project 3 Loan Projects $40,000 • $40,000 Total…" at bounding box center [590, 299] width 1160 height 598
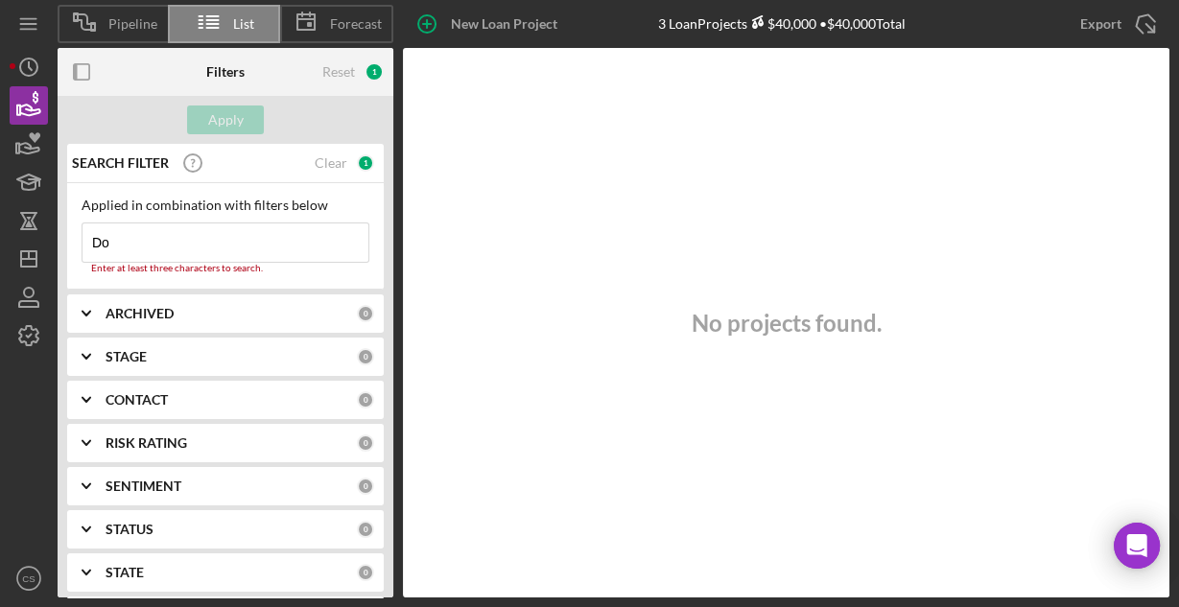
type input "D"
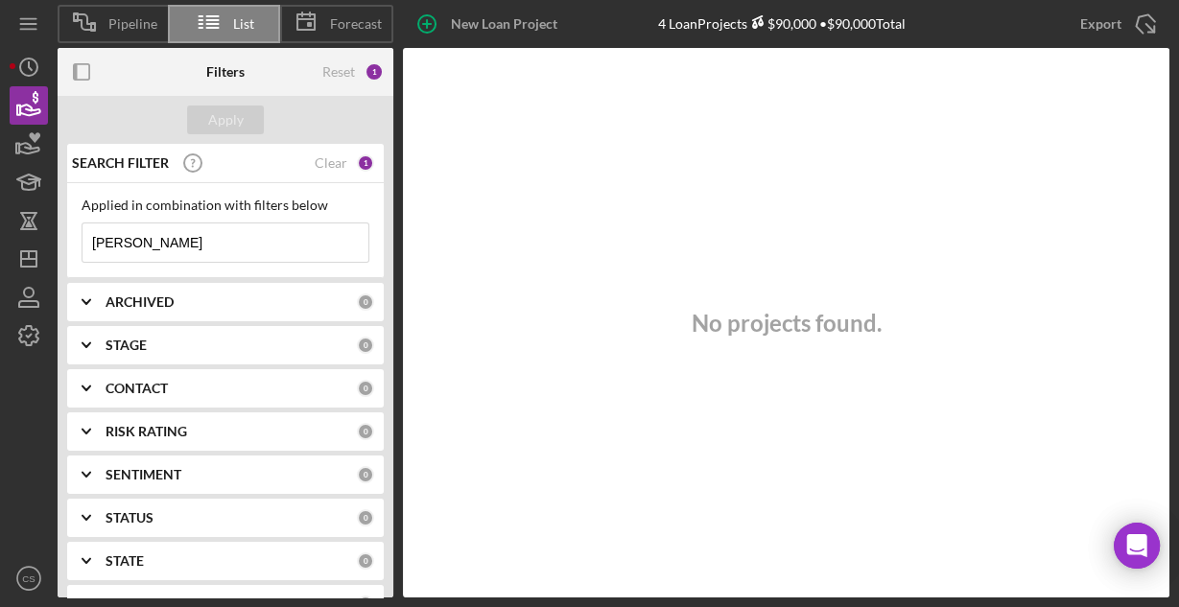
drag, startPoint x: 170, startPoint y: 239, endPoint x: 74, endPoint y: 244, distance: 96.1
click at [74, 244] on div "Applied in combination with filters below Nunez Icon/Menu Close" at bounding box center [225, 230] width 317 height 95
type input "Three Americas"
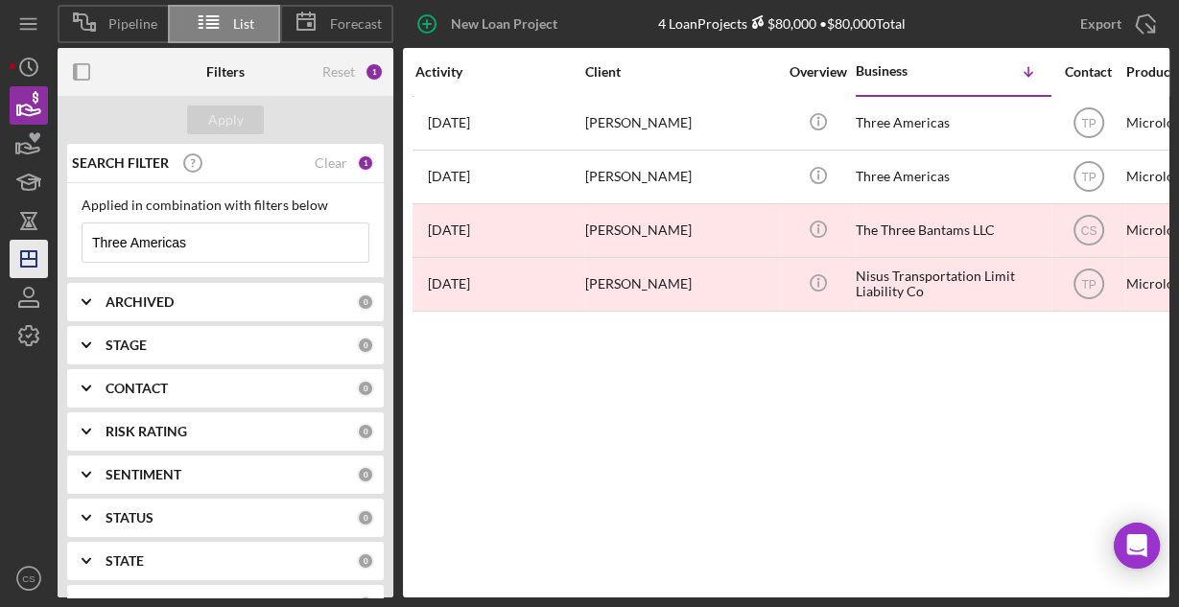
drag, startPoint x: 202, startPoint y: 242, endPoint x: 46, endPoint y: 240, distance: 155.5
click at [46, 240] on div "Pipeline List Forecast New Loan Project 4 Loan Projects $80,000 • $80,000 Total…" at bounding box center [590, 299] width 1160 height 598
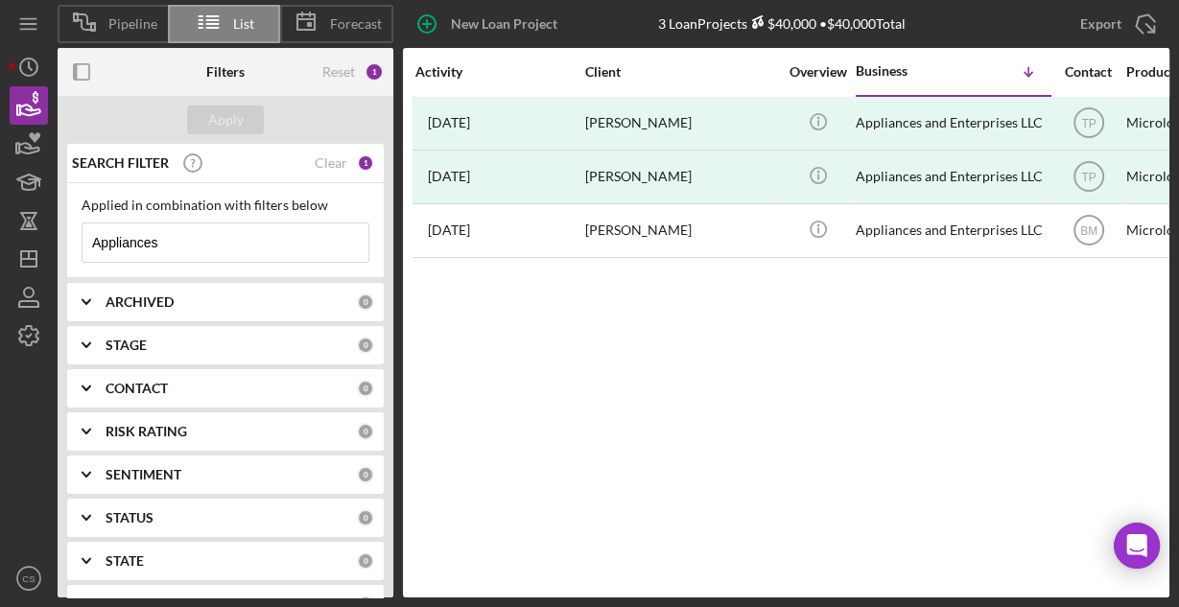
drag, startPoint x: 178, startPoint y: 245, endPoint x: 88, endPoint y: 255, distance: 89.9
click at [88, 255] on input "Appliances" at bounding box center [226, 243] width 286 height 38
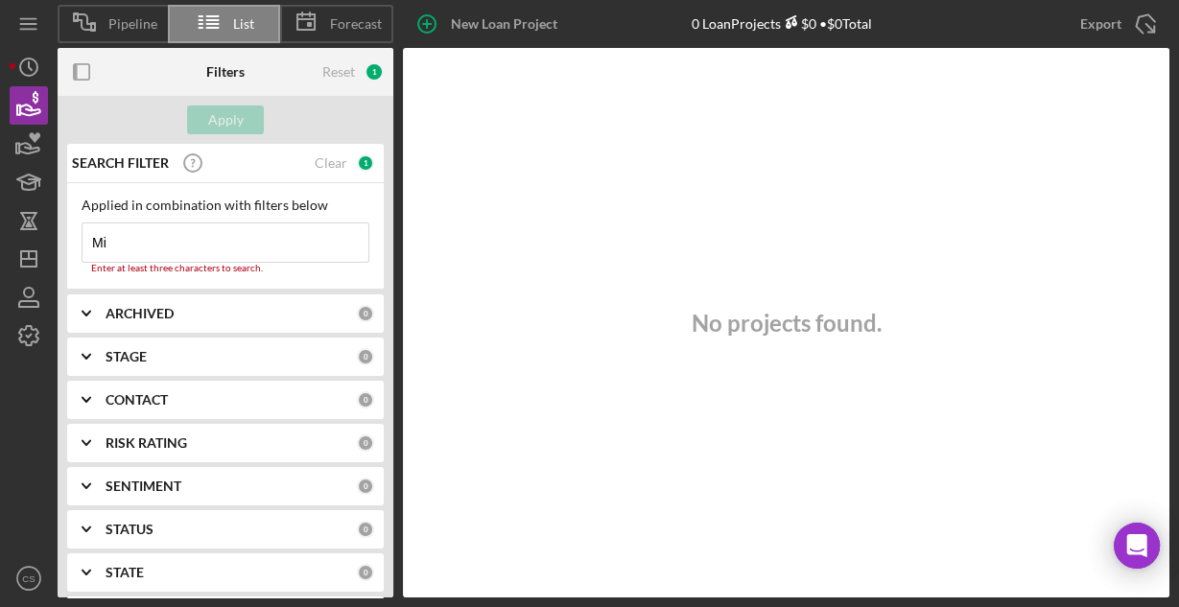
type input "M"
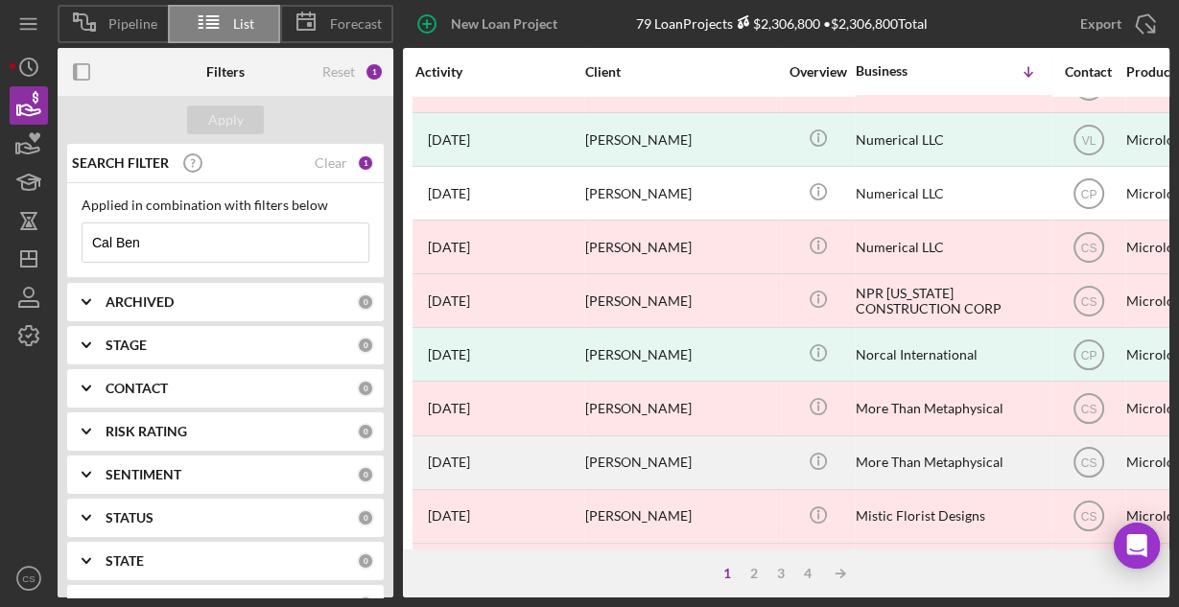
scroll to position [893, 0]
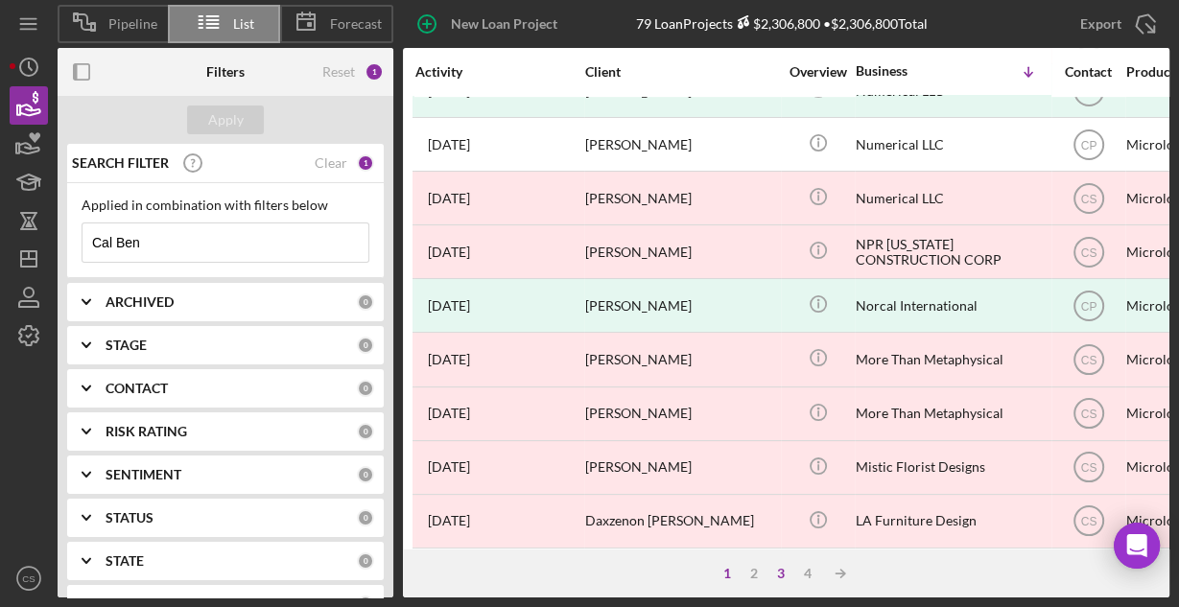
click at [779, 571] on div "3" at bounding box center [781, 573] width 27 height 15
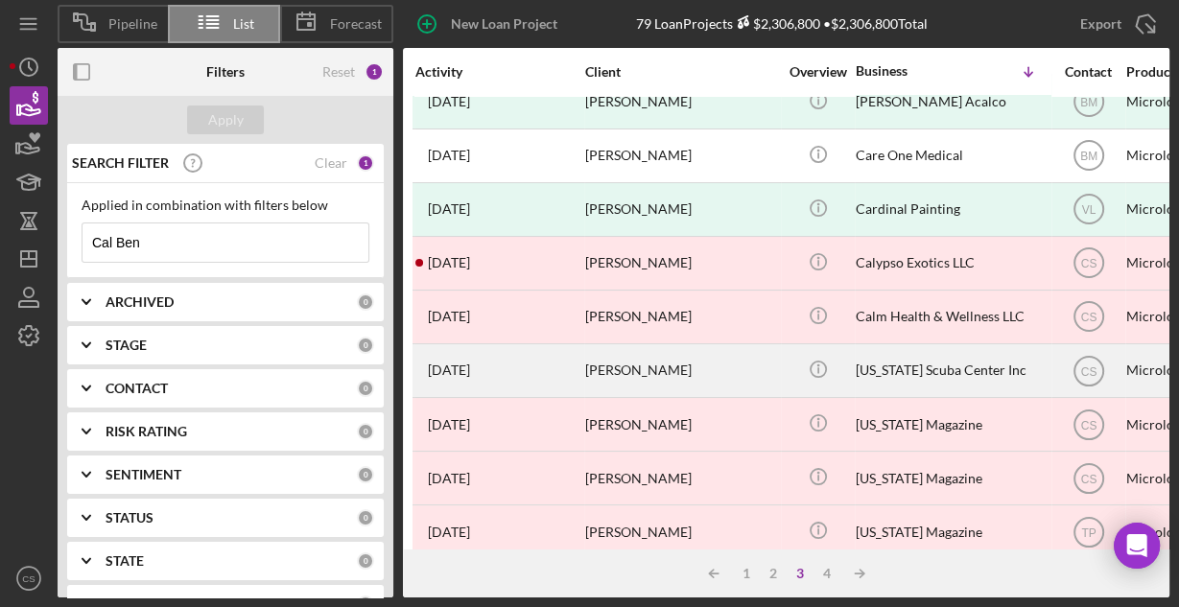
scroll to position [0, 0]
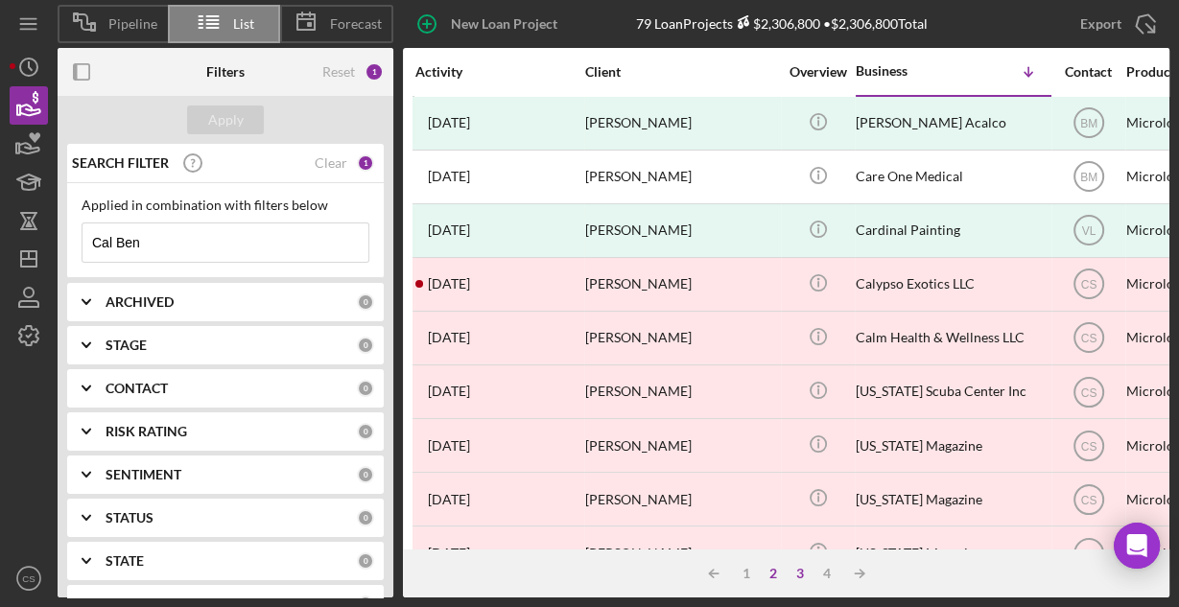
click at [774, 578] on div "2" at bounding box center [773, 573] width 27 height 15
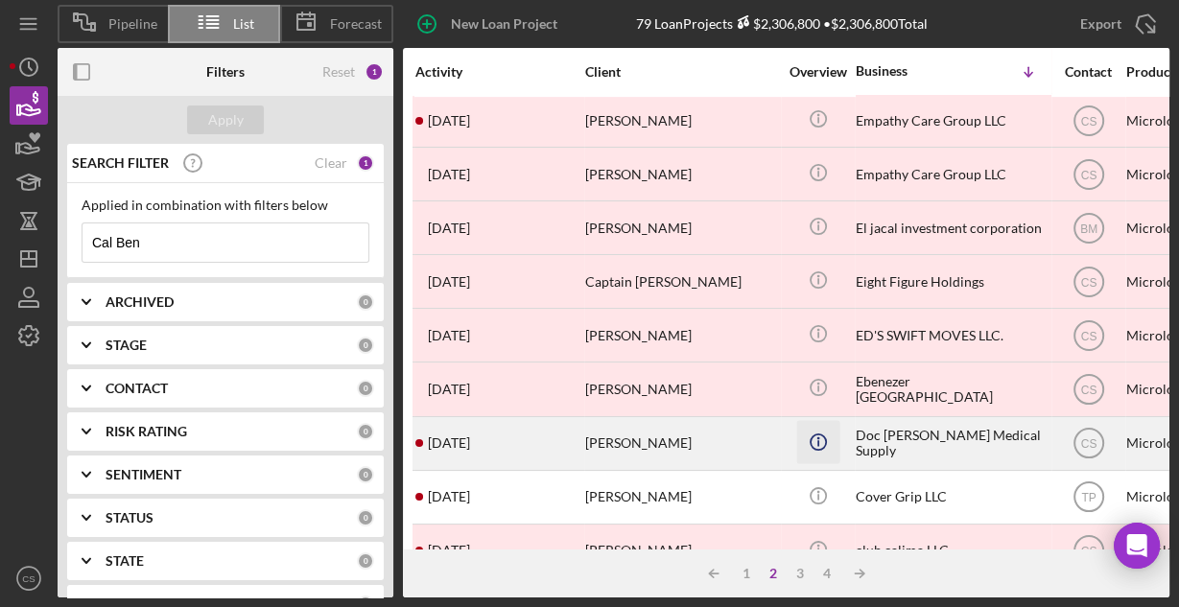
scroll to position [893, 0]
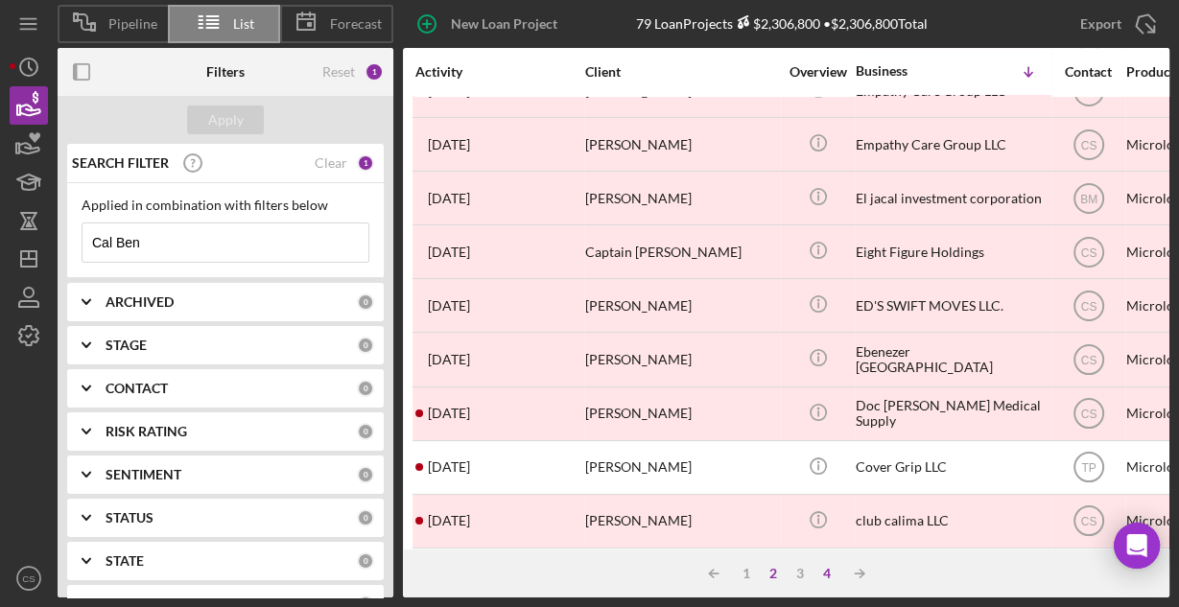
click at [825, 573] on div "4" at bounding box center [827, 573] width 27 height 15
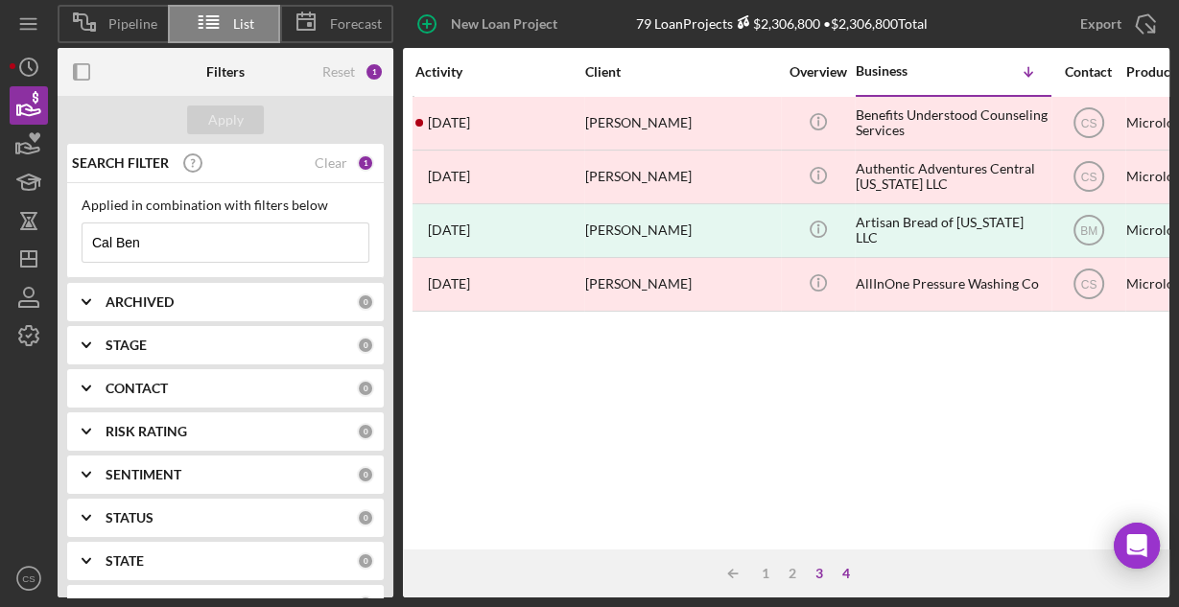
scroll to position [0, 0]
drag, startPoint x: 191, startPoint y: 241, endPoint x: -63, endPoint y: 224, distance: 254.9
click at [0, 224] on html "Pipeline List Forecast New Loan Project 79 Loan Projects $2,306,800 • $2,306,80…" at bounding box center [589, 303] width 1179 height 607
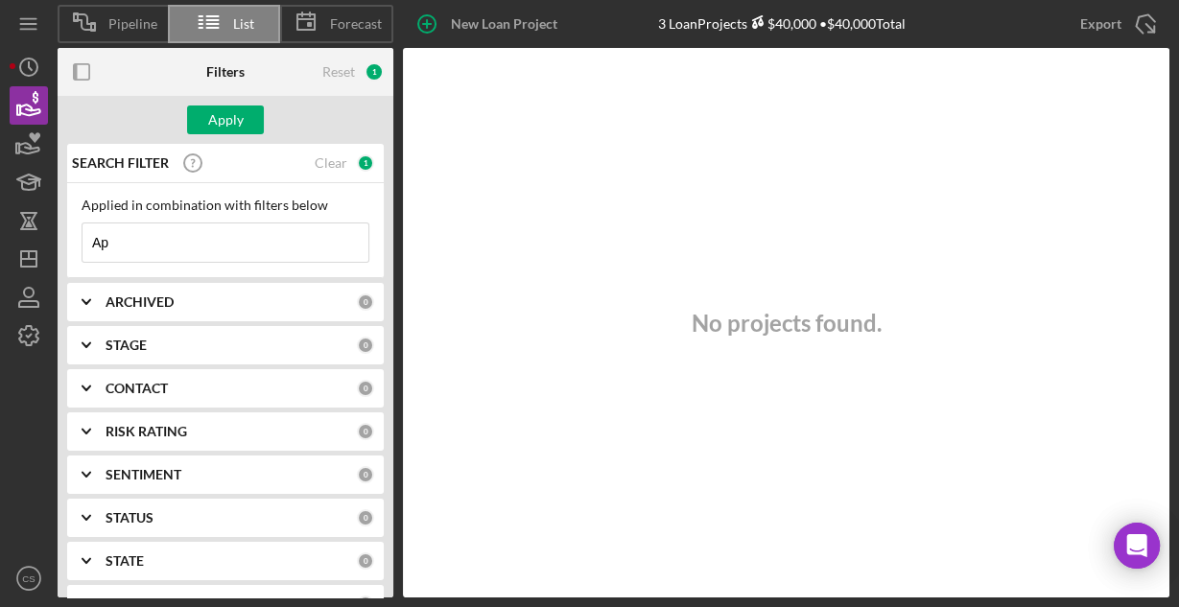
type input "A"
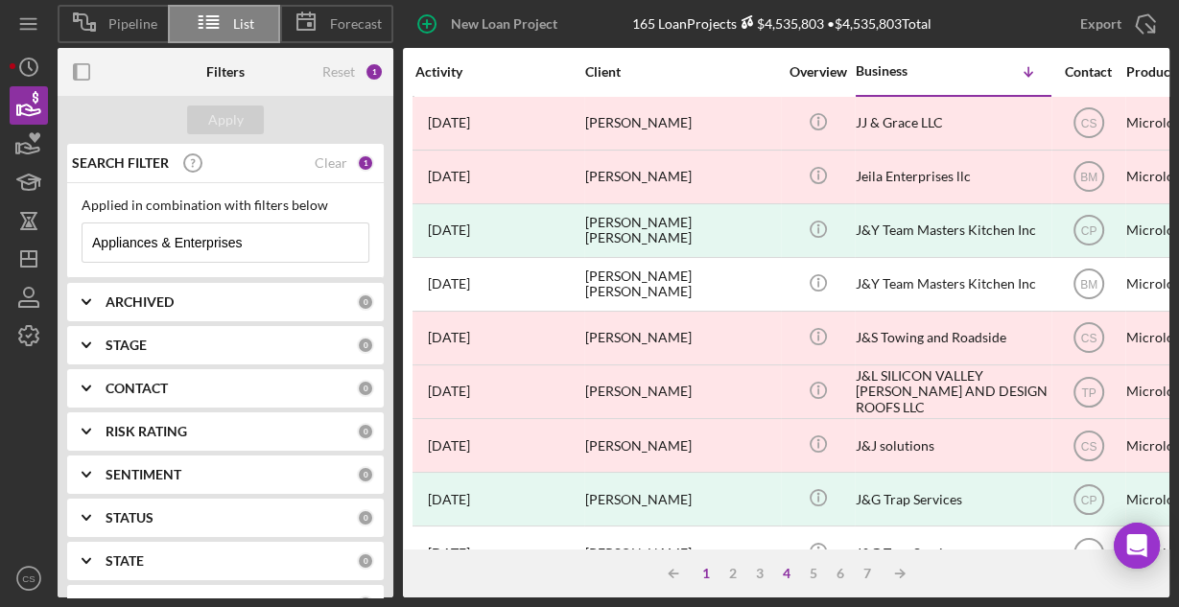
click at [704, 576] on div "1" at bounding box center [706, 573] width 27 height 15
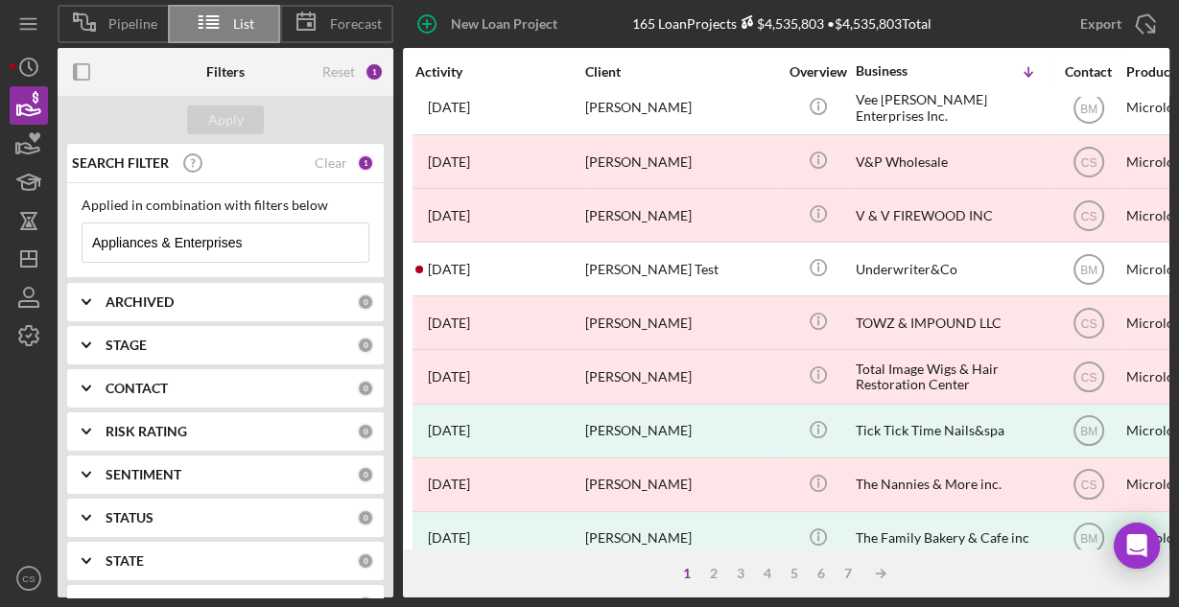
scroll to position [384, 0]
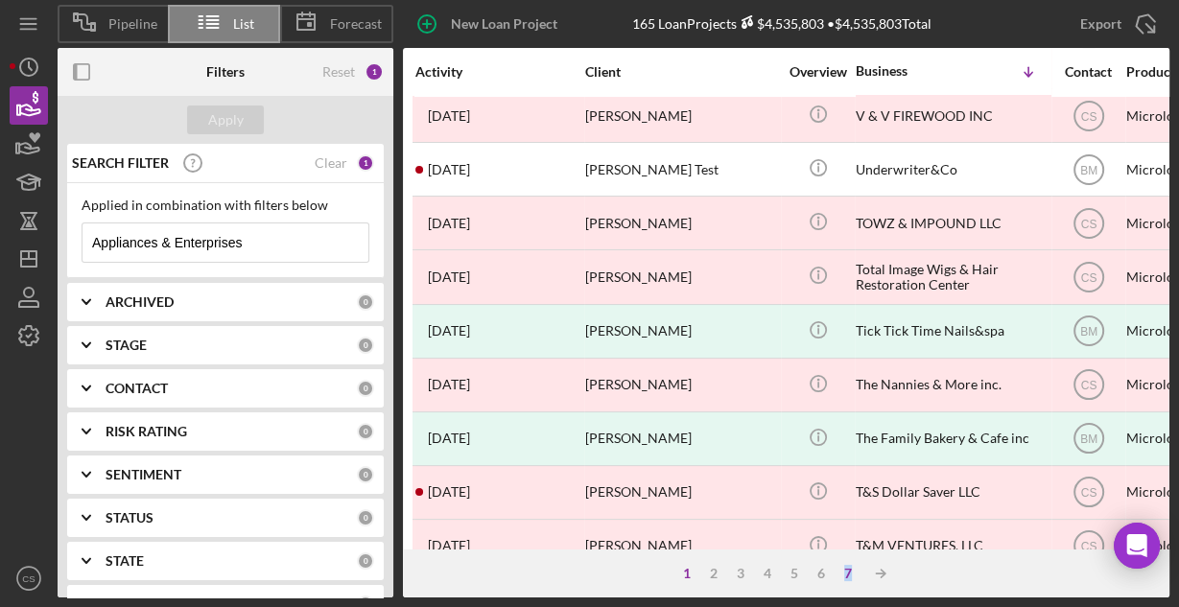
click at [847, 571] on div "7" at bounding box center [848, 573] width 27 height 15
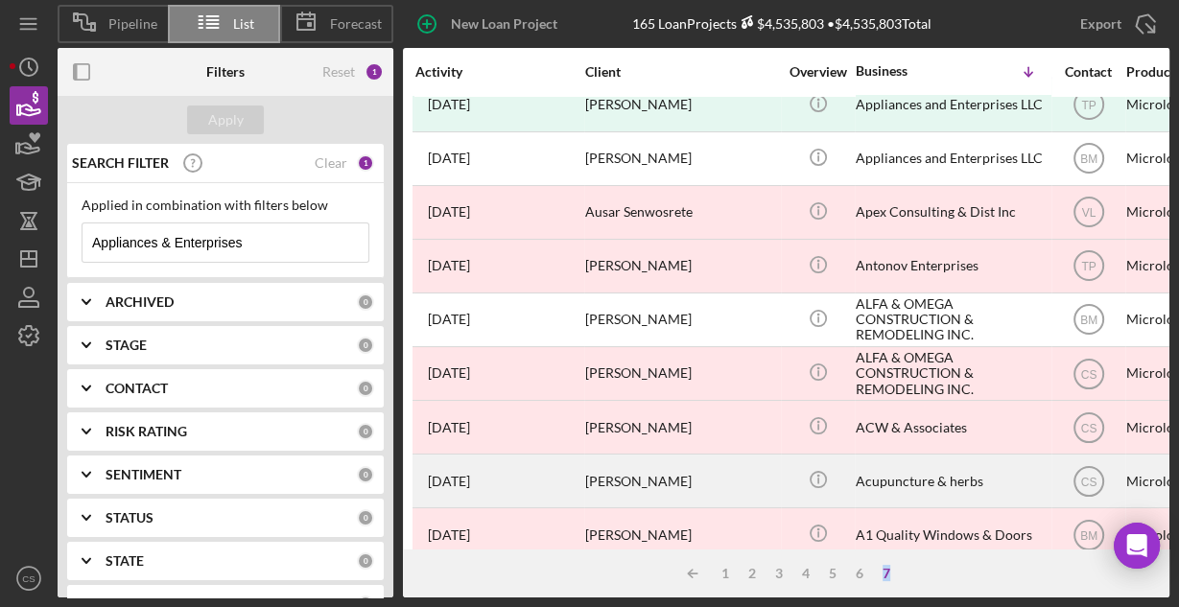
scroll to position [0, 0]
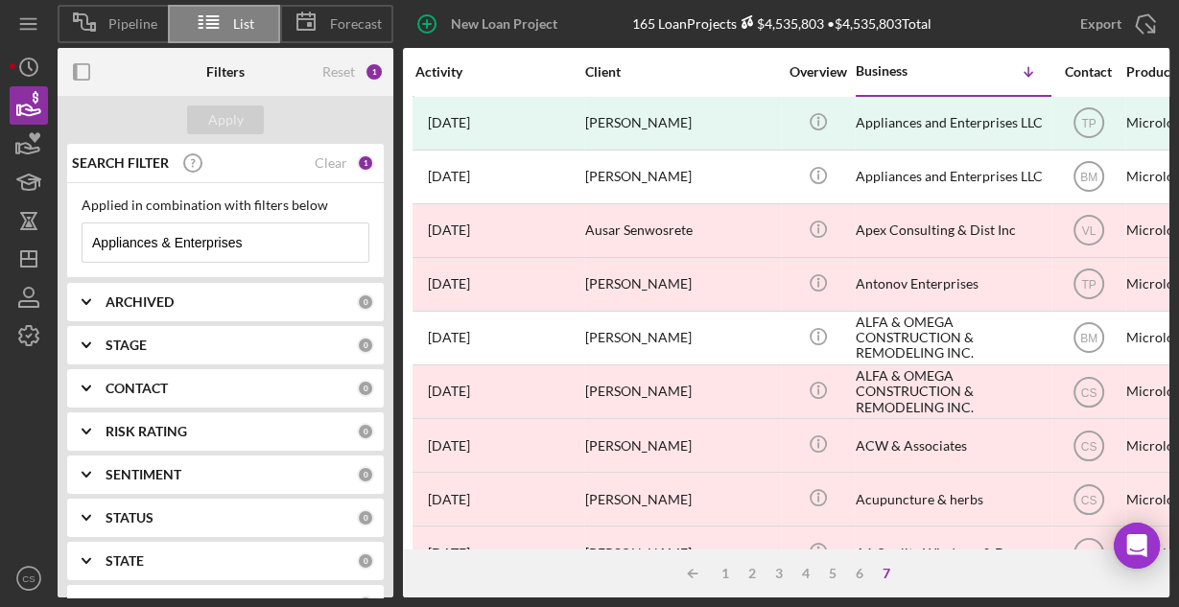
drag, startPoint x: 266, startPoint y: 242, endPoint x: 130, endPoint y: 264, distance: 138.1
click at [134, 264] on div "Applied in combination with filters below Appliances & Enterprises Icon/Menu Cl…" at bounding box center [225, 230] width 317 height 95
type input "A"
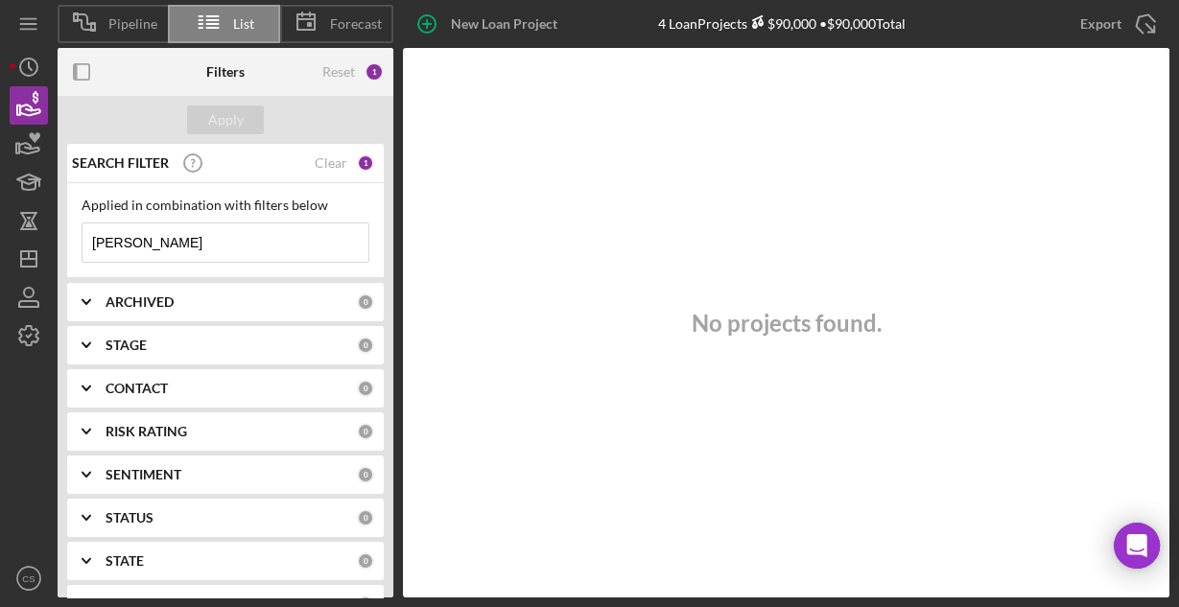
click at [259, 236] on input "[PERSON_NAME]" at bounding box center [226, 243] width 286 height 38
click at [86, 242] on input "[PERSON_NAME]" at bounding box center [226, 243] width 286 height 38
drag, startPoint x: 226, startPoint y: 242, endPoint x: 43, endPoint y: 235, distance: 182.5
click at [43, 235] on div "Pipeline List Forecast New Loan Project 3 Loan Projects $40,000 • $40,000 Total…" at bounding box center [590, 299] width 1160 height 598
click at [218, 212] on div "Applied in combination with filters below" at bounding box center [226, 205] width 288 height 15
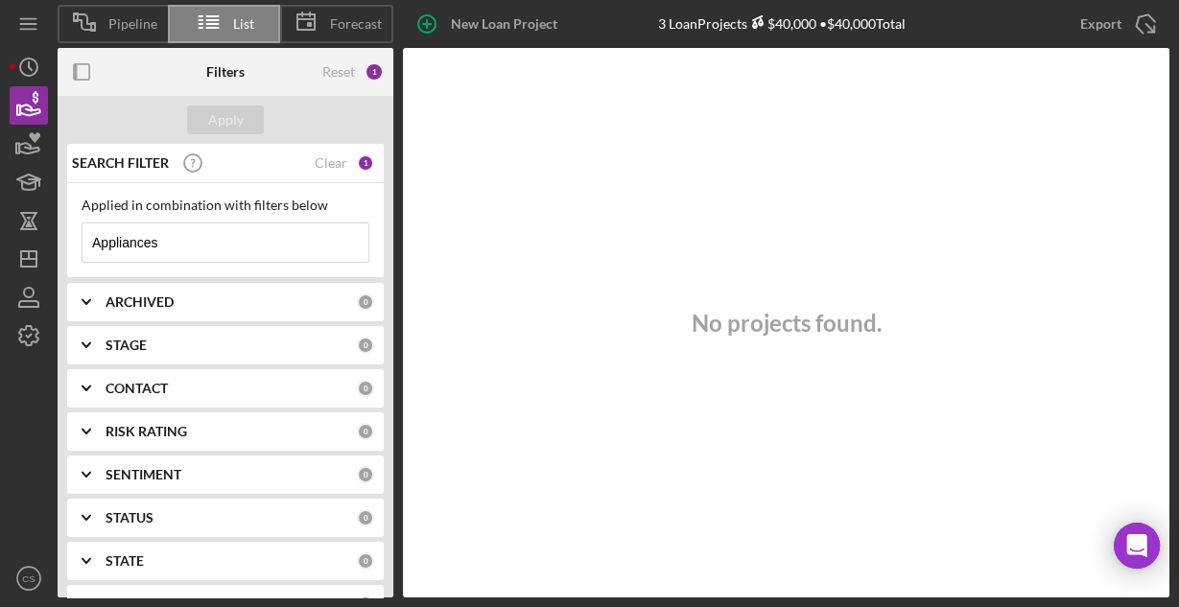
click at [240, 236] on input "Appliances" at bounding box center [226, 243] width 286 height 38
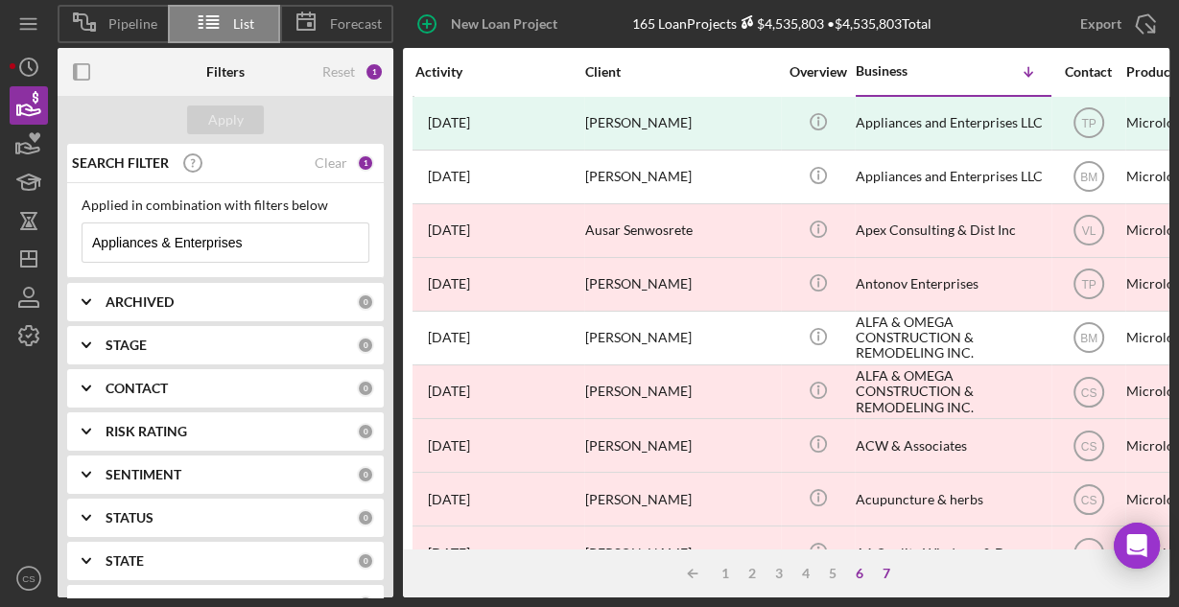
type input "Appliances & Enterprises"
click at [868, 574] on div "6" at bounding box center [859, 573] width 27 height 15
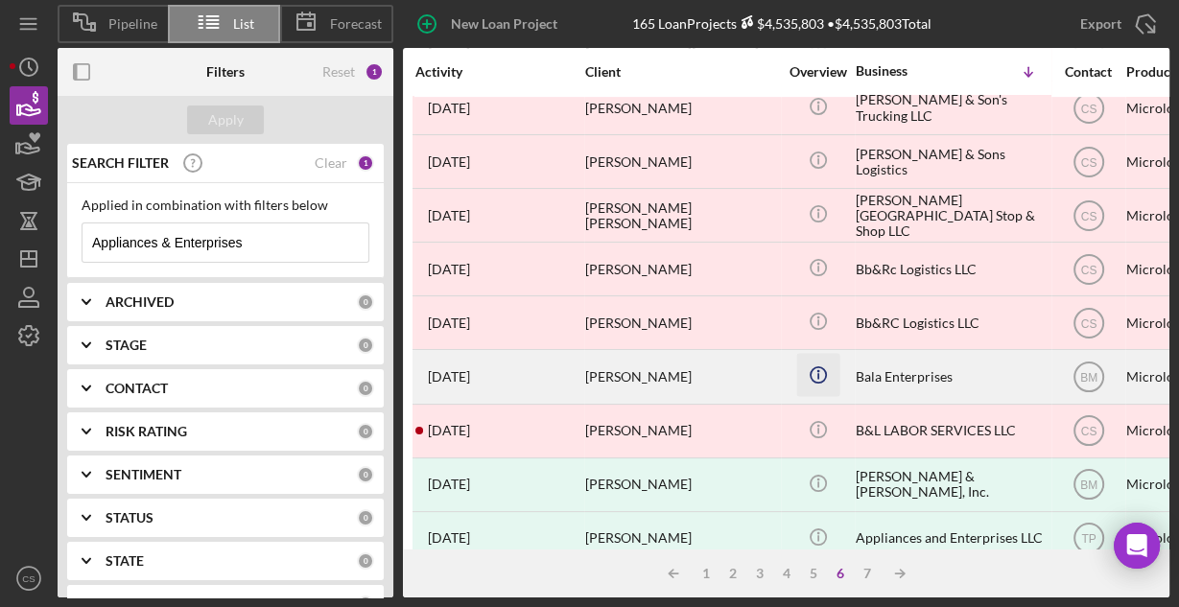
scroll to position [893, 0]
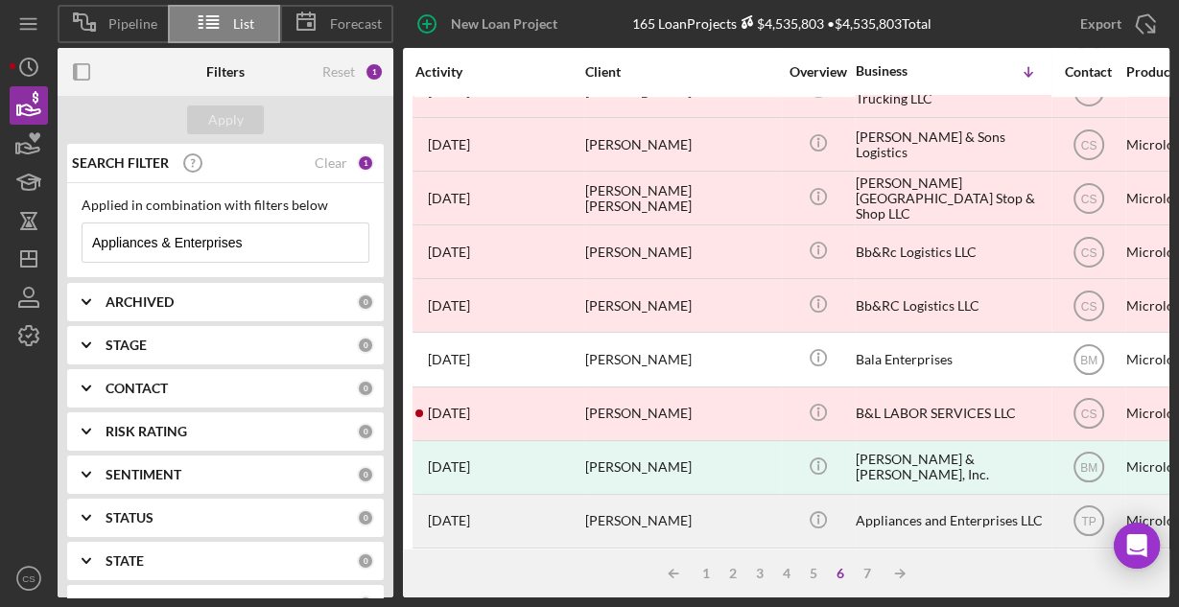
click at [635, 511] on div "[PERSON_NAME]" at bounding box center [681, 521] width 192 height 51
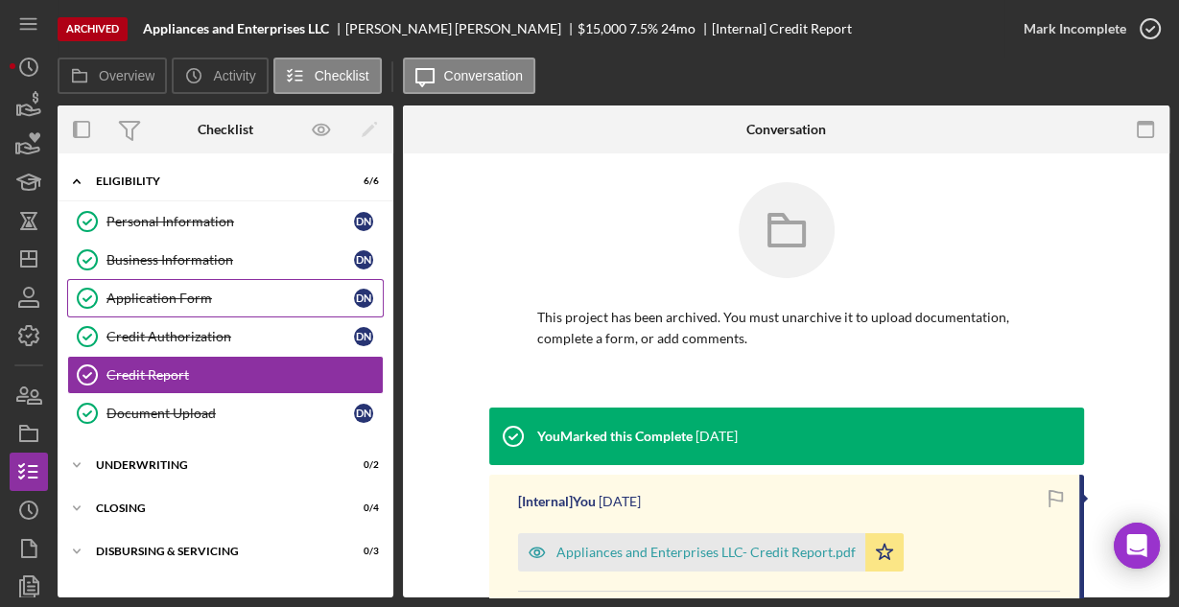
click at [124, 295] on div "Application Form" at bounding box center [231, 298] width 248 height 15
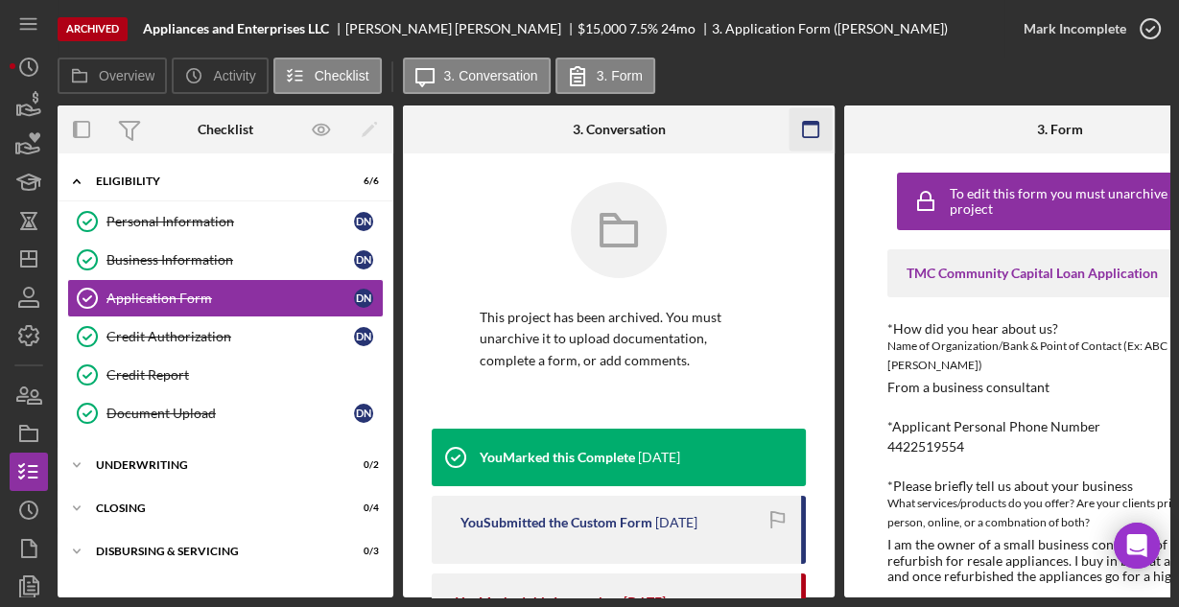
click at [804, 131] on icon "button" at bounding box center [811, 129] width 43 height 43
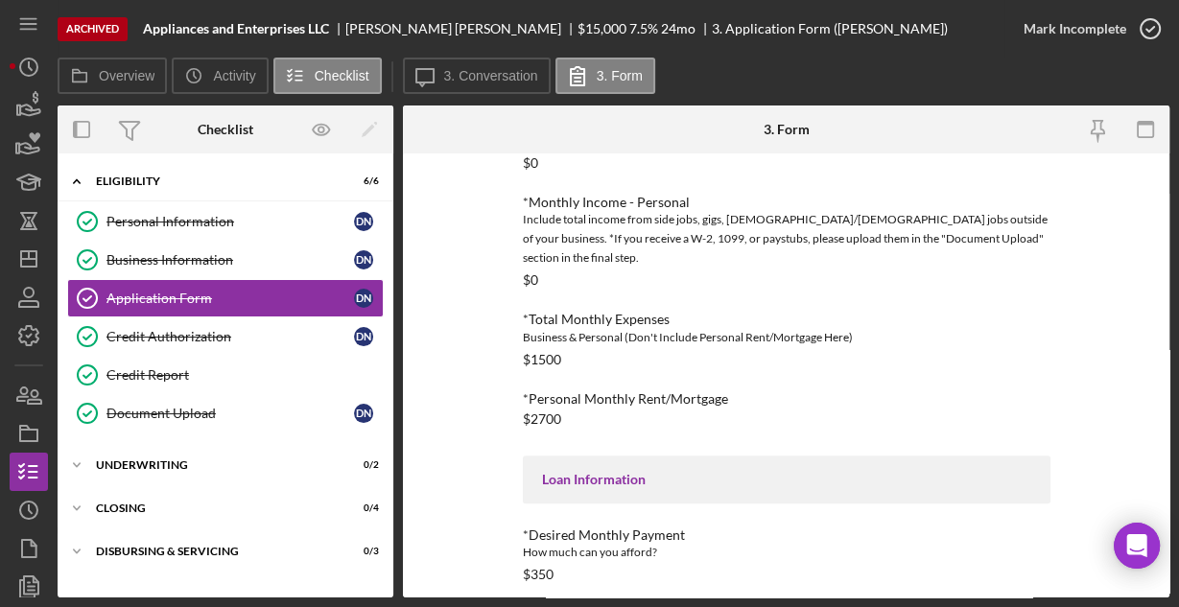
scroll to position [797, 0]
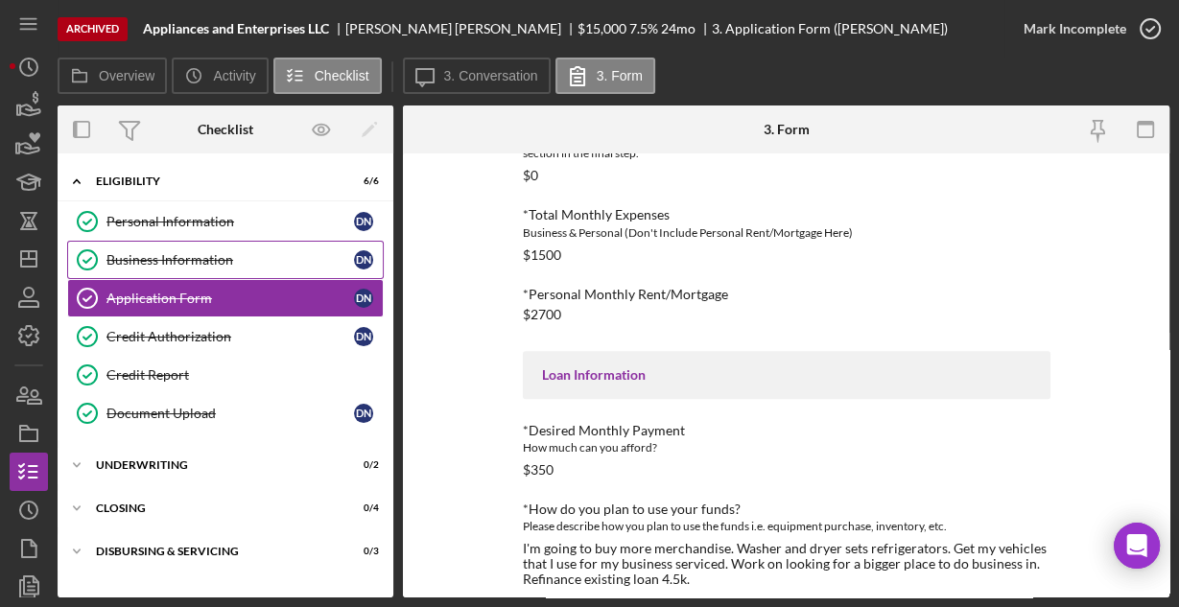
click at [217, 253] on div "Business Information" at bounding box center [231, 259] width 248 height 15
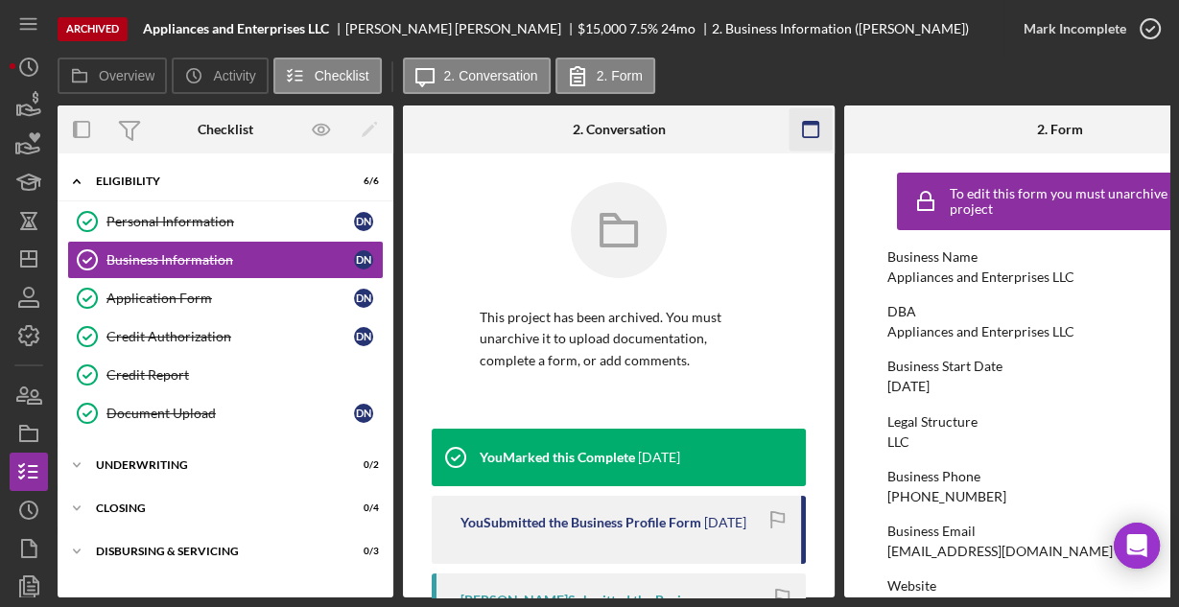
click at [798, 122] on icon "button" at bounding box center [811, 129] width 43 height 43
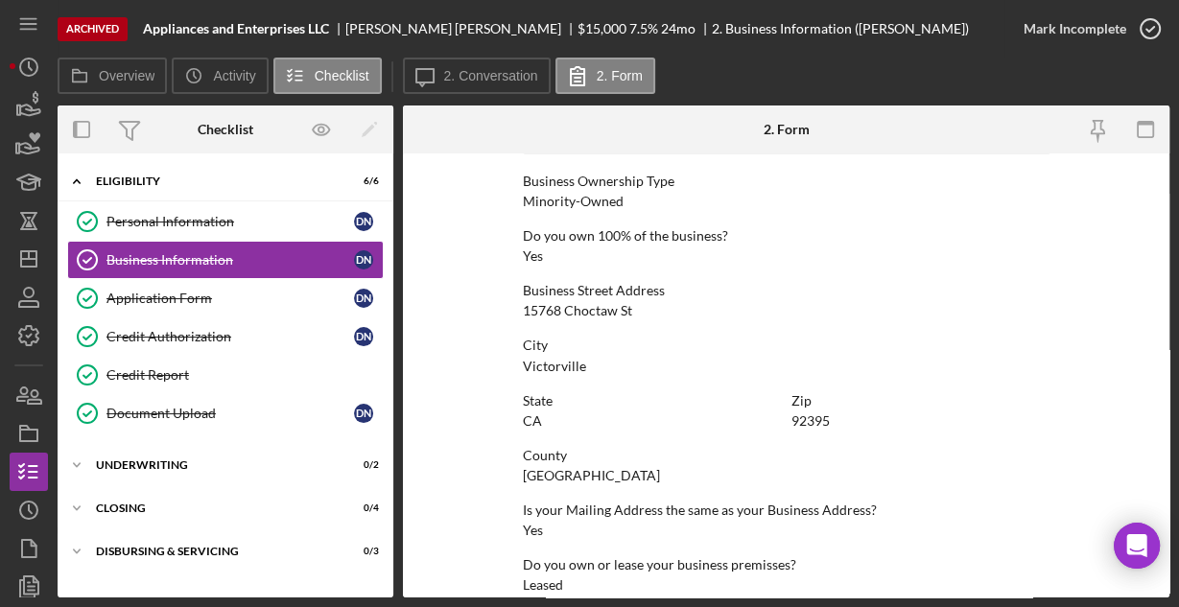
scroll to position [1003, 0]
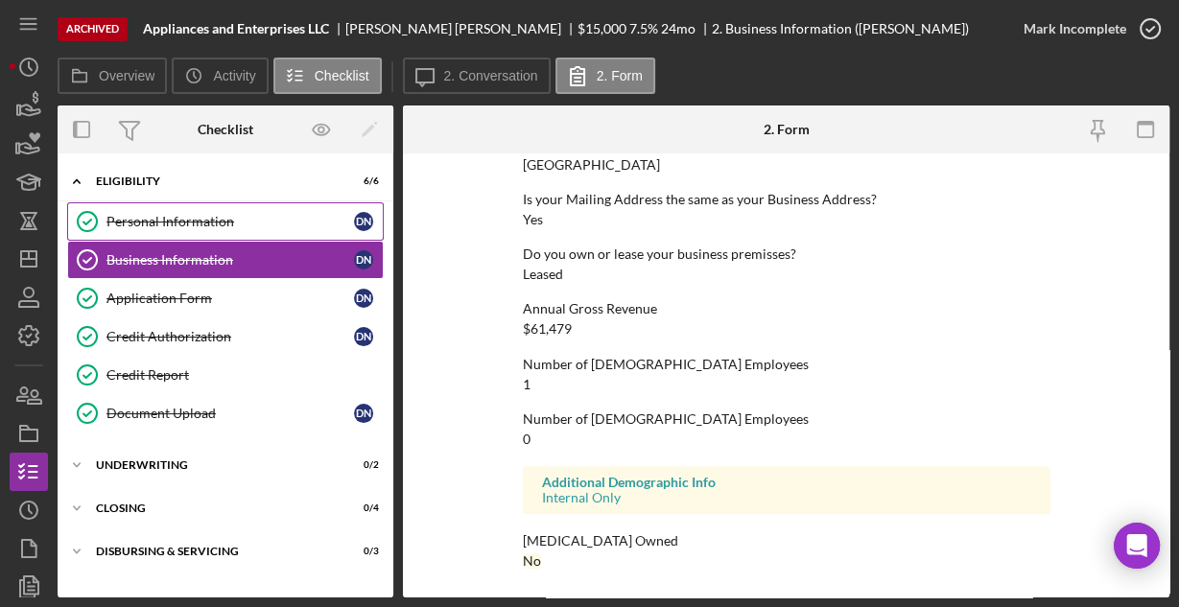
click at [213, 226] on div "Personal Information" at bounding box center [231, 221] width 248 height 15
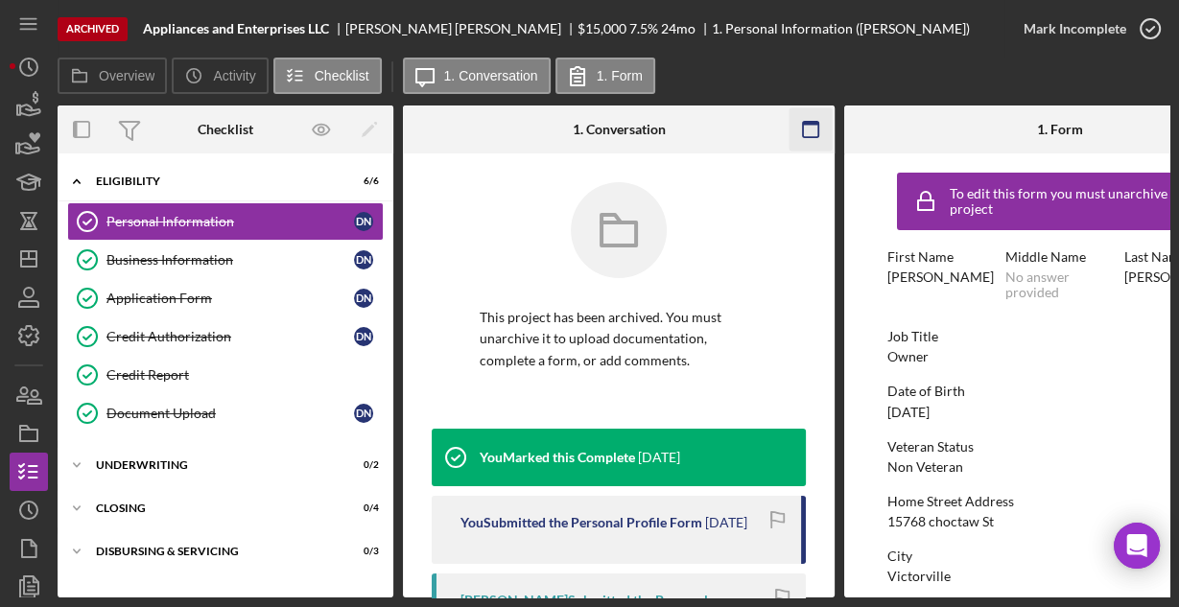
click at [806, 123] on rect "button" at bounding box center [810, 124] width 15 height 4
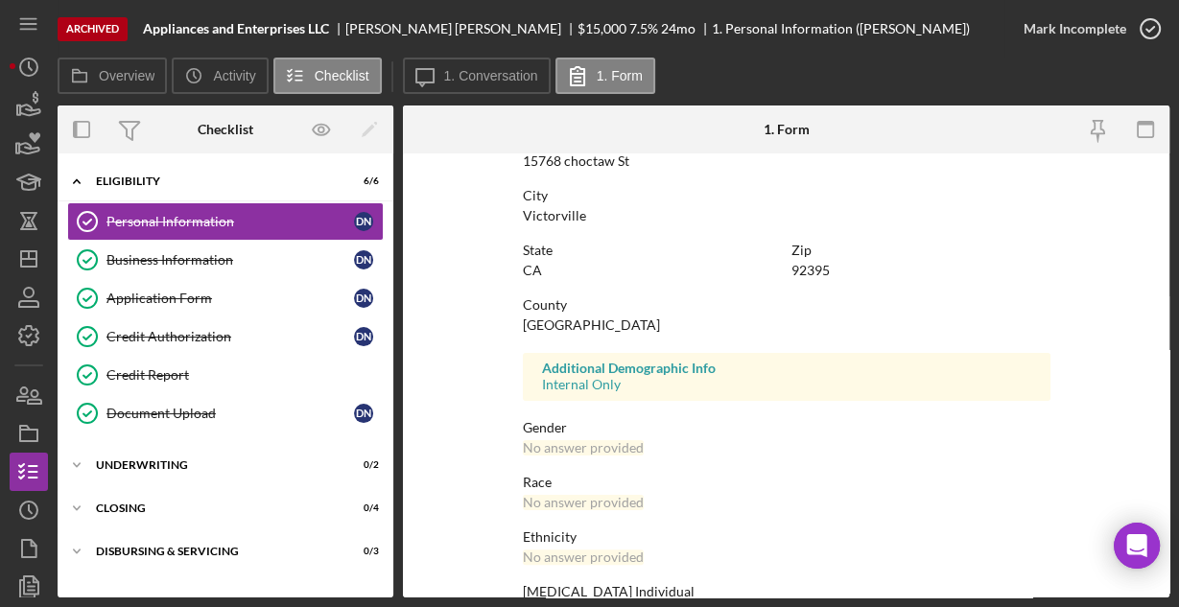
scroll to position [452, 0]
